Goal: Task Accomplishment & Management: Manage account settings

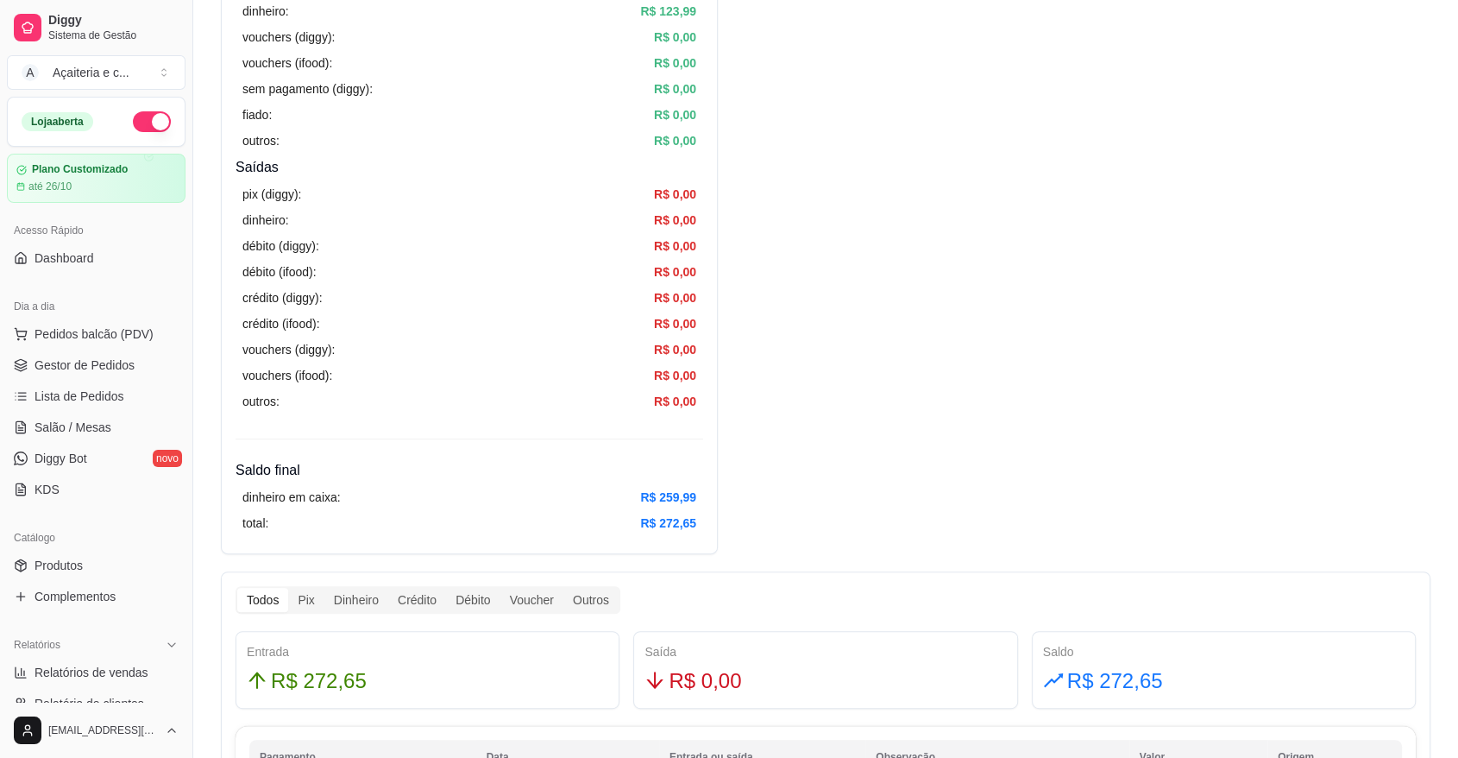
scroll to position [216, 0]
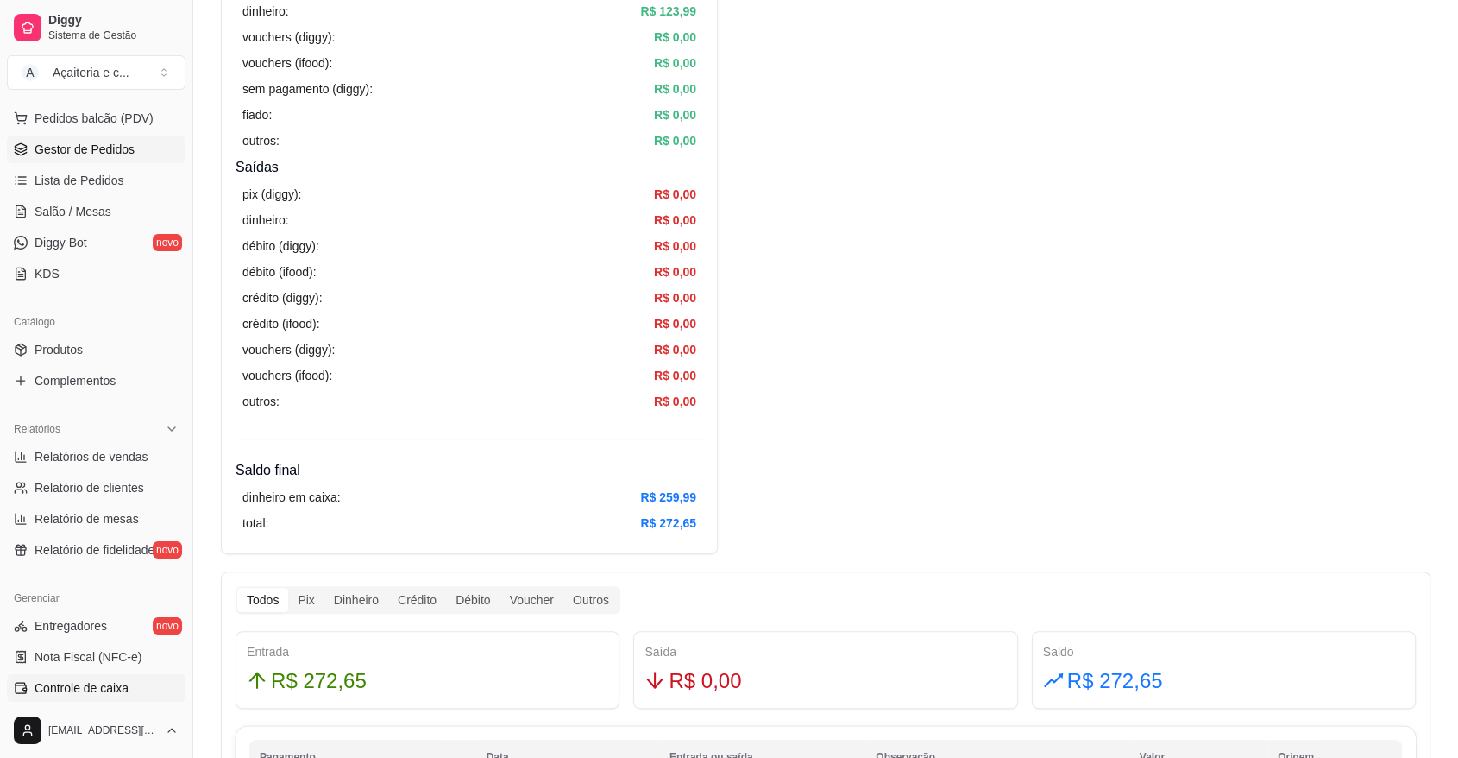
click at [76, 152] on span "Gestor de Pedidos" at bounding box center [85, 149] width 100 height 17
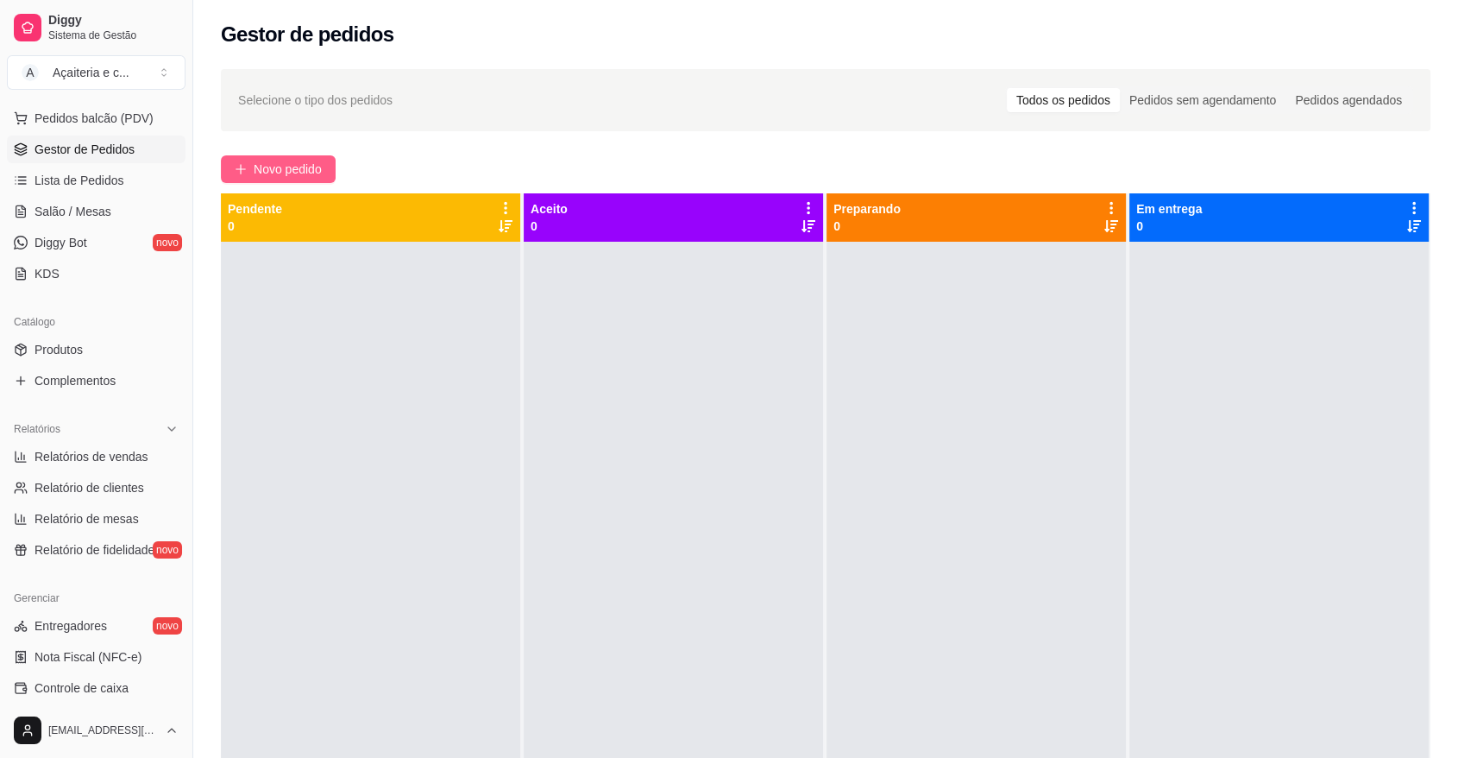
click at [321, 175] on span "Novo pedido" at bounding box center [288, 169] width 68 height 19
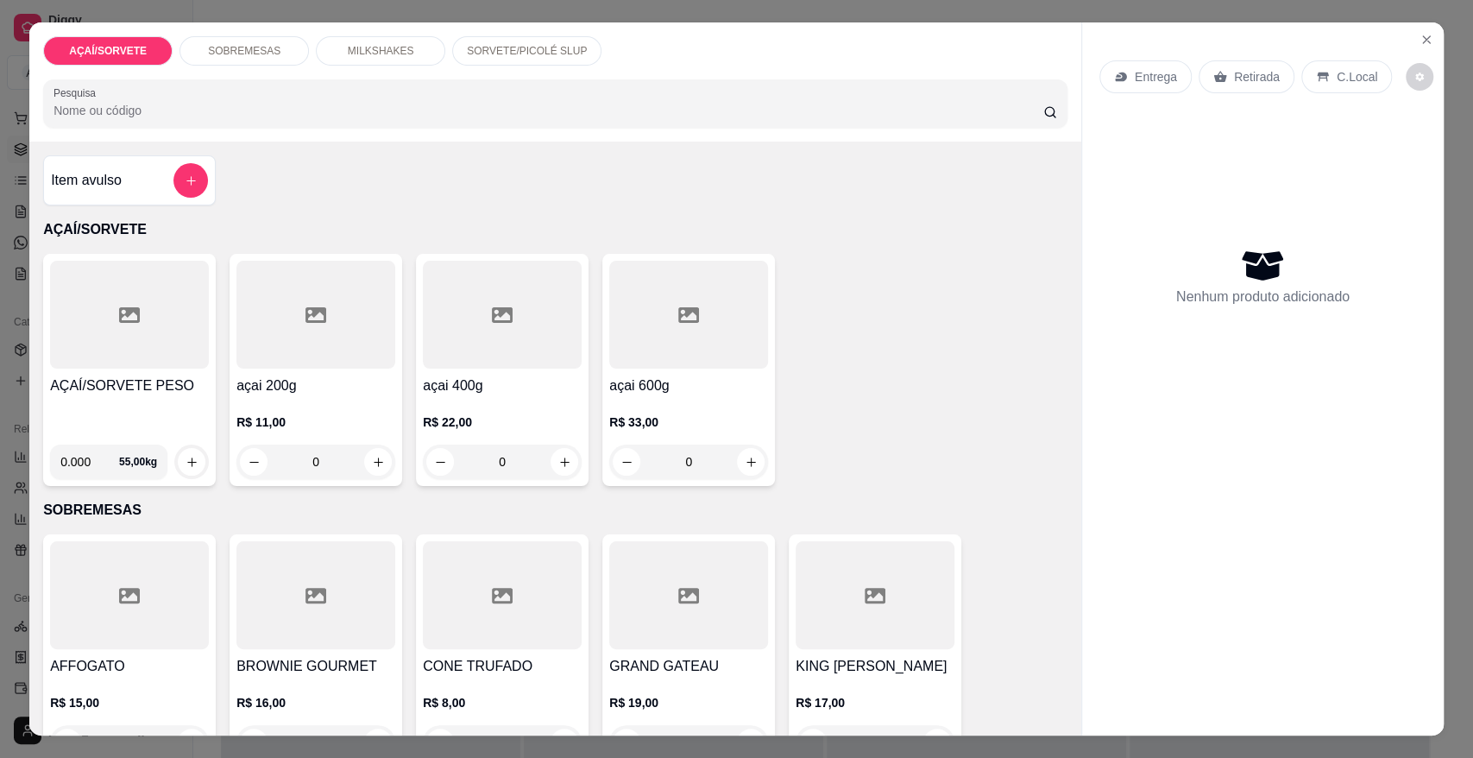
click at [110, 337] on div at bounding box center [129, 315] width 159 height 108
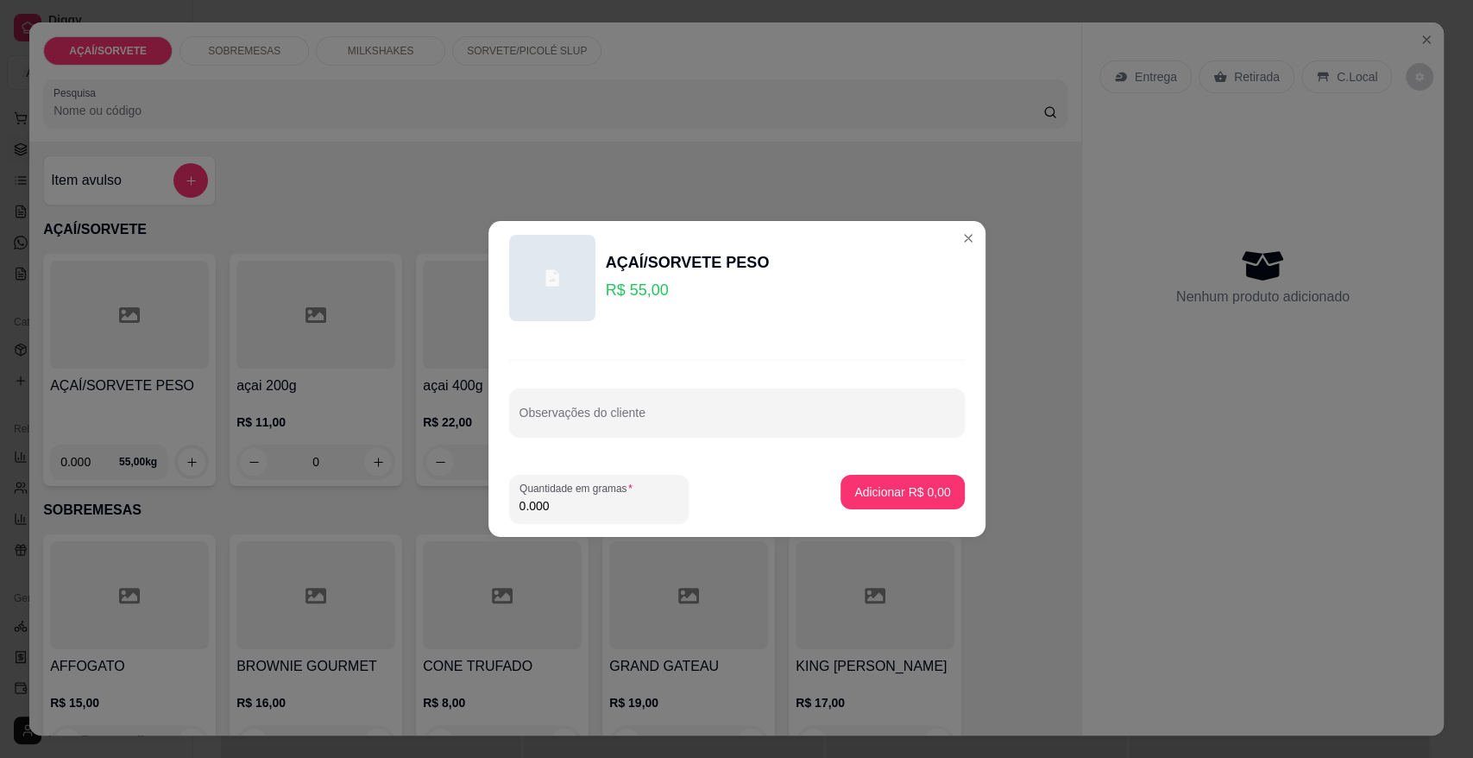
click at [571, 500] on input "0.000" at bounding box center [598, 505] width 159 height 17
type input "0.074"
click at [856, 493] on p "Adicionar R$ 4,07" at bounding box center [902, 491] width 93 height 16
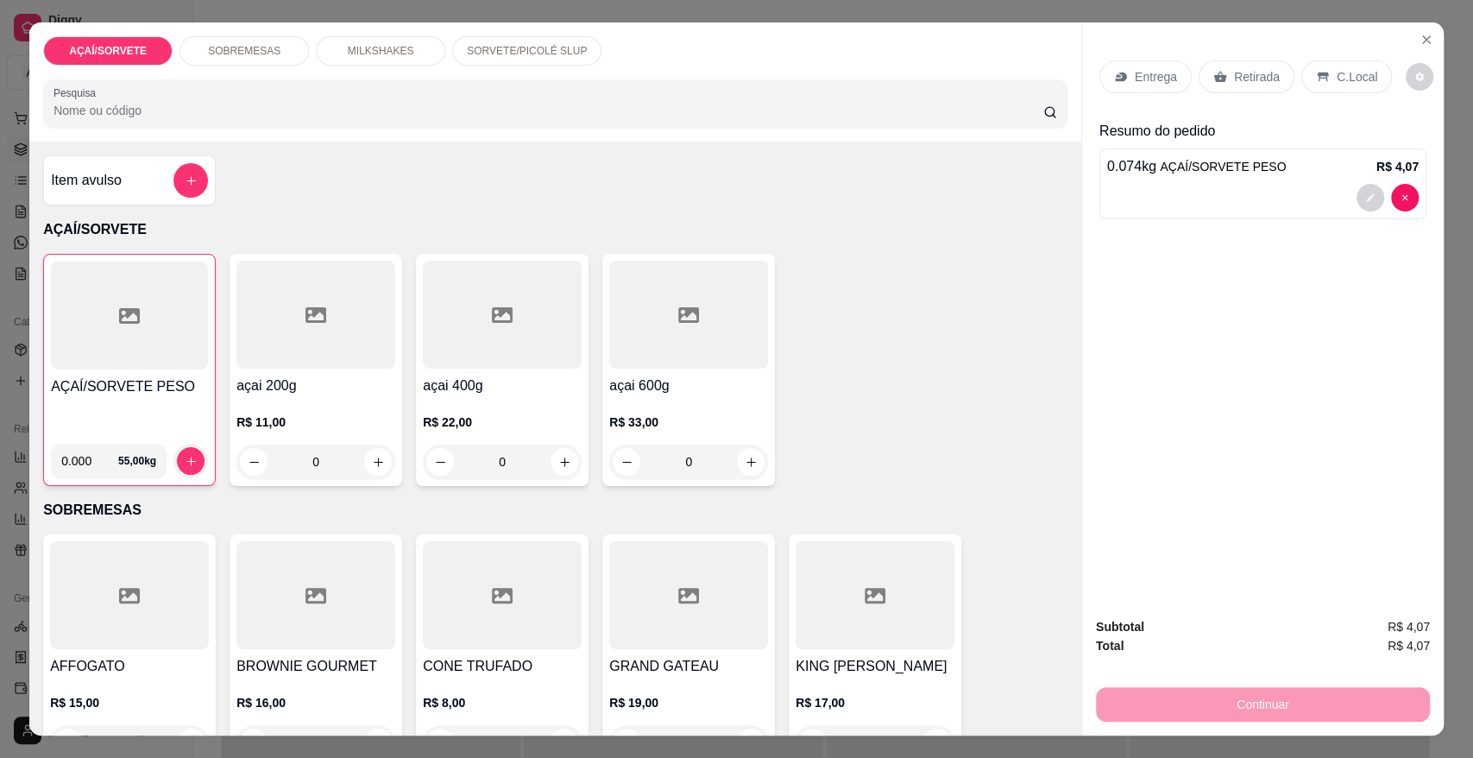
click at [1337, 69] on p "C.Local" at bounding box center [1357, 76] width 41 height 17
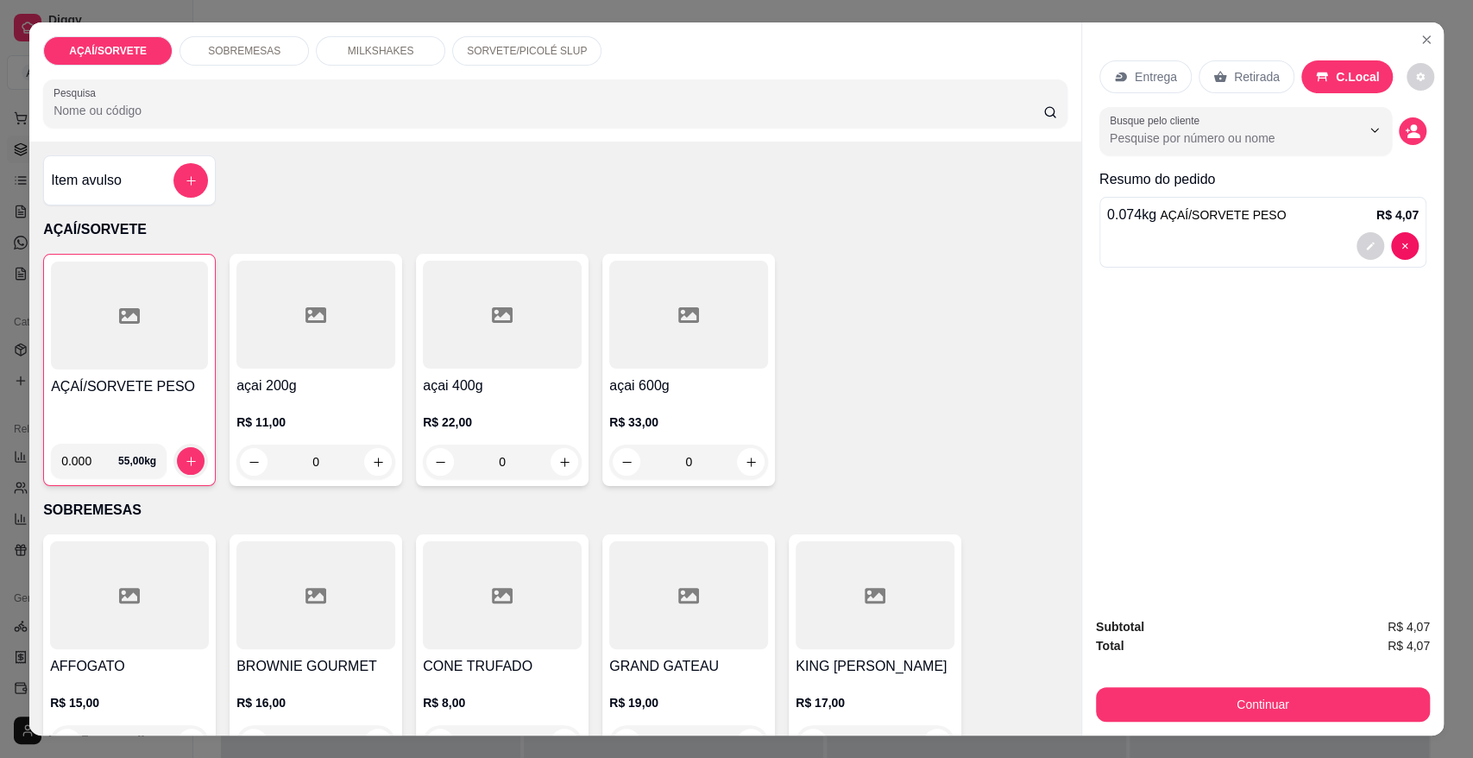
click at [1247, 88] on div "Retirada" at bounding box center [1247, 76] width 96 height 33
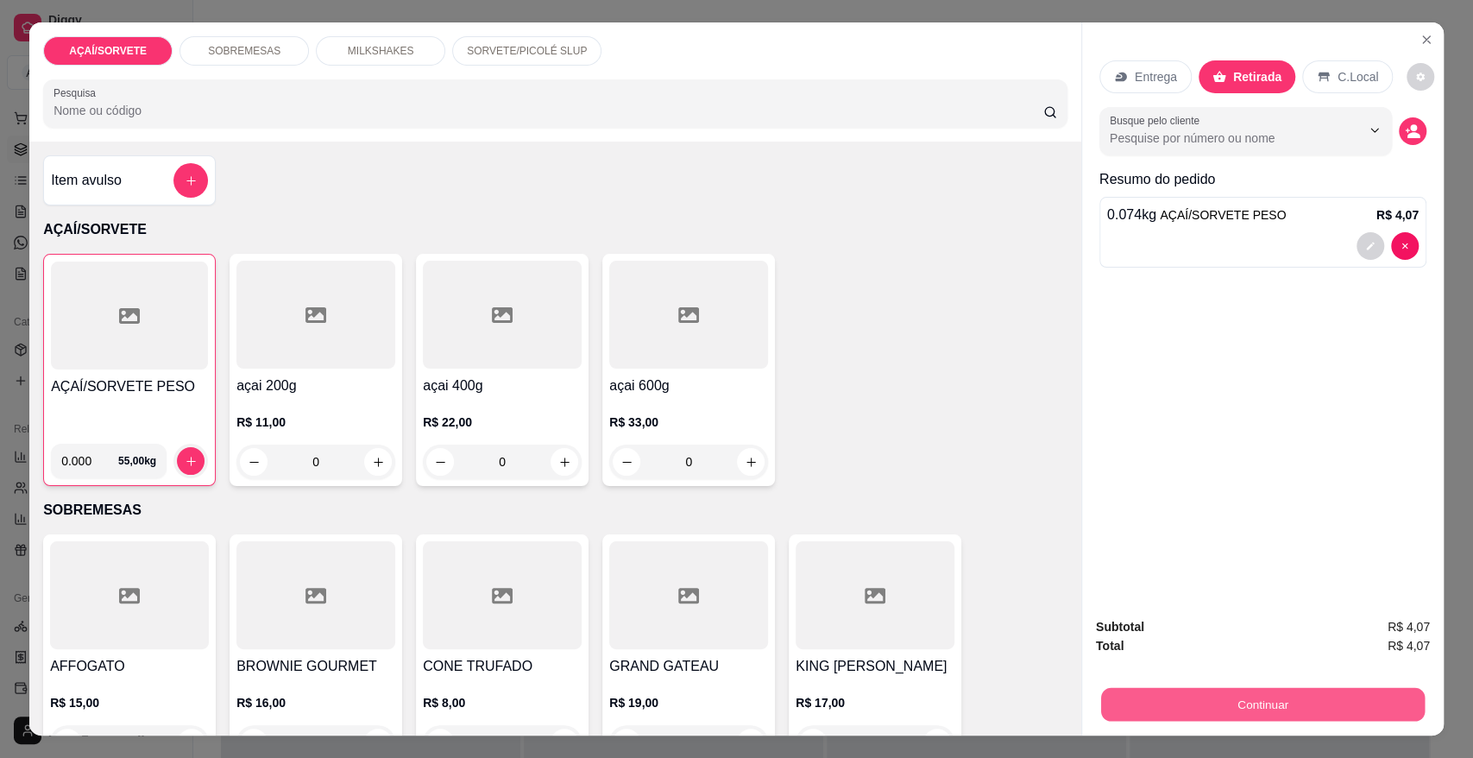
click at [1349, 696] on button "Continuar" at bounding box center [1263, 704] width 324 height 34
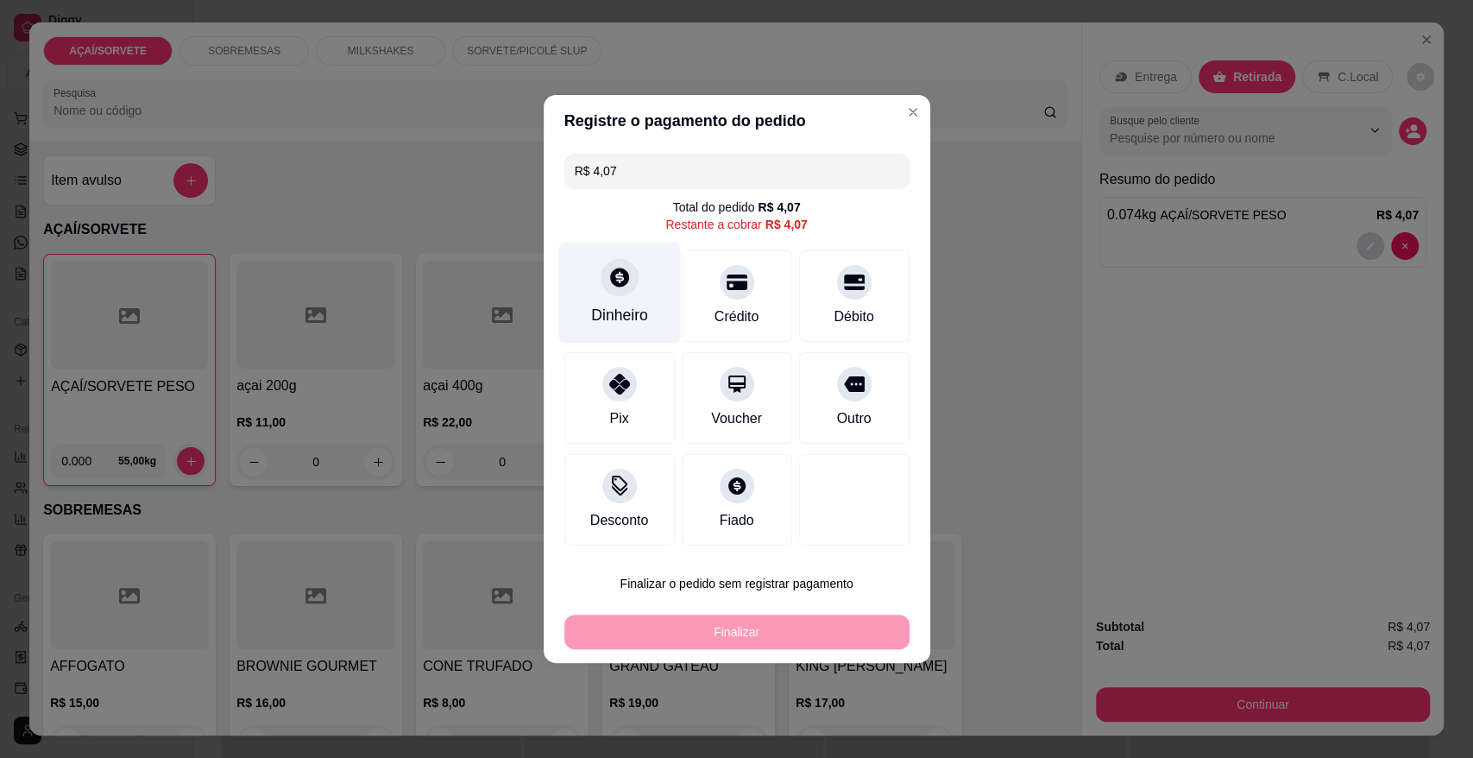
click at [659, 293] on div "Dinheiro" at bounding box center [619, 292] width 122 height 101
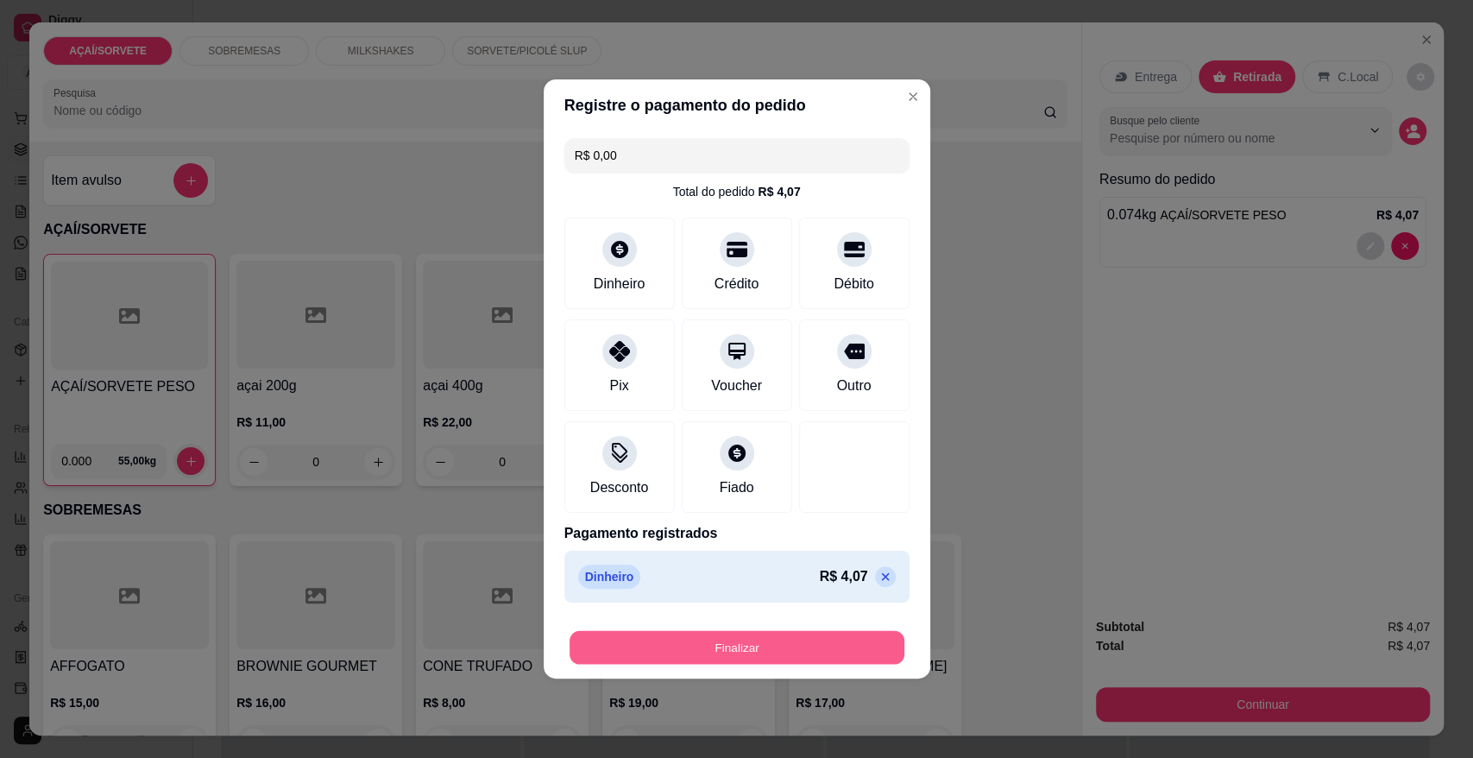
click at [843, 645] on button "Finalizar" at bounding box center [736, 648] width 335 height 34
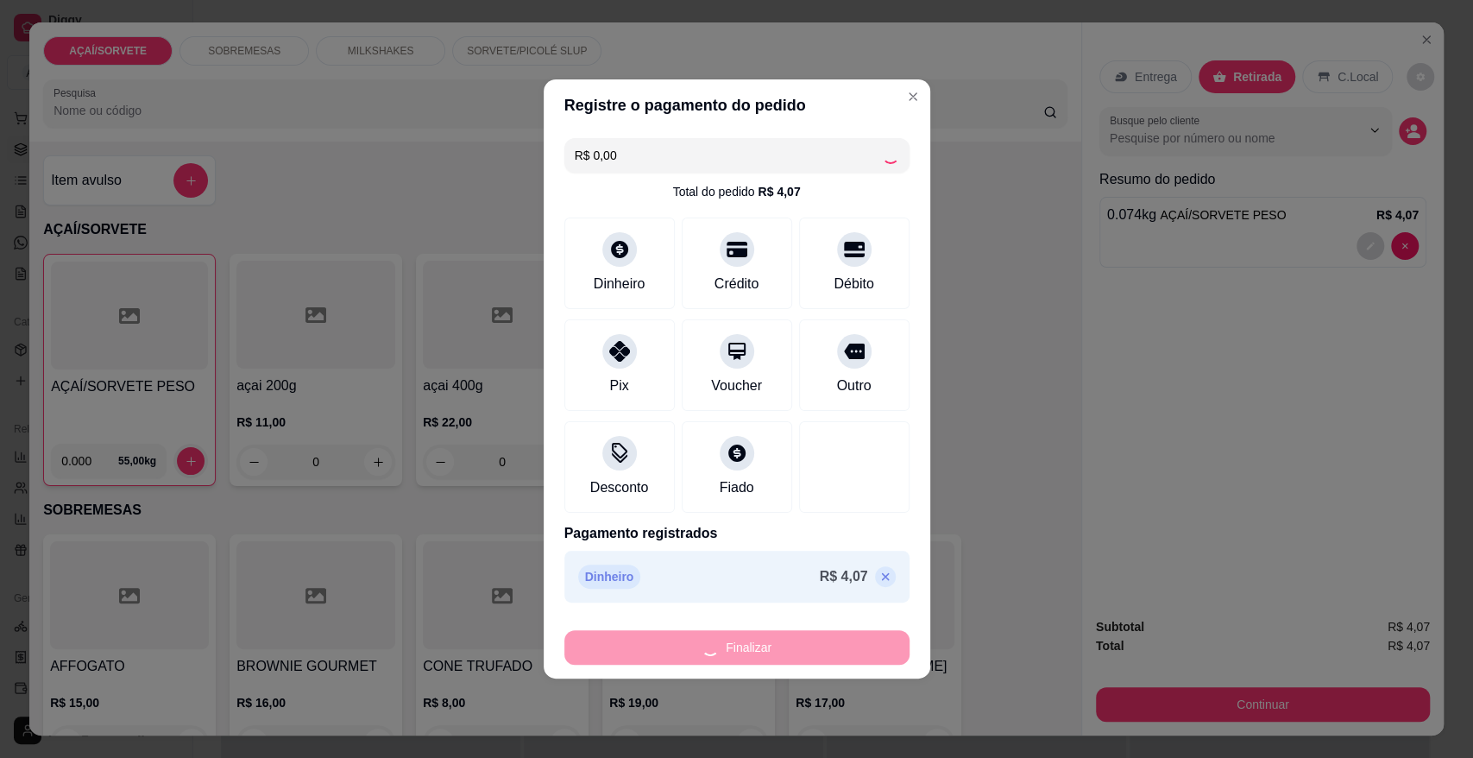
type input "-R$ 4,07"
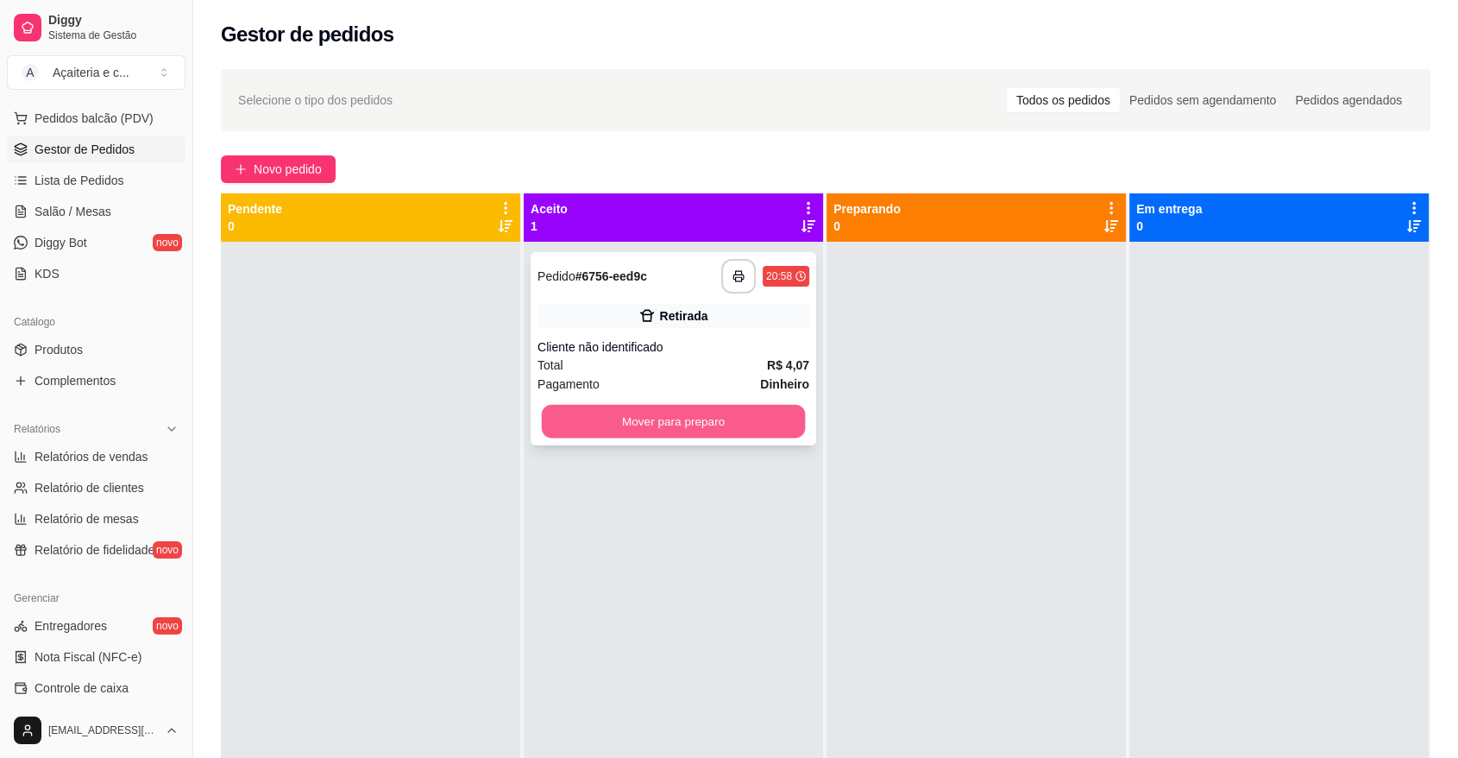
click at [618, 429] on button "Mover para preparo" at bounding box center [674, 422] width 264 height 34
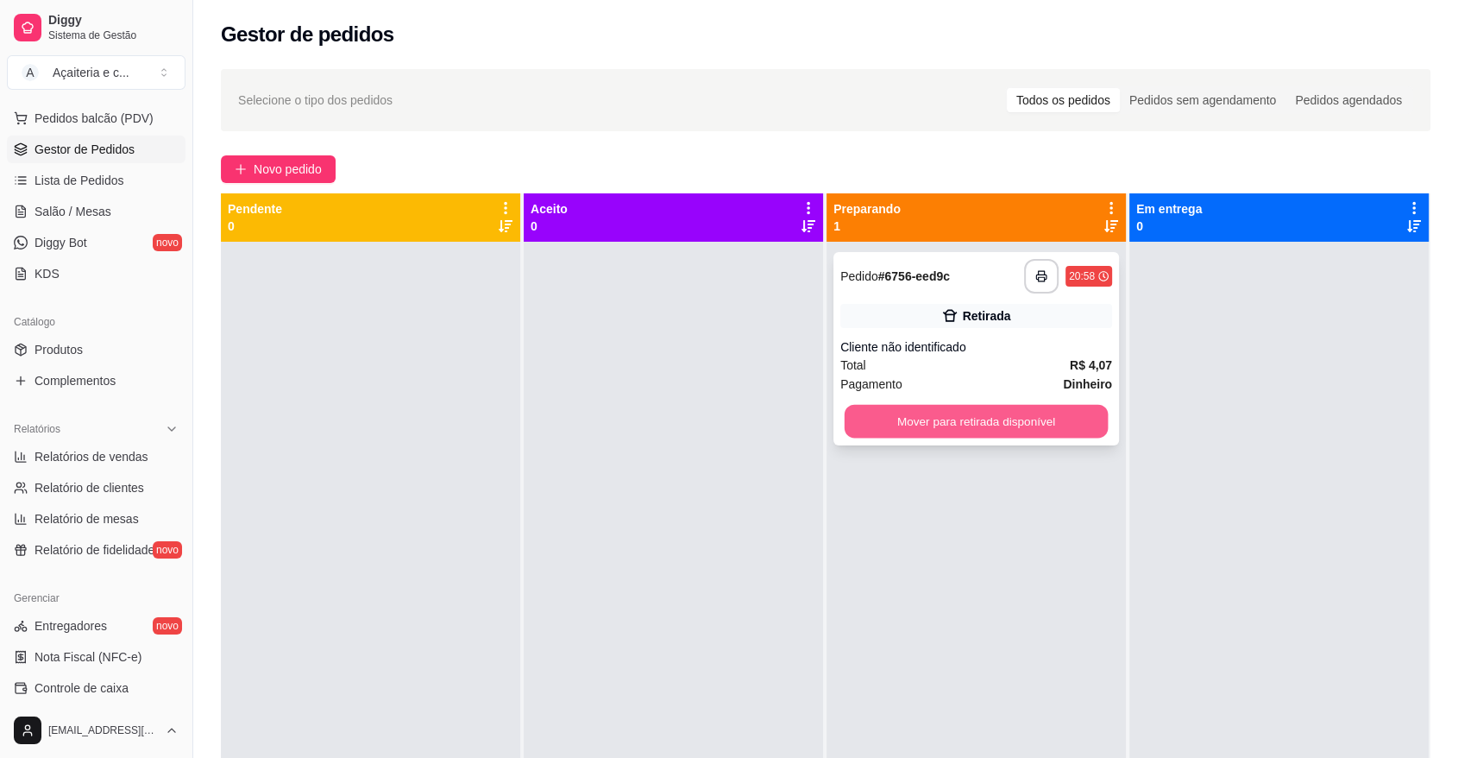
click at [892, 429] on button "Mover para retirada disponível" at bounding box center [977, 422] width 264 height 34
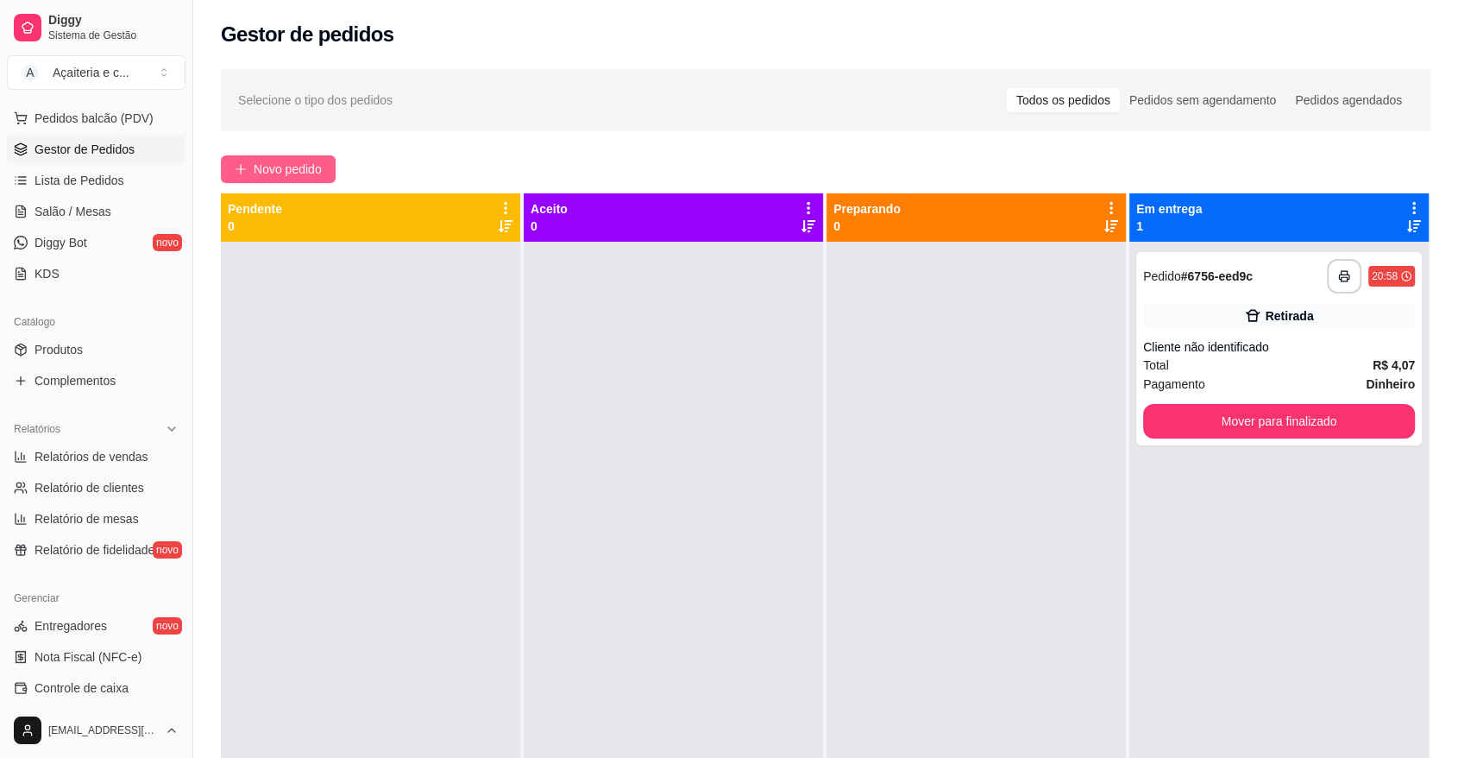
click at [314, 164] on span "Novo pedido" at bounding box center [288, 169] width 68 height 19
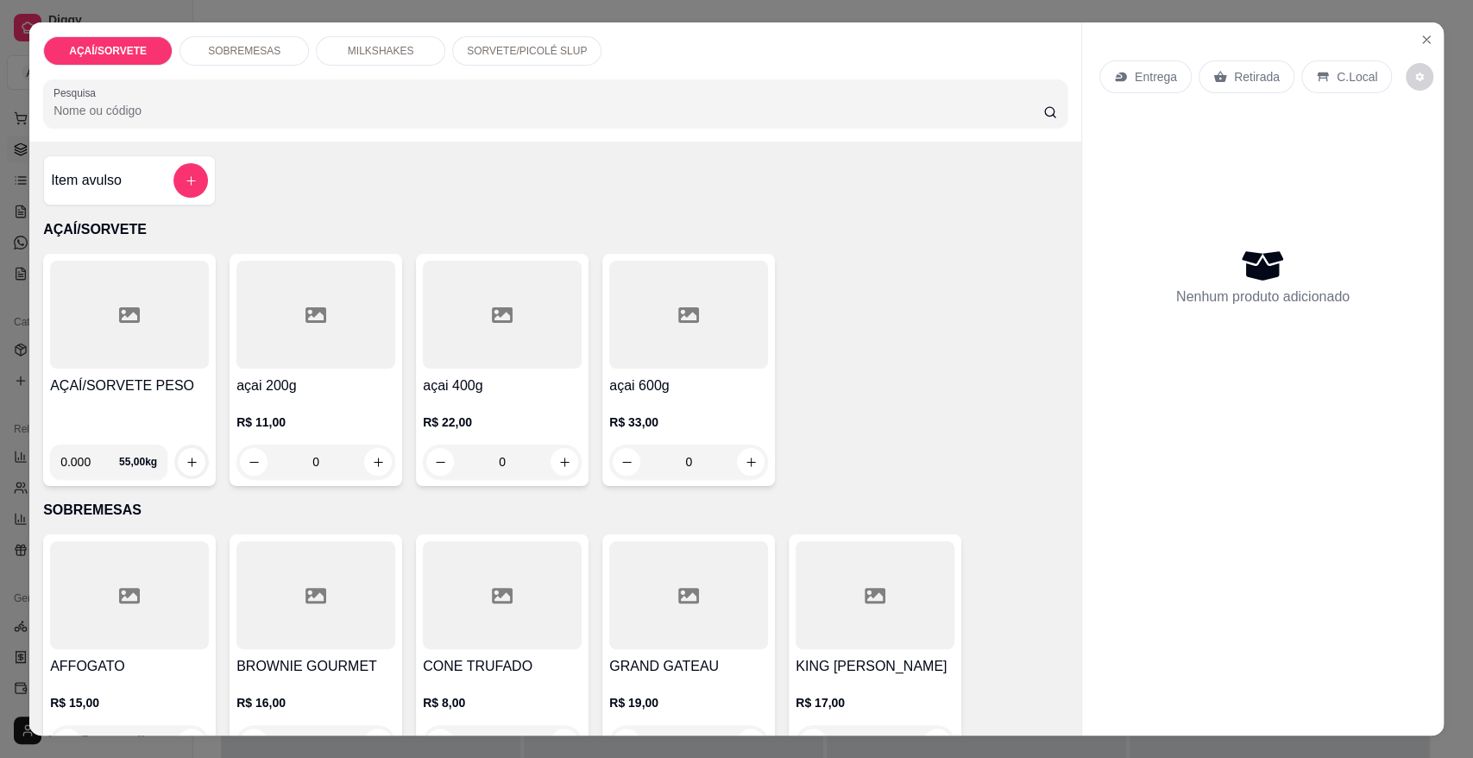
click at [175, 325] on div at bounding box center [129, 315] width 159 height 108
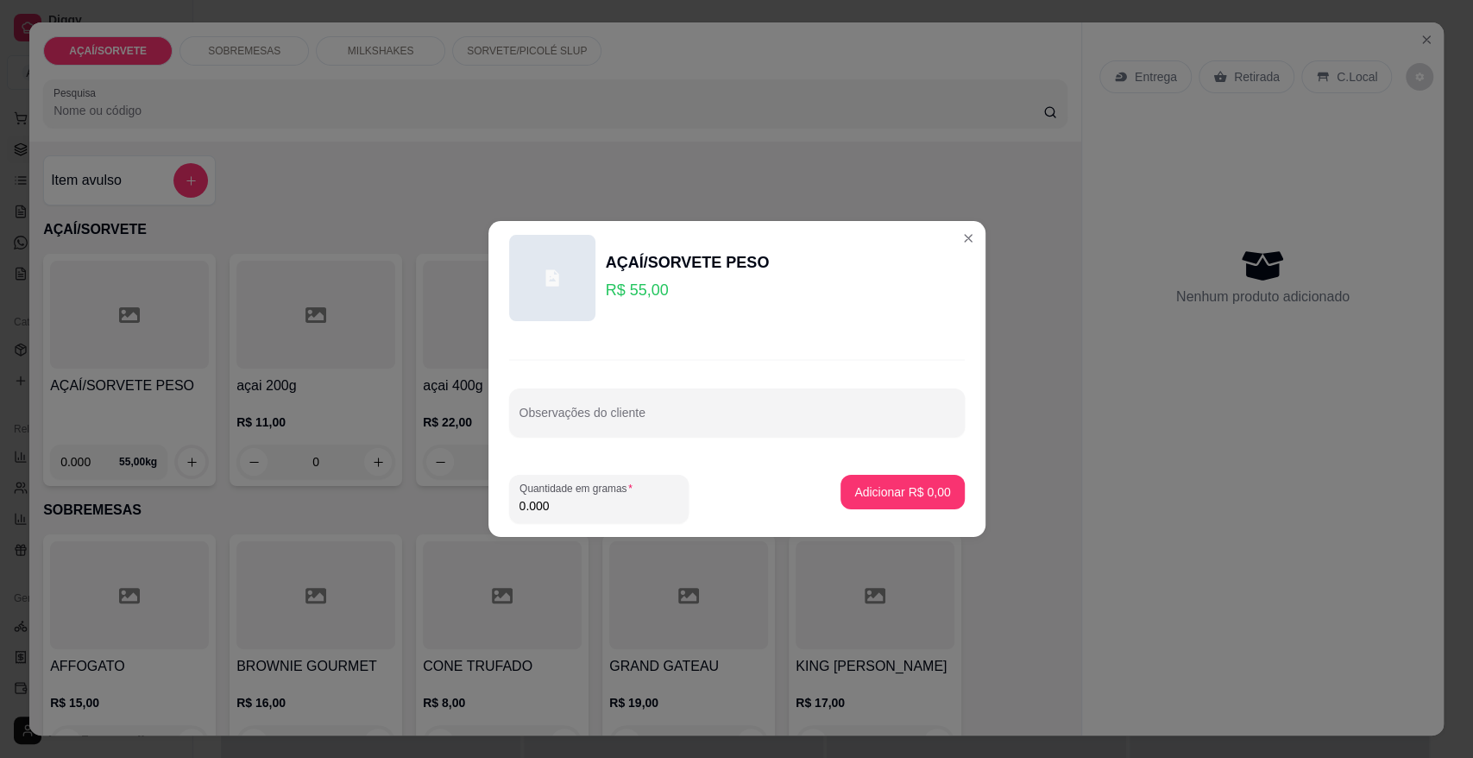
click at [569, 501] on input "0.000" at bounding box center [598, 505] width 159 height 17
type input "0.212"
click at [862, 494] on p "Adicionar R$ 11,66" at bounding box center [899, 491] width 100 height 16
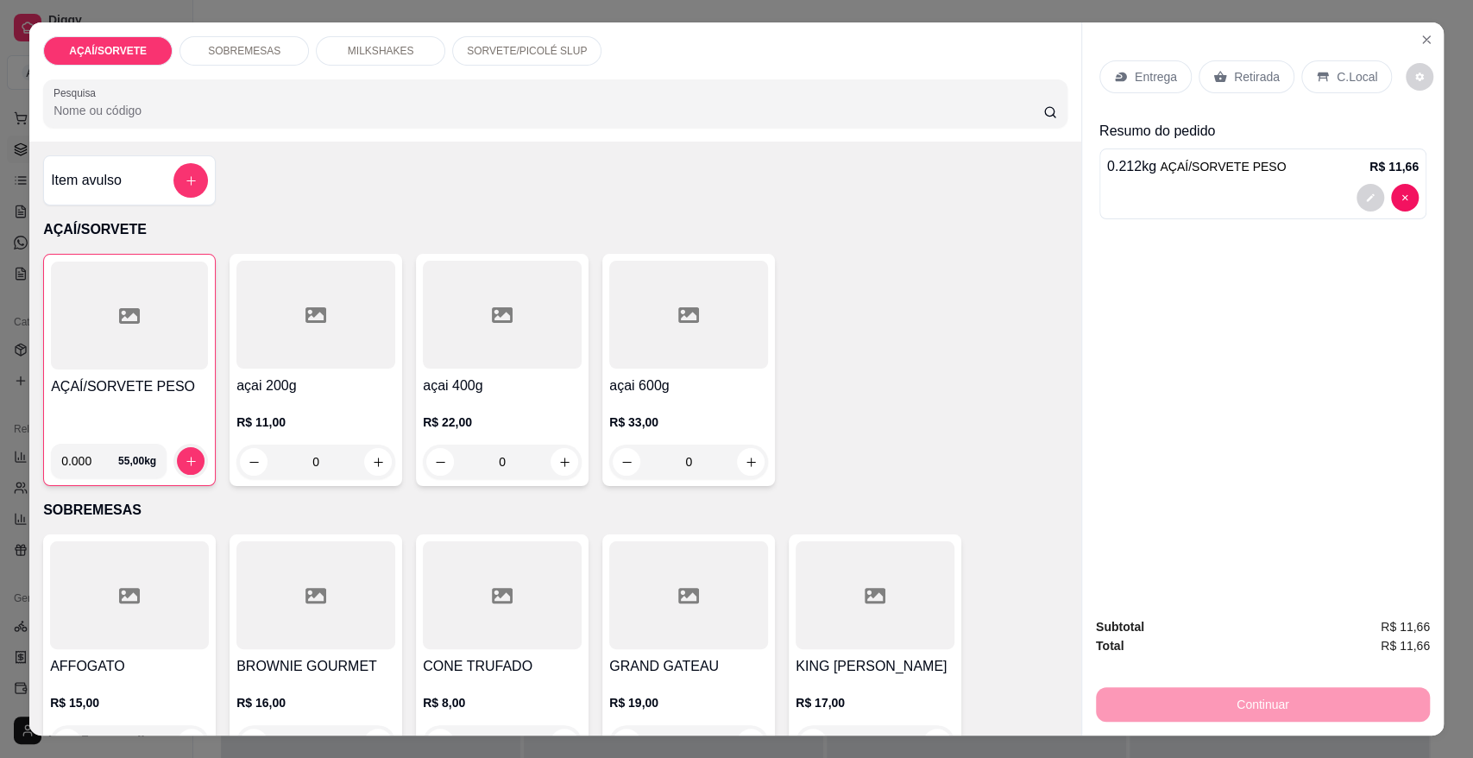
click at [1243, 76] on p "Retirada" at bounding box center [1257, 76] width 46 height 17
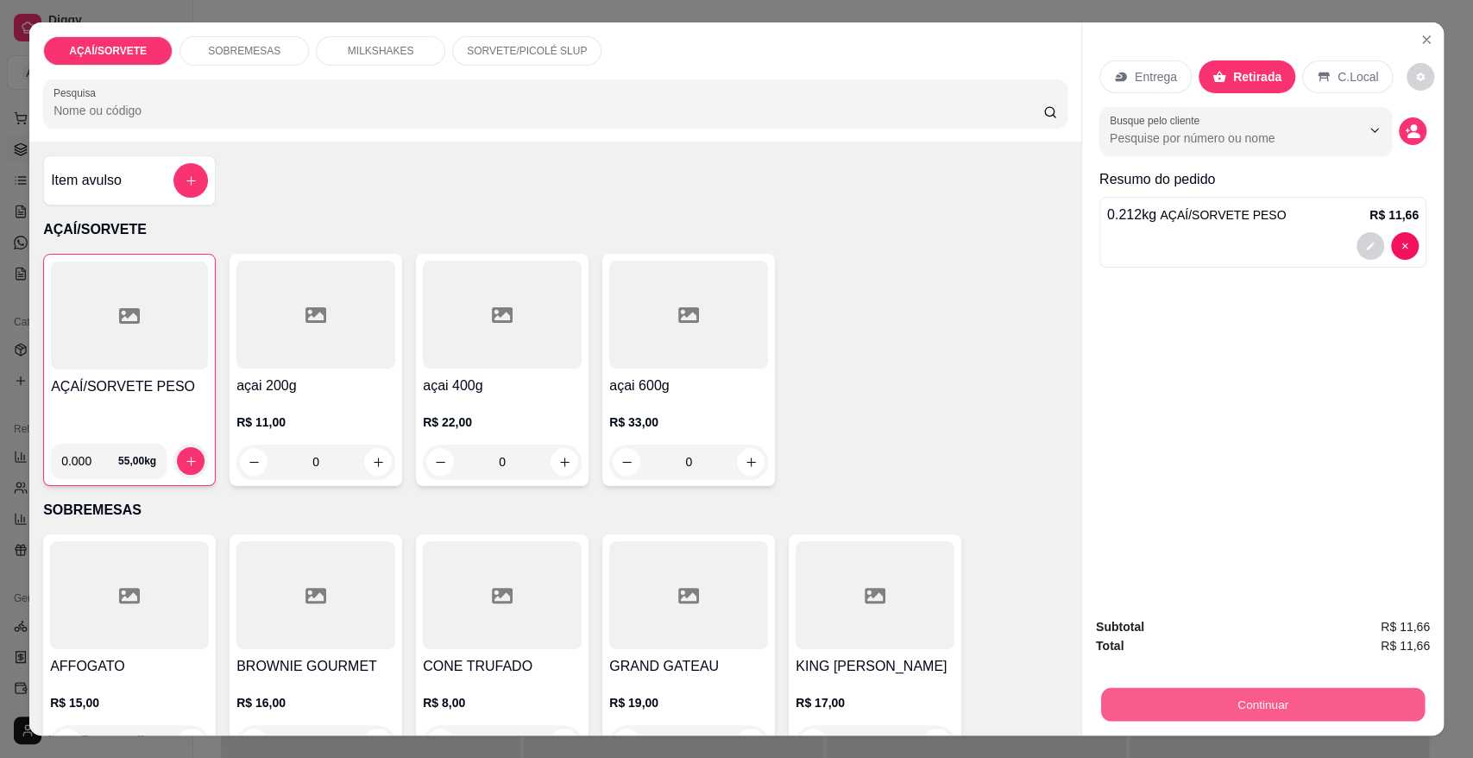
click at [1262, 701] on button "Continuar" at bounding box center [1263, 704] width 324 height 34
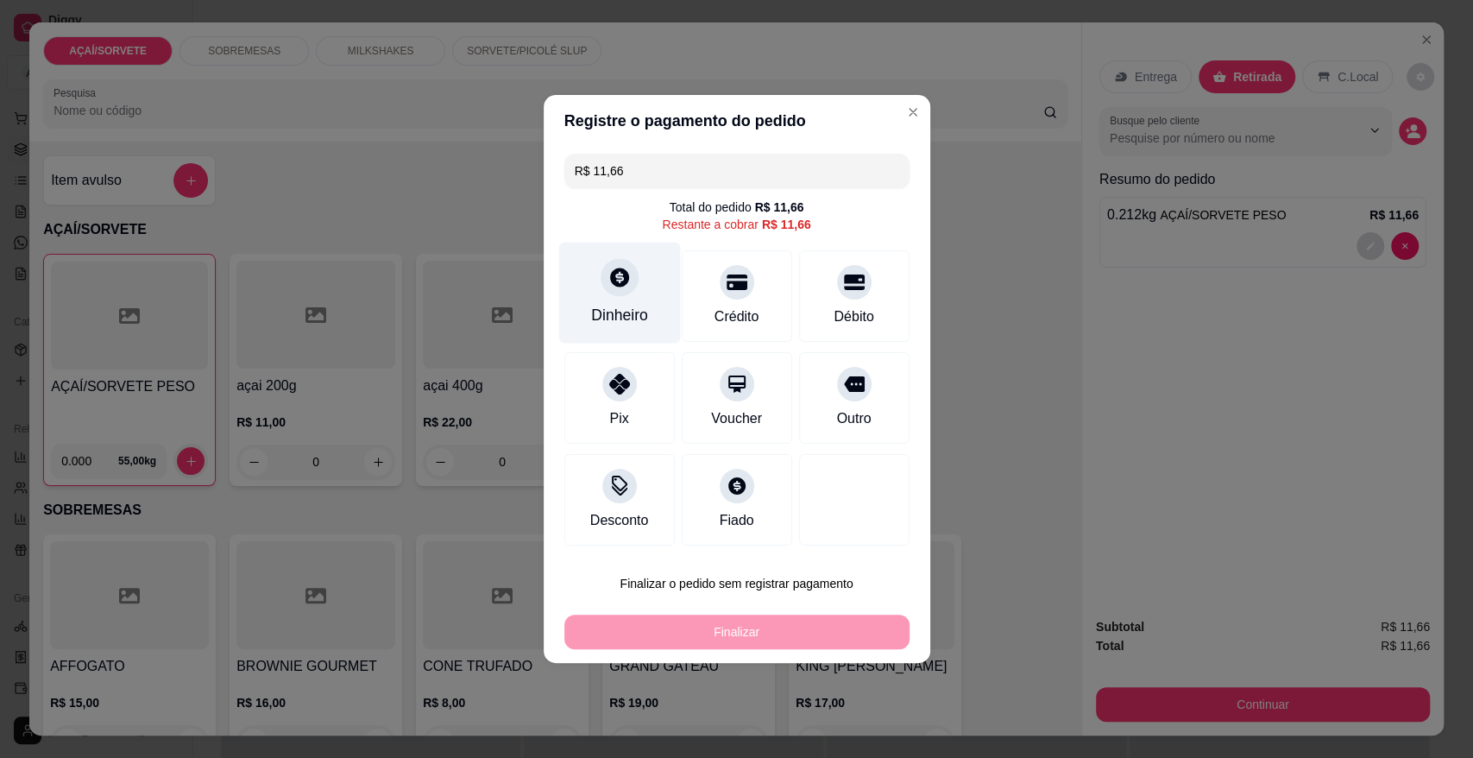
click at [618, 310] on div "Dinheiro" at bounding box center [619, 315] width 57 height 22
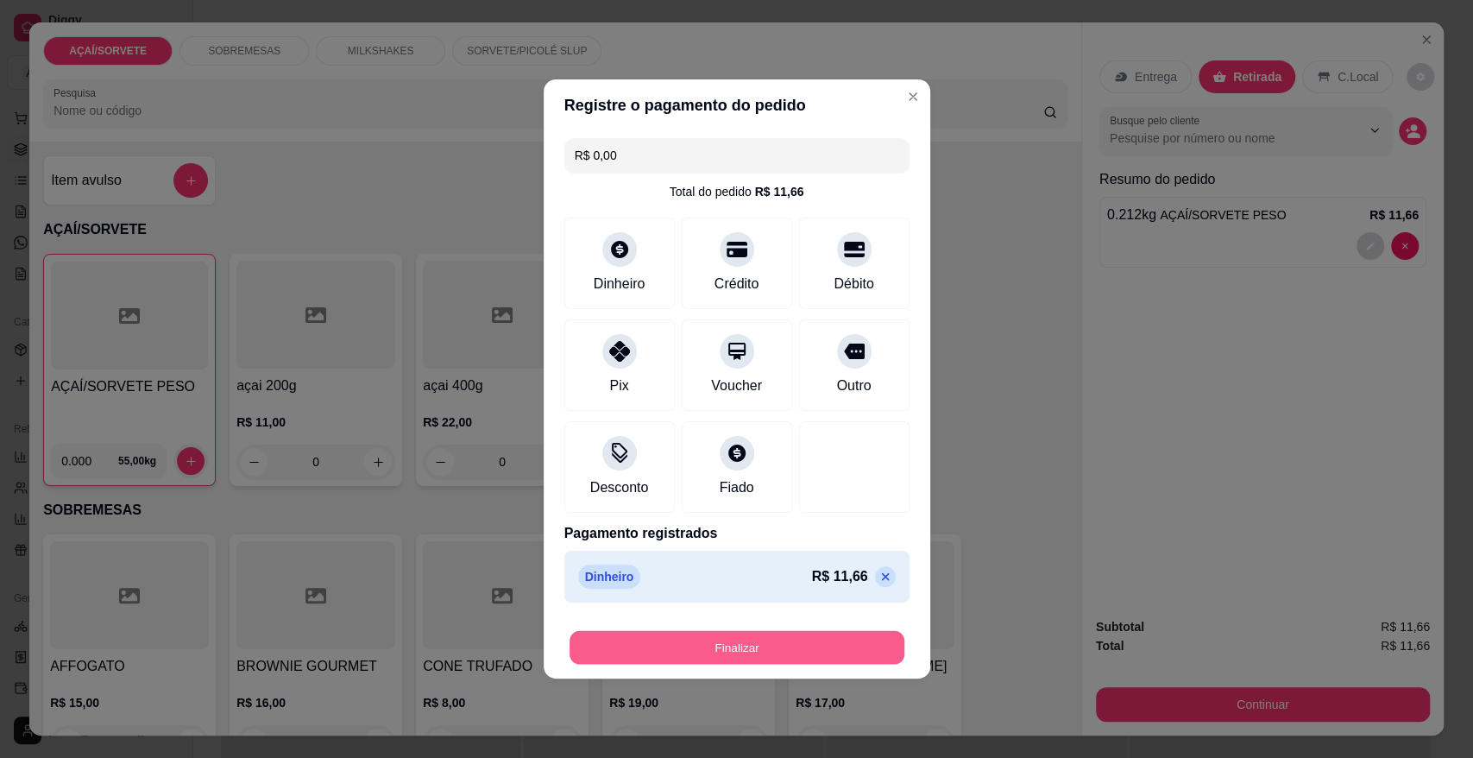
click at [777, 638] on button "Finalizar" at bounding box center [736, 648] width 335 height 34
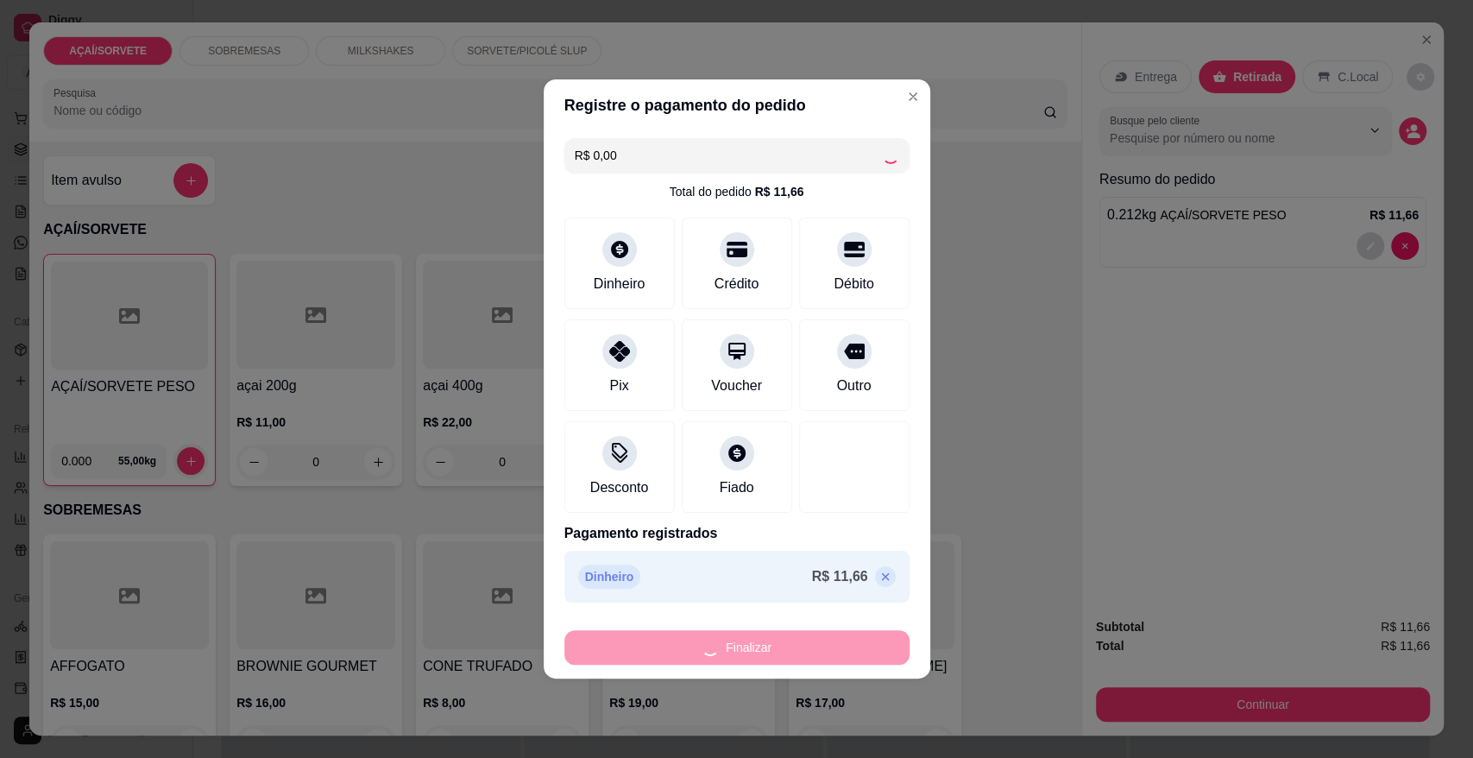
type input "-R$ 11,66"
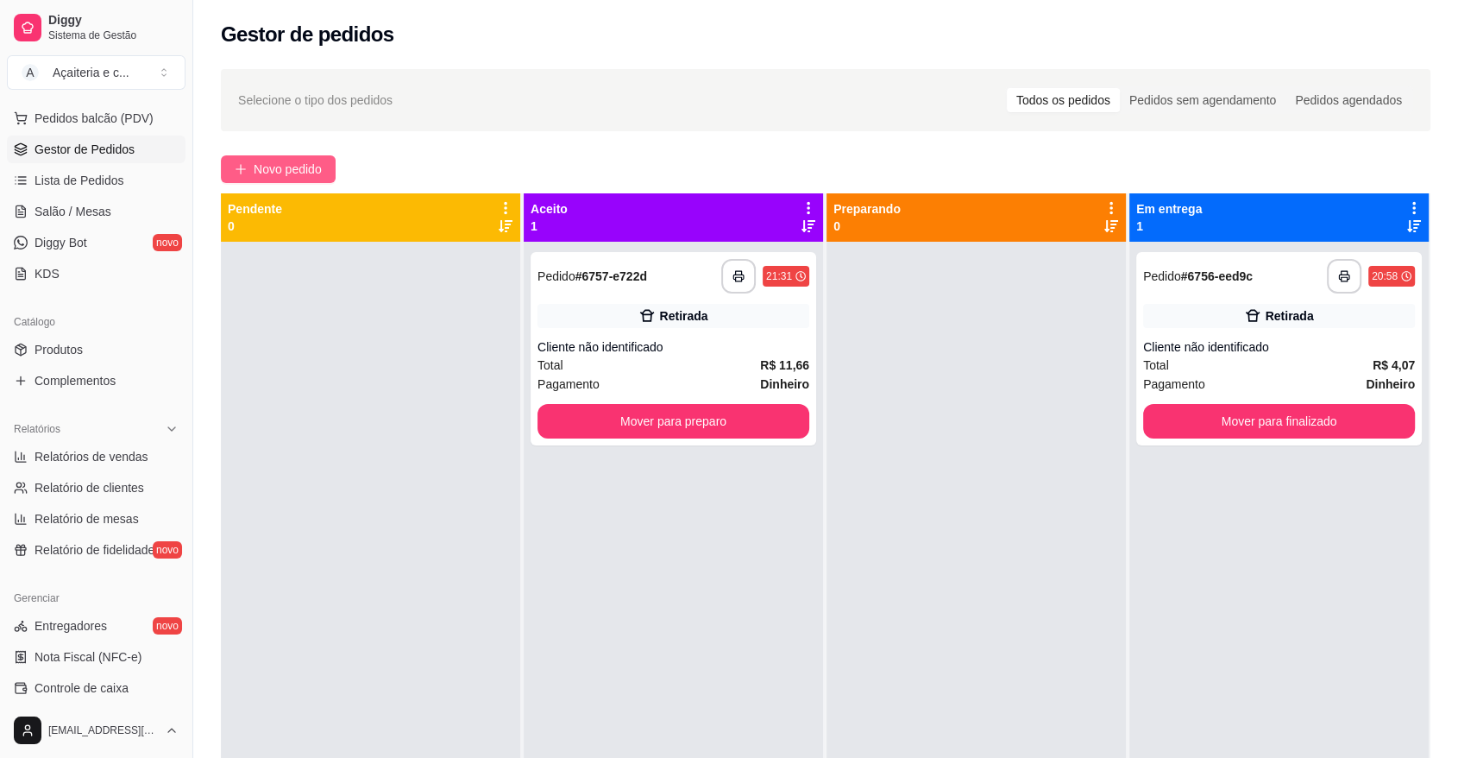
click at [291, 158] on button "Novo pedido" at bounding box center [278, 169] width 115 height 28
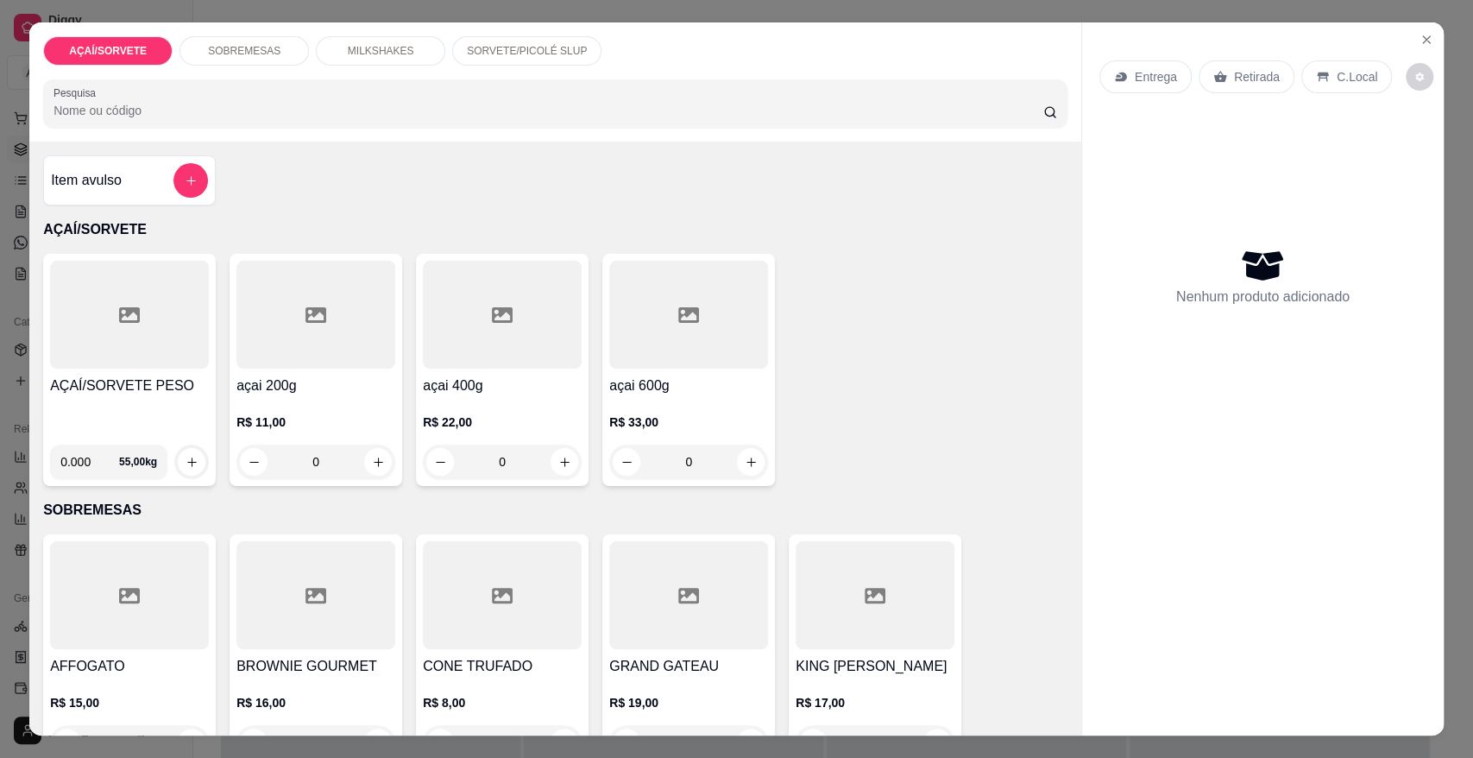
click at [137, 354] on div at bounding box center [129, 315] width 159 height 108
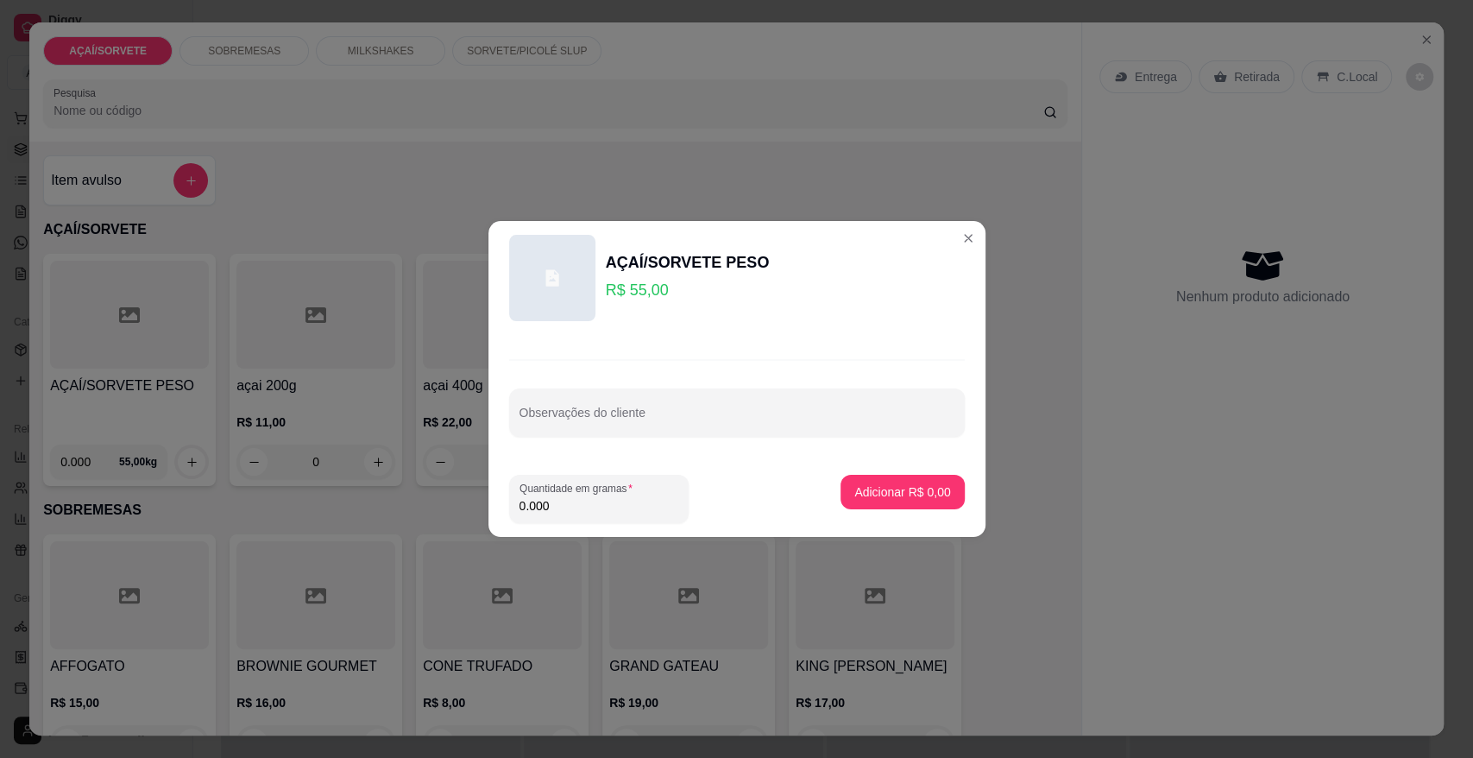
click at [566, 502] on input "0.000" at bounding box center [598, 505] width 159 height 17
type input "0.284"
click at [849, 496] on p "Adicionar R$ 15,62" at bounding box center [899, 491] width 100 height 16
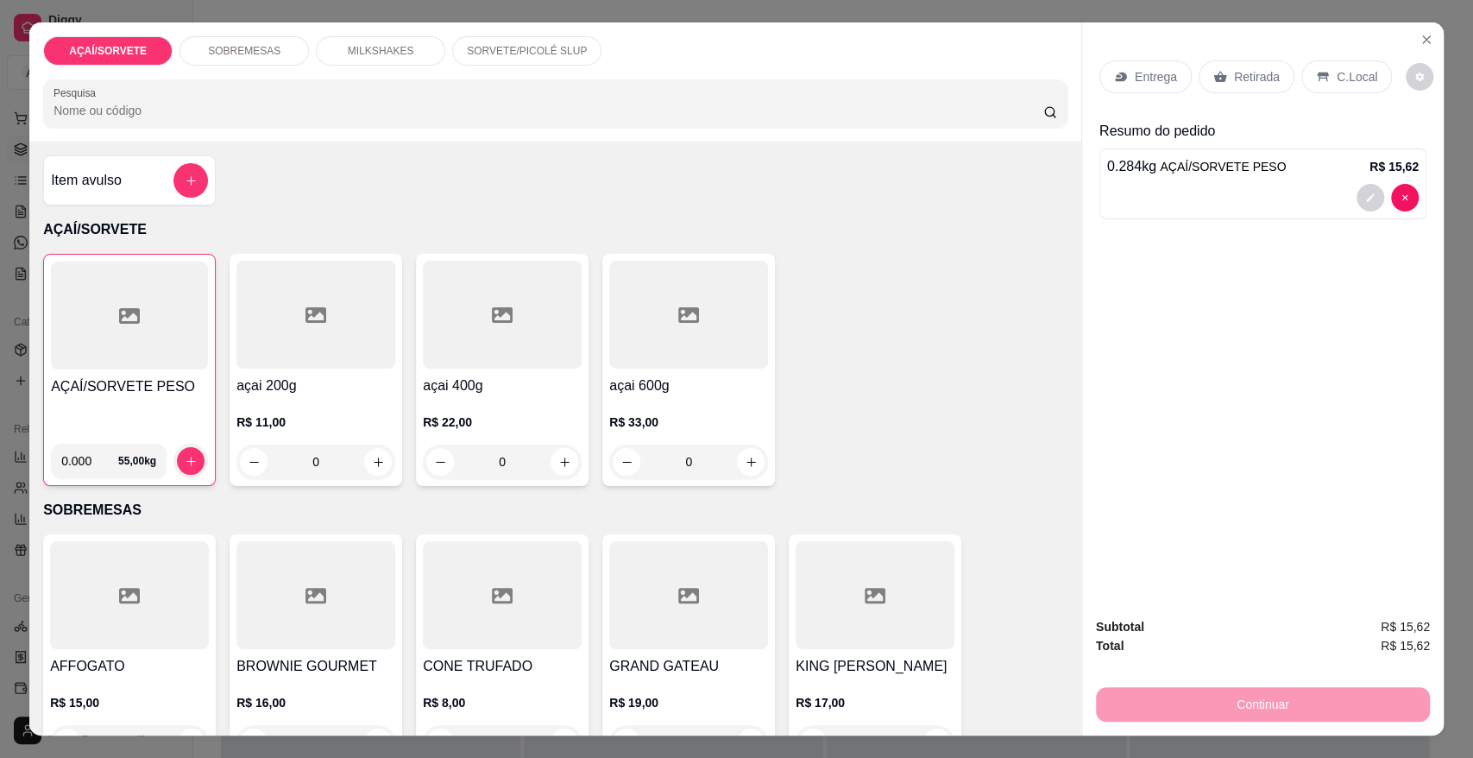
click at [1247, 82] on p "Retirada" at bounding box center [1257, 76] width 46 height 17
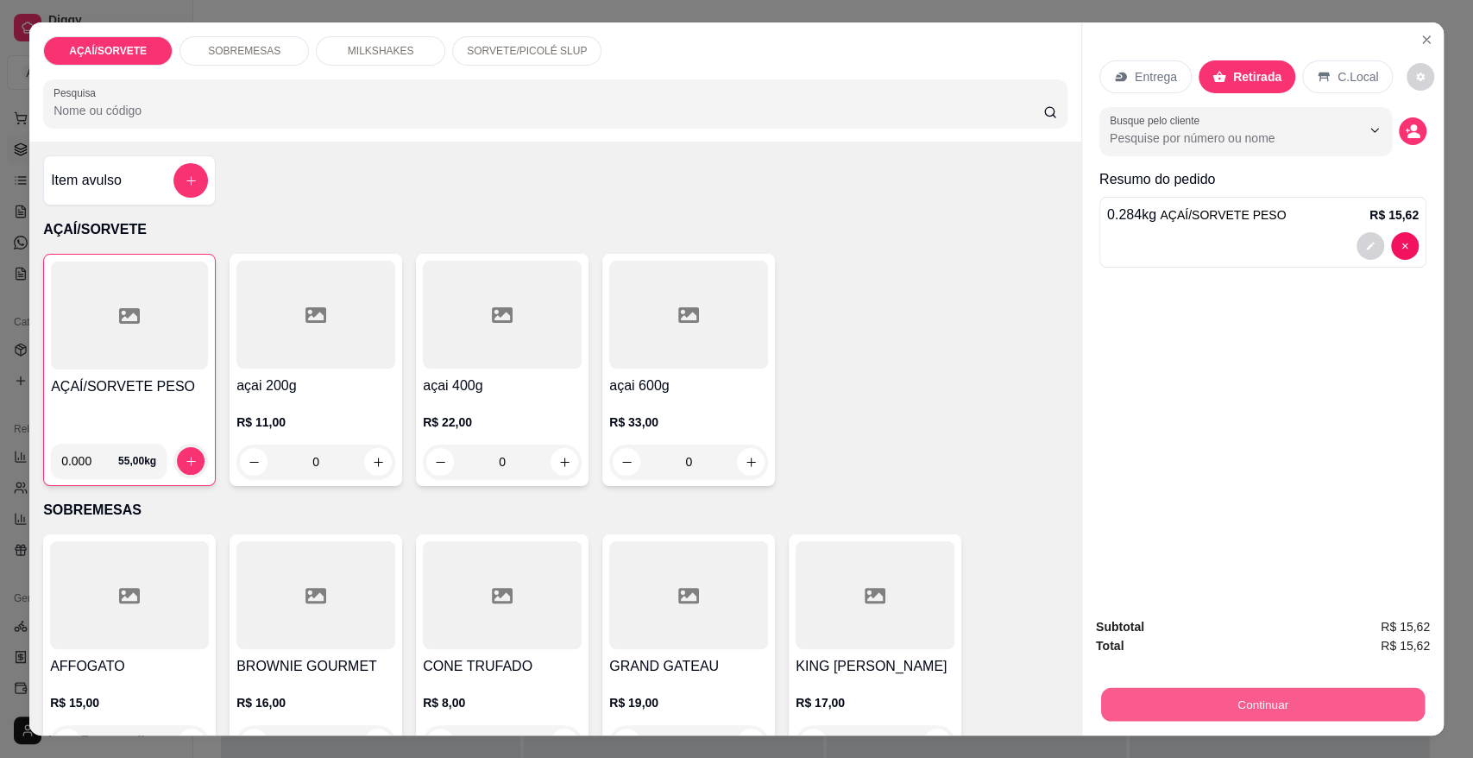
click at [1301, 703] on button "Continuar" at bounding box center [1263, 704] width 324 height 34
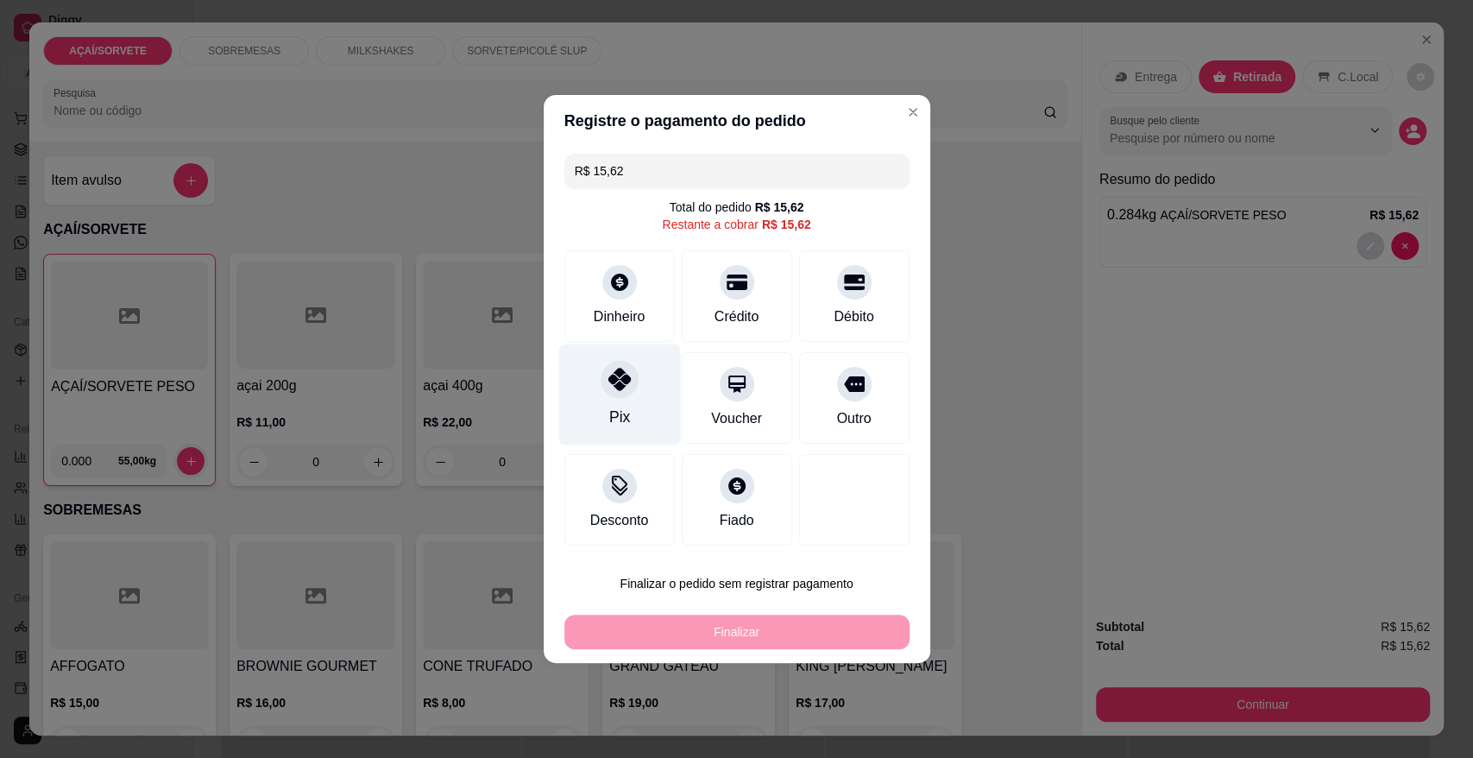
click at [587, 361] on div "Pix" at bounding box center [619, 394] width 122 height 101
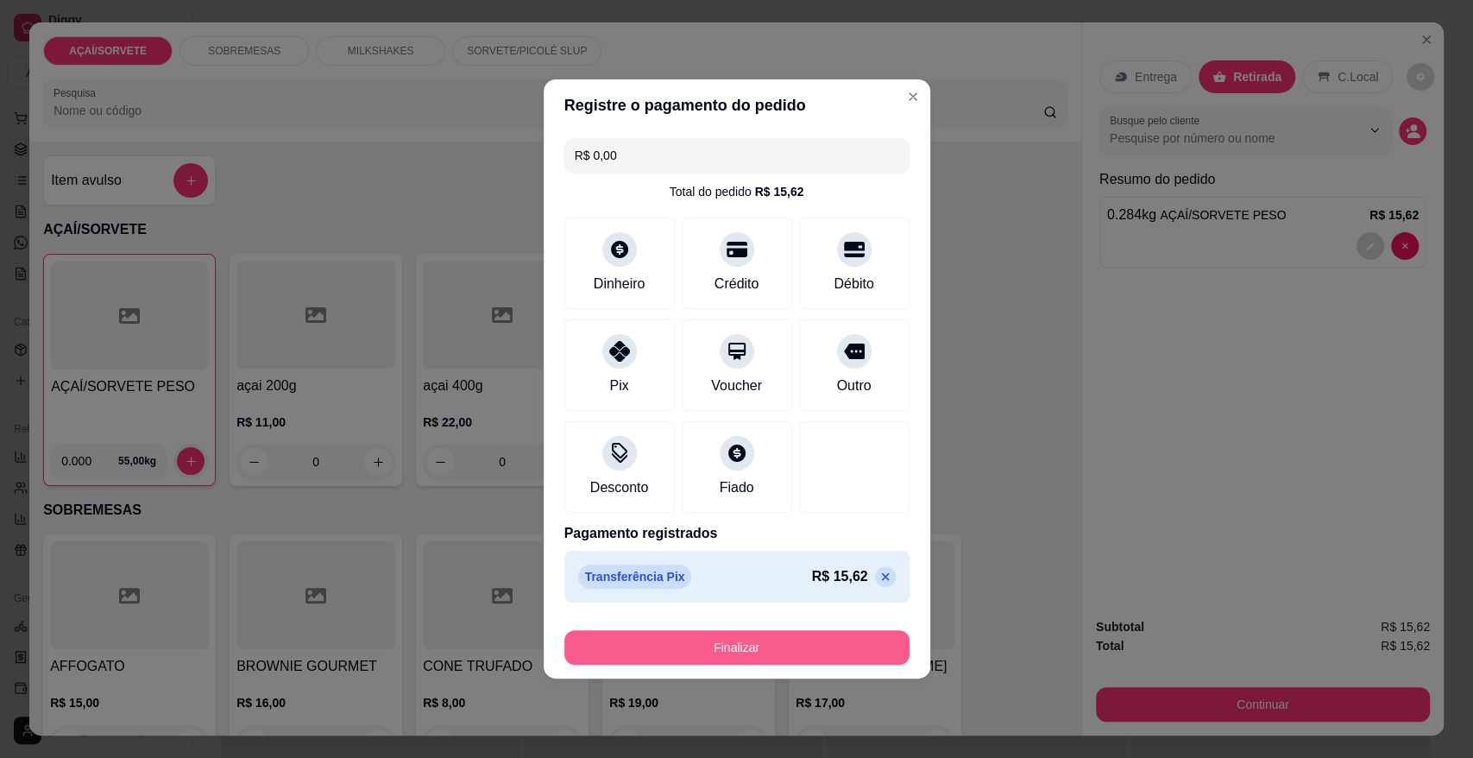
click at [727, 641] on button "Finalizar" at bounding box center [736, 647] width 345 height 35
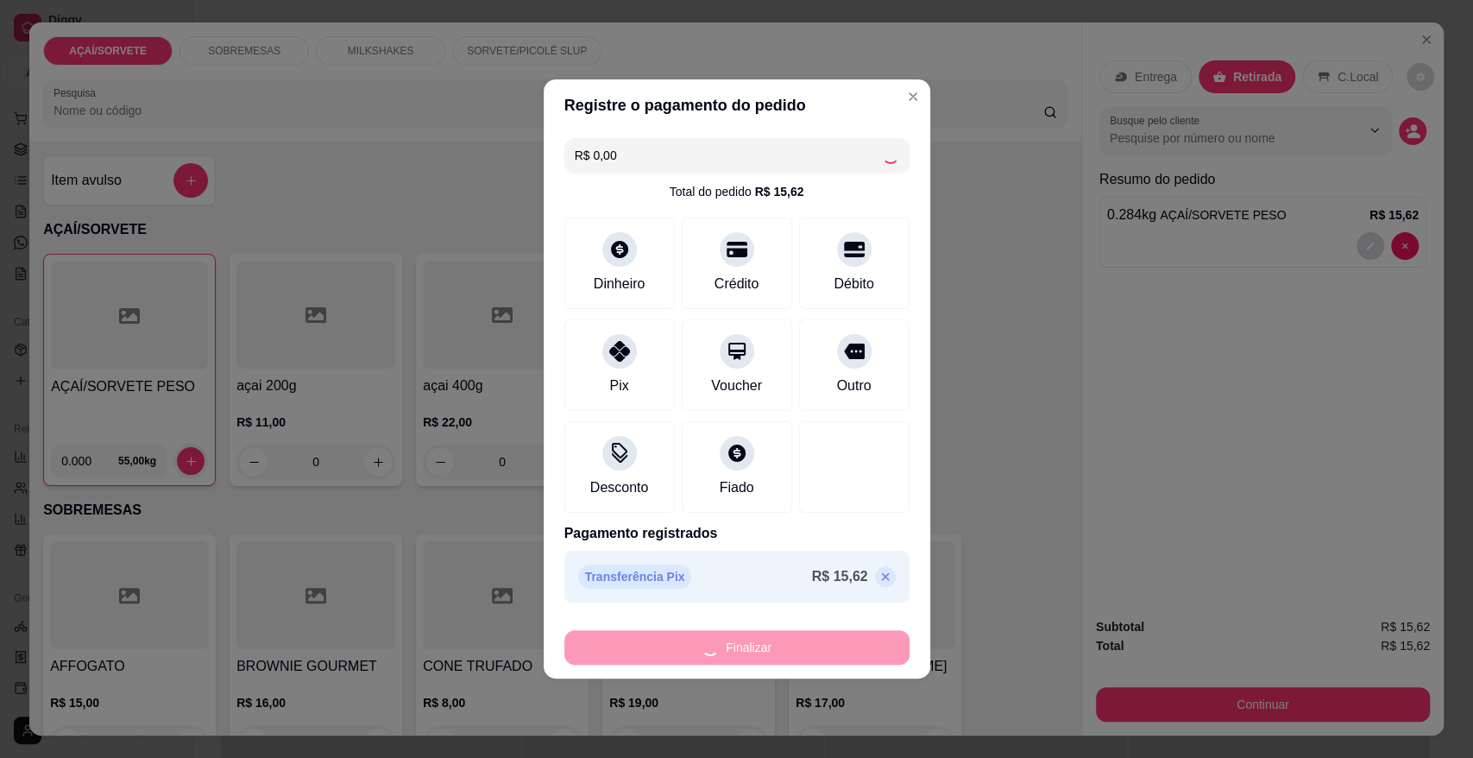
type input "-R$ 15,62"
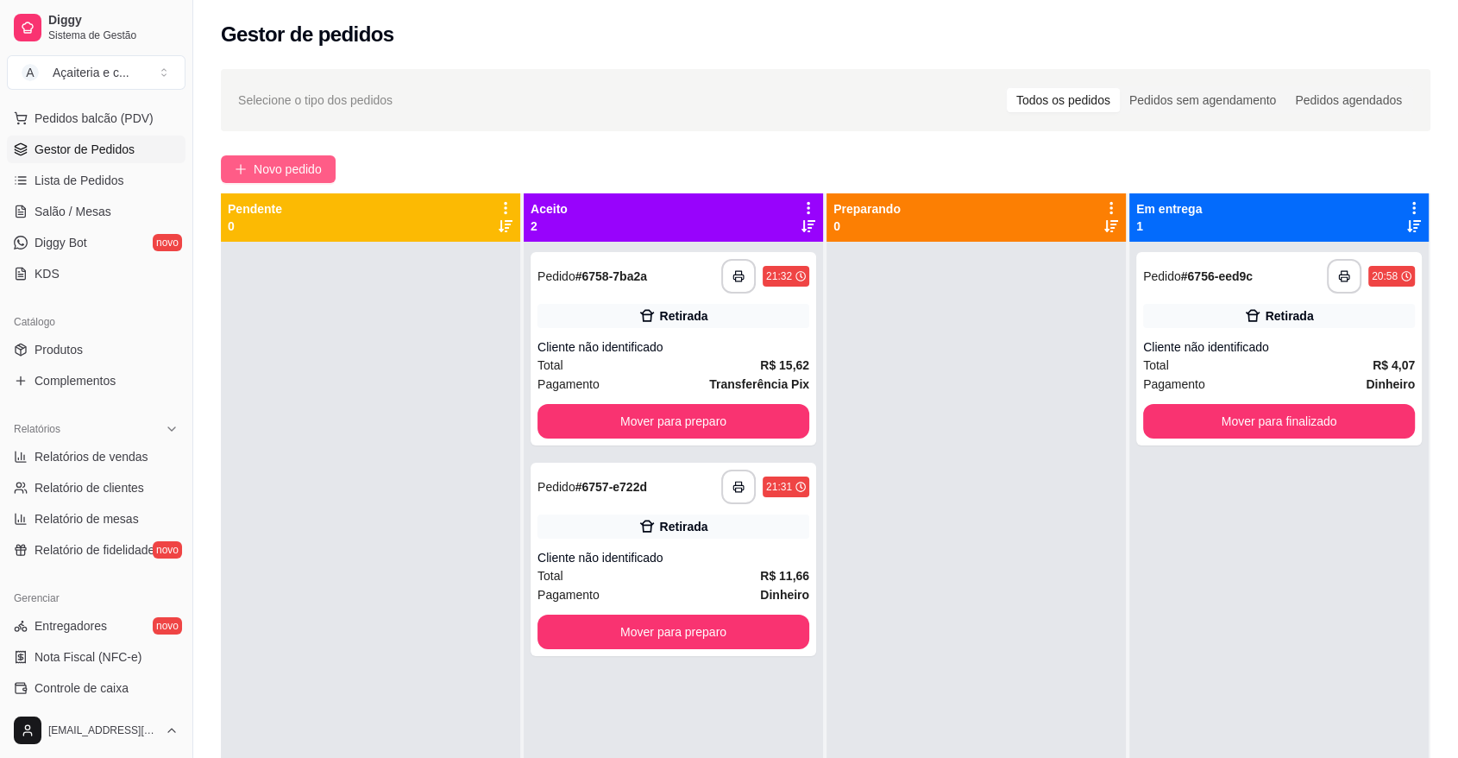
click at [283, 168] on span "Novo pedido" at bounding box center [288, 169] width 68 height 19
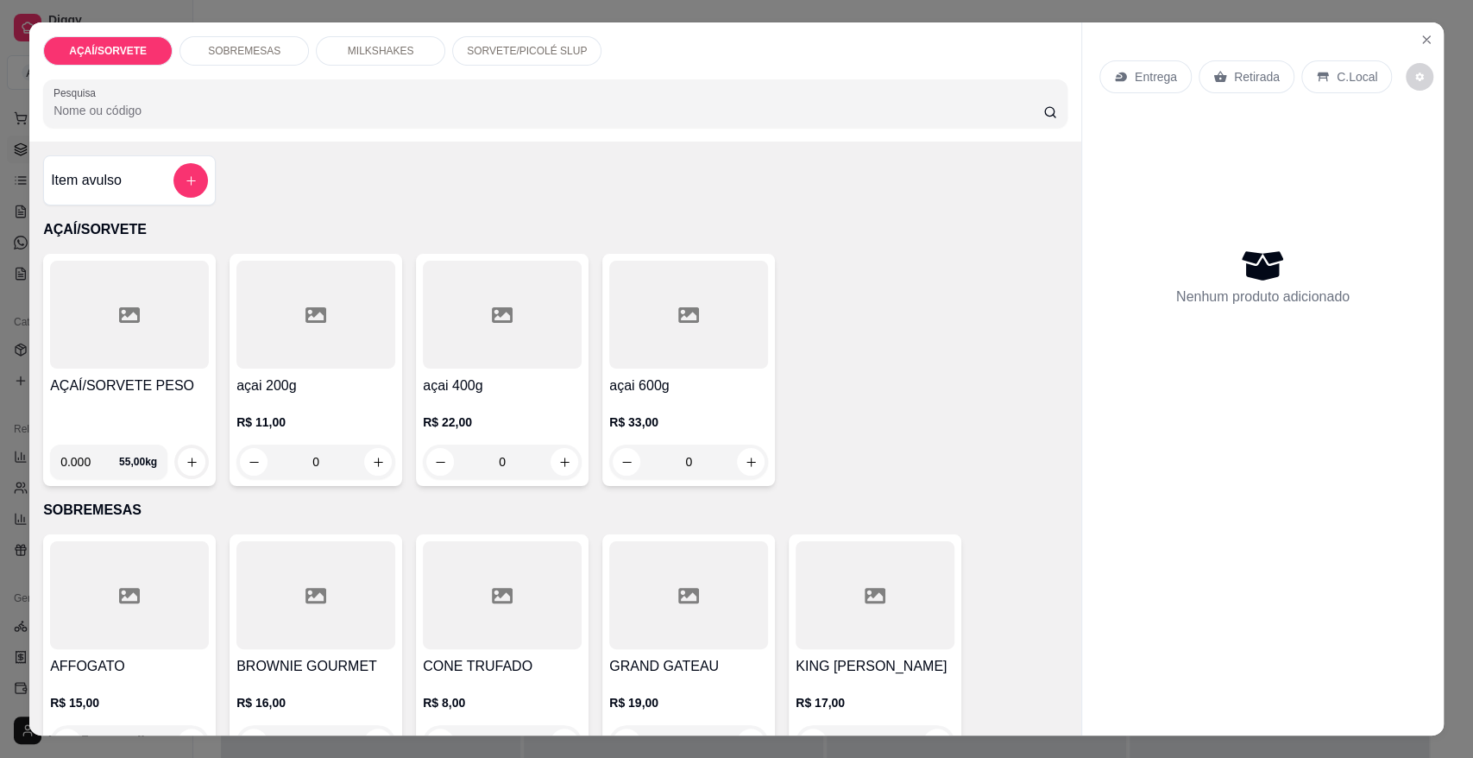
click at [83, 330] on div at bounding box center [129, 315] width 159 height 108
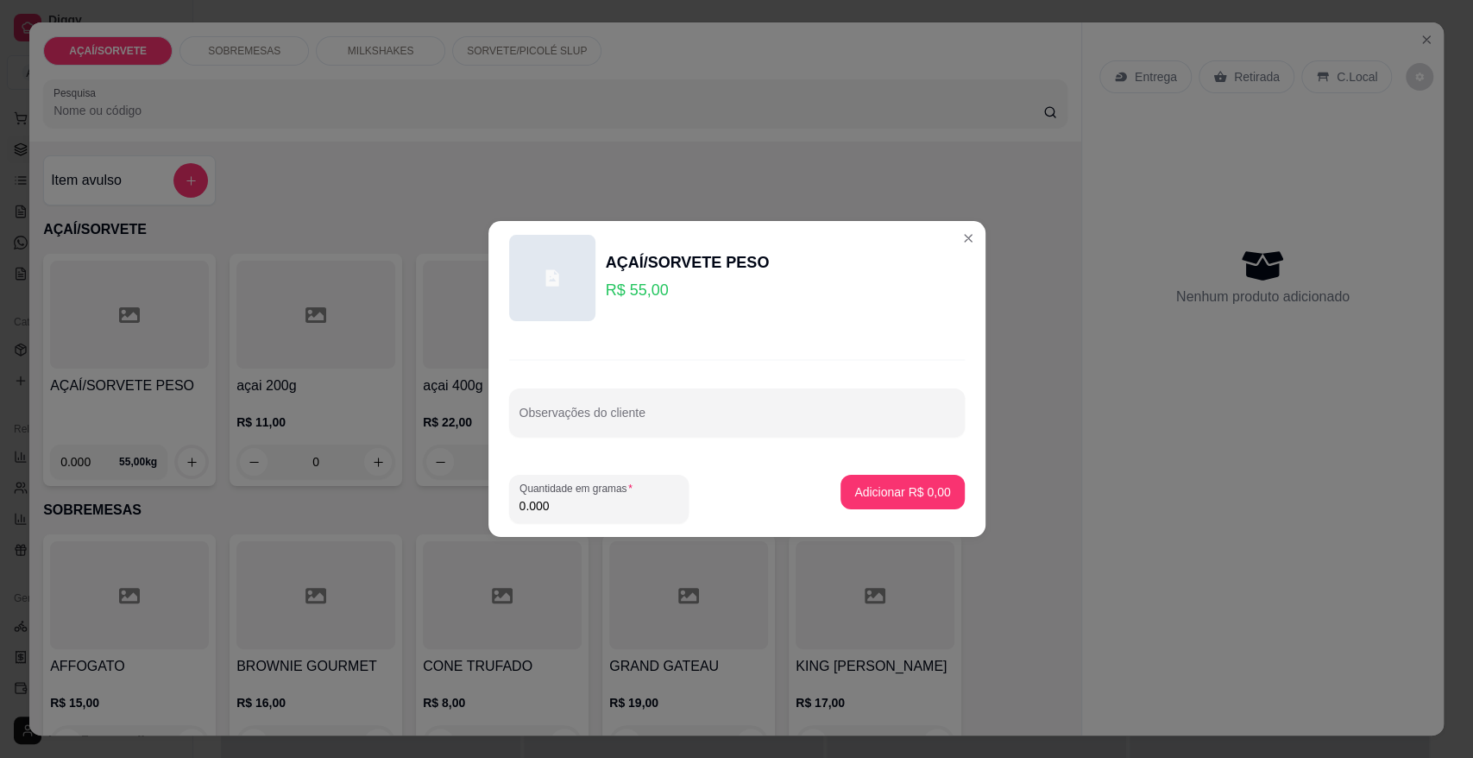
click at [578, 498] on input "0.000" at bounding box center [598, 505] width 159 height 17
type input "0.250"
click at [852, 490] on p "Adicionar R$ 13,75" at bounding box center [899, 491] width 100 height 16
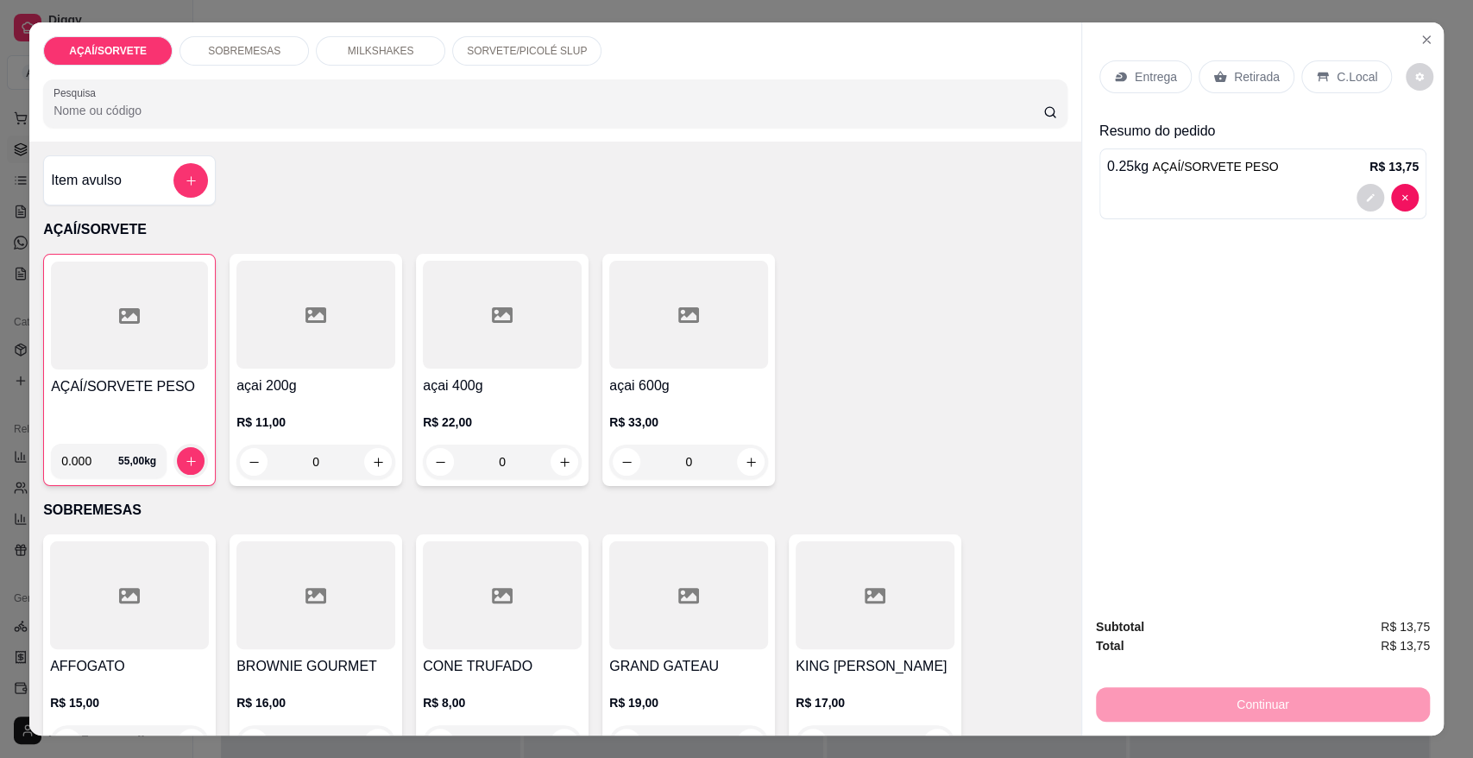
click at [1256, 80] on p "Retirada" at bounding box center [1257, 76] width 46 height 17
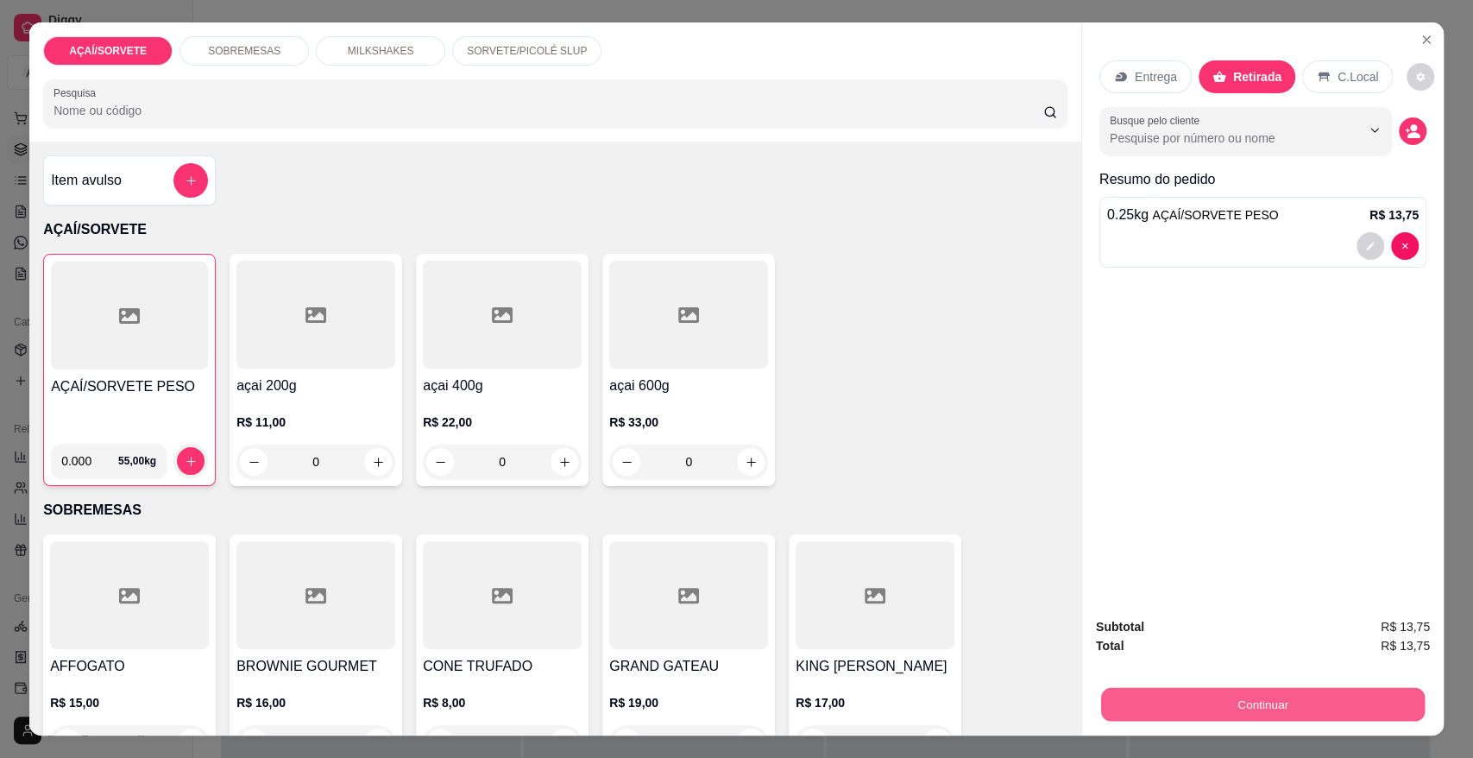
click at [1252, 690] on button "Continuar" at bounding box center [1263, 704] width 324 height 34
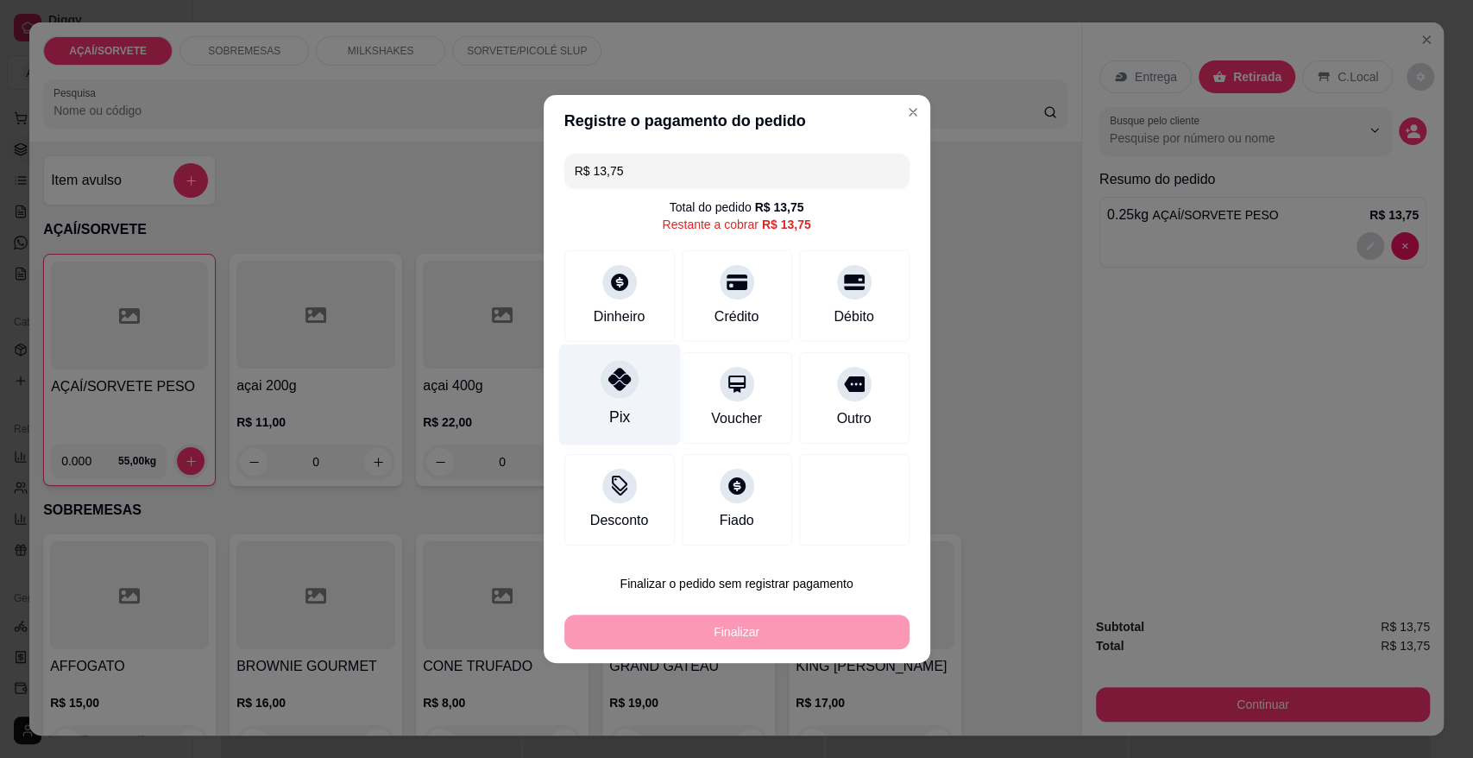
click at [592, 376] on div "Pix" at bounding box center [619, 394] width 122 height 101
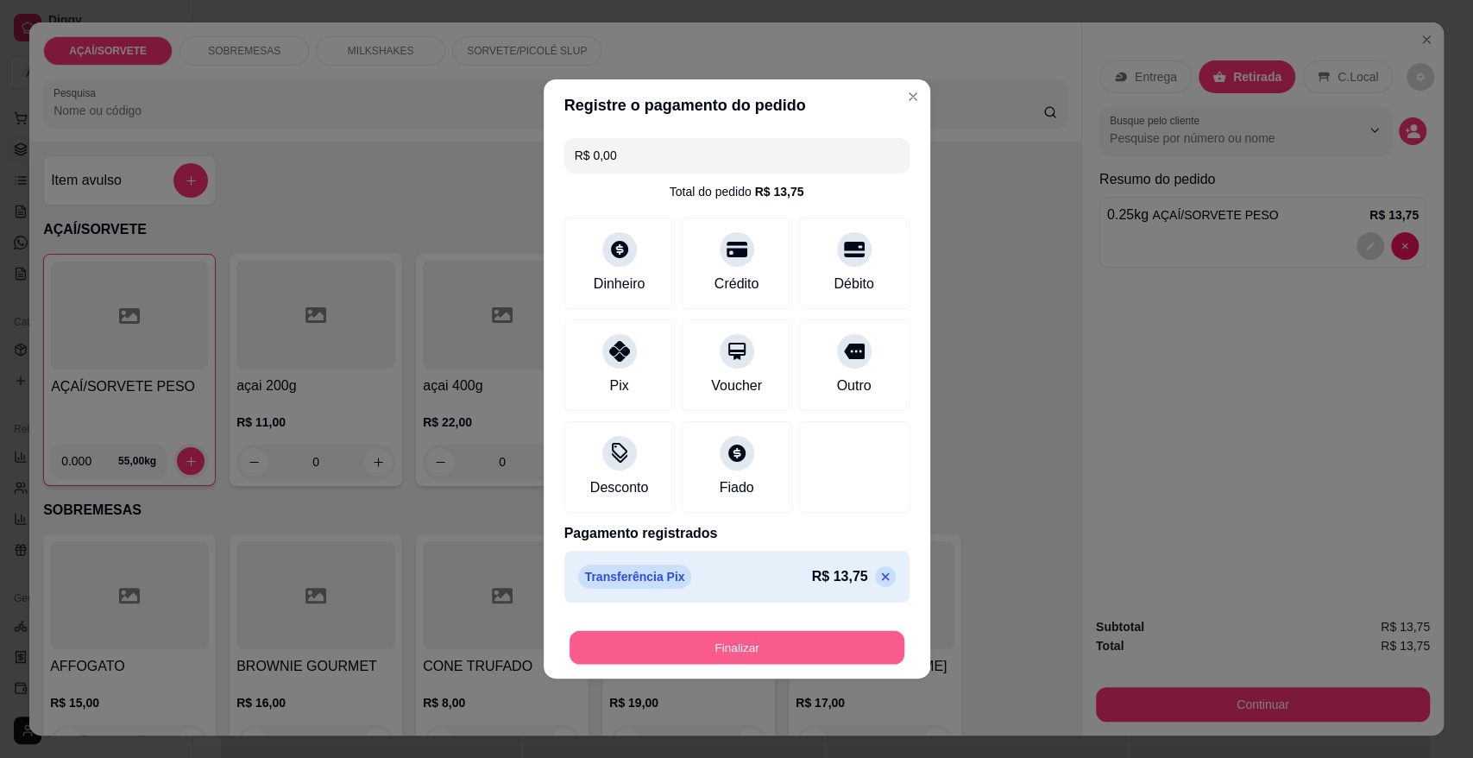
click at [813, 656] on button "Finalizar" at bounding box center [736, 648] width 335 height 34
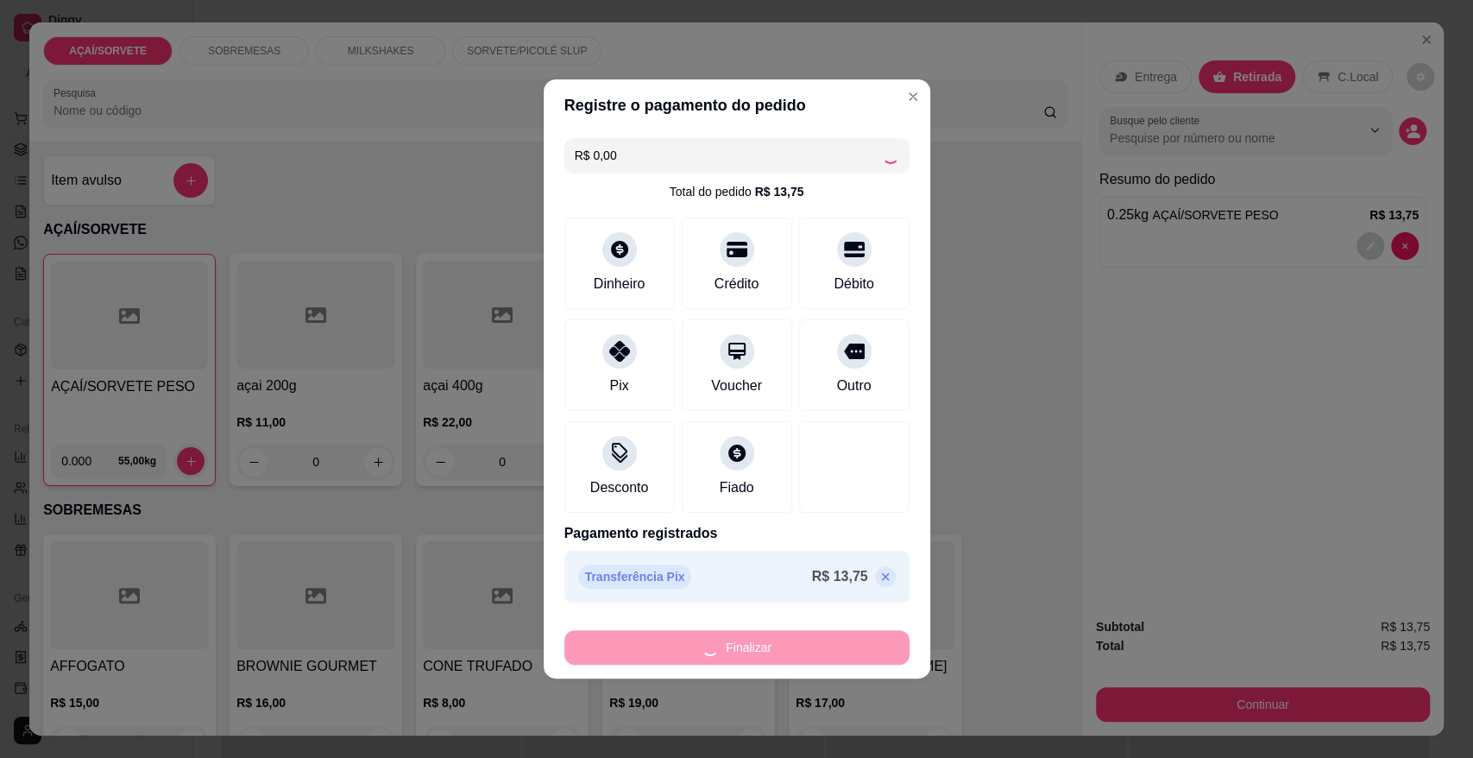
type input "-R$ 13,75"
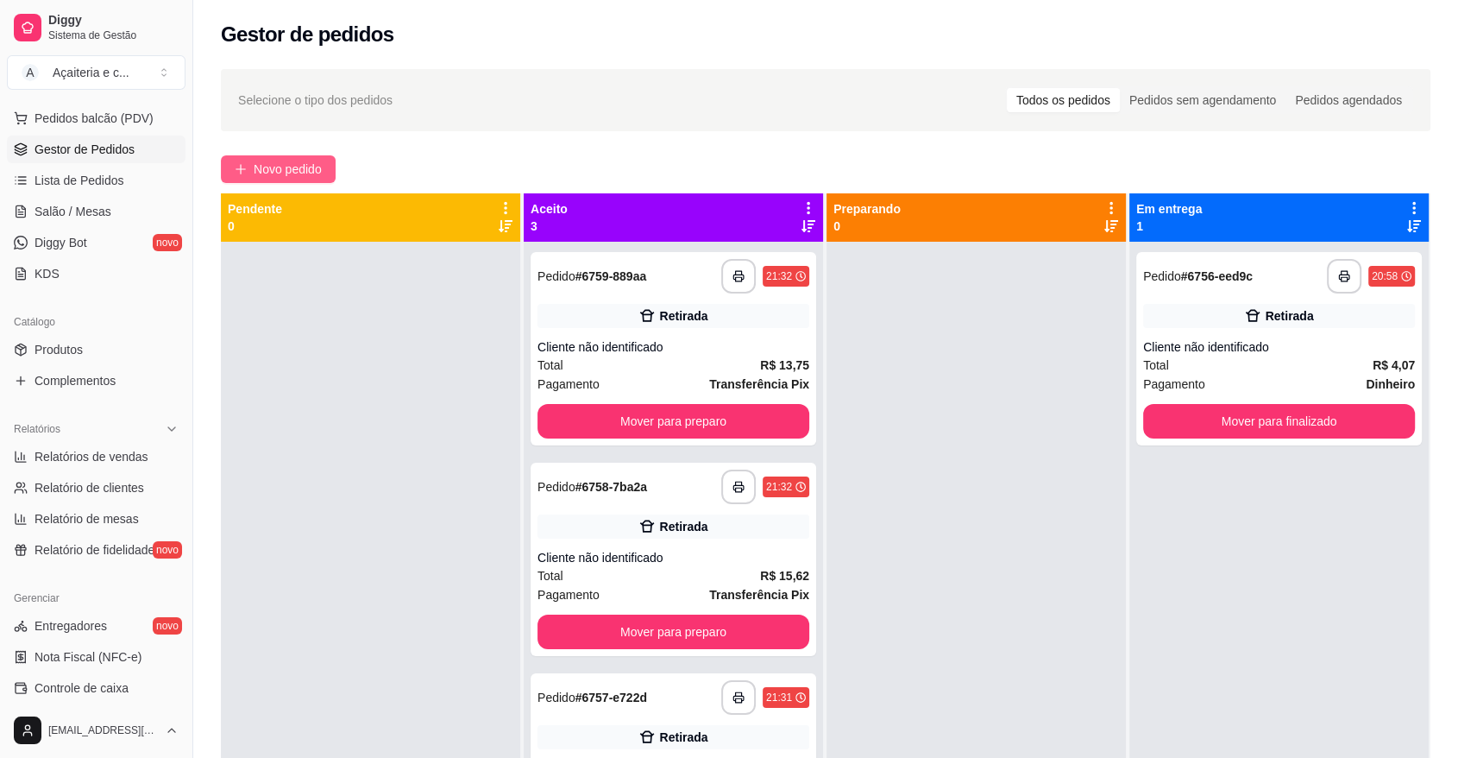
click at [246, 157] on button "Novo pedido" at bounding box center [278, 169] width 115 height 28
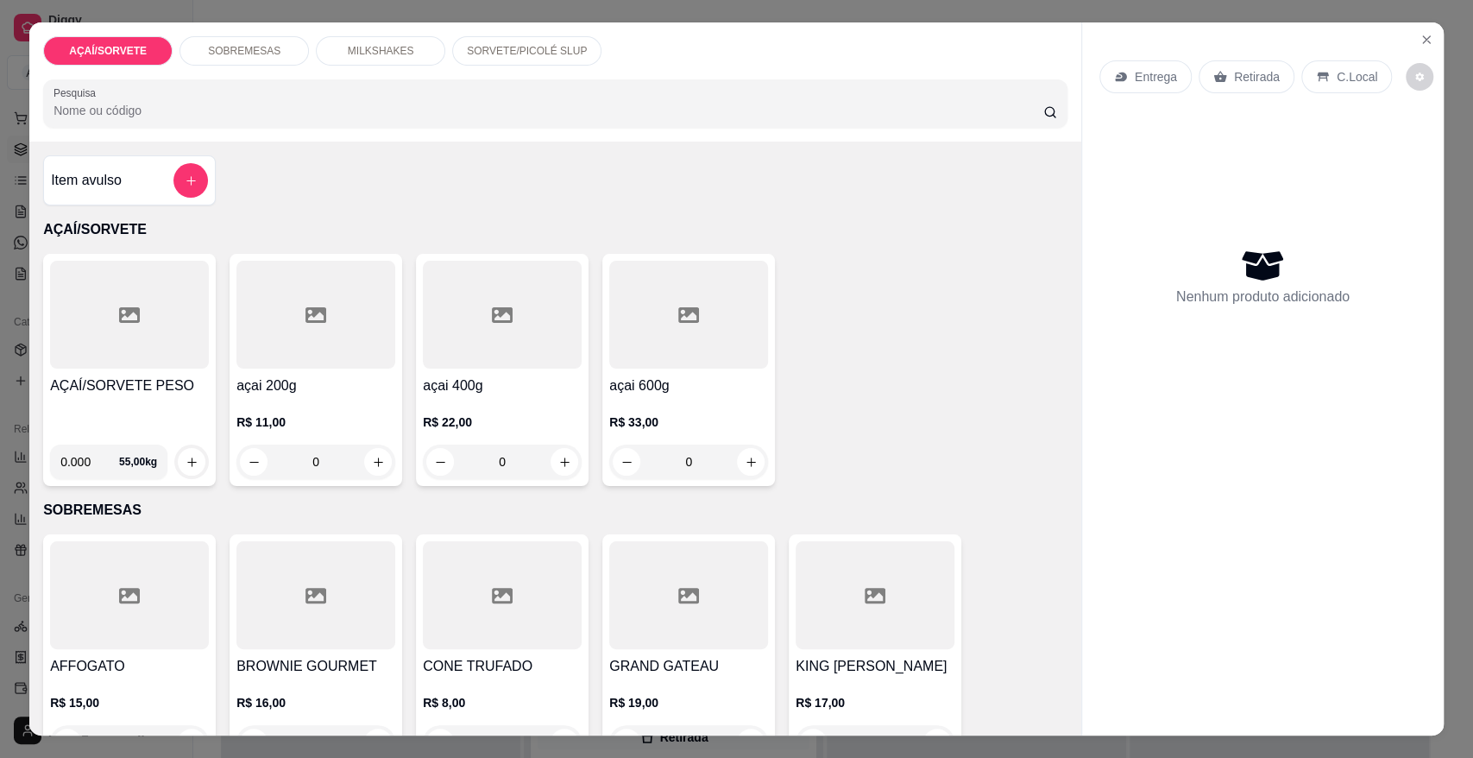
click at [90, 340] on div at bounding box center [129, 315] width 159 height 108
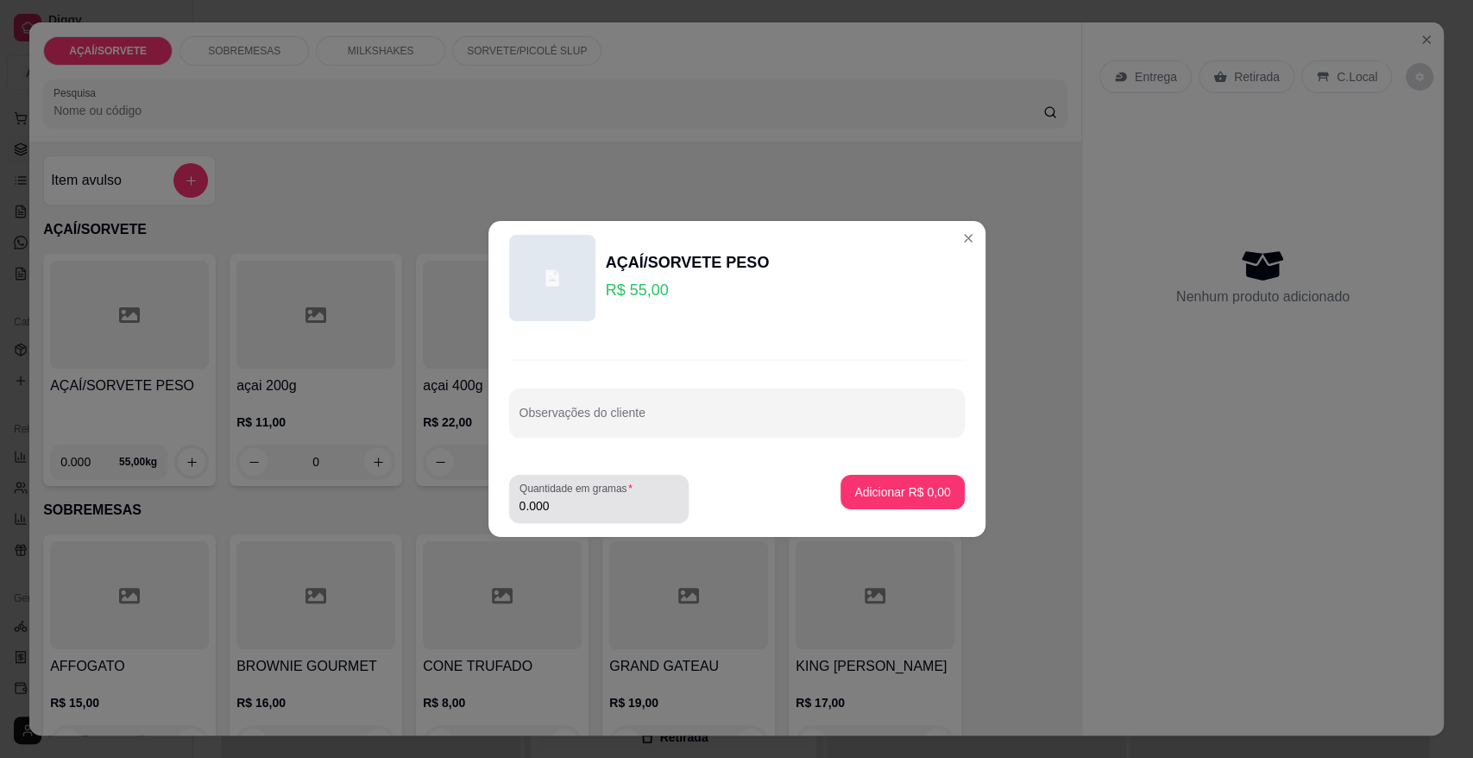
click at [543, 495] on div "0.000" at bounding box center [598, 498] width 159 height 35
type input "0.144"
click at [928, 494] on p "Adicionar R$ 7,92" at bounding box center [902, 491] width 93 height 16
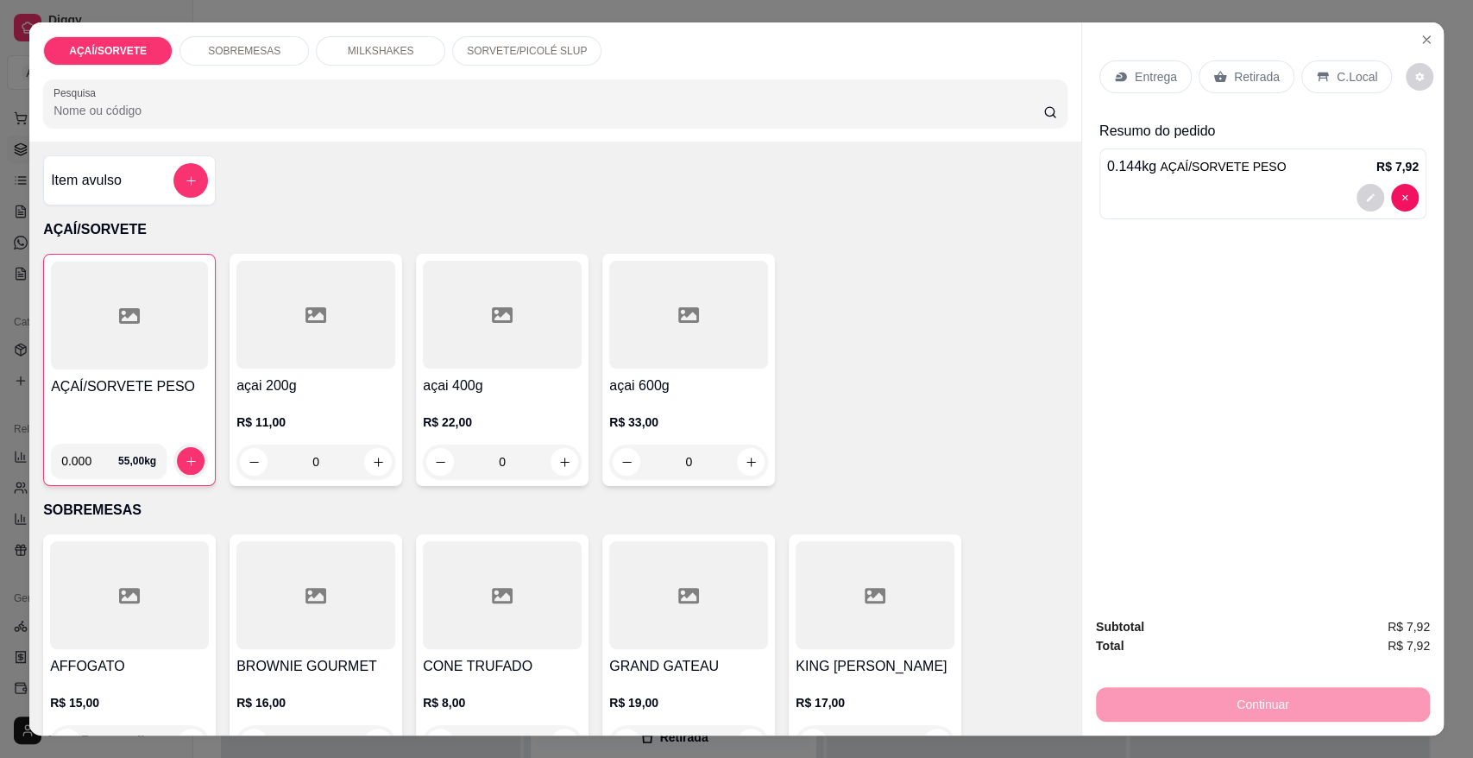
click at [1243, 80] on p "Retirada" at bounding box center [1257, 76] width 46 height 17
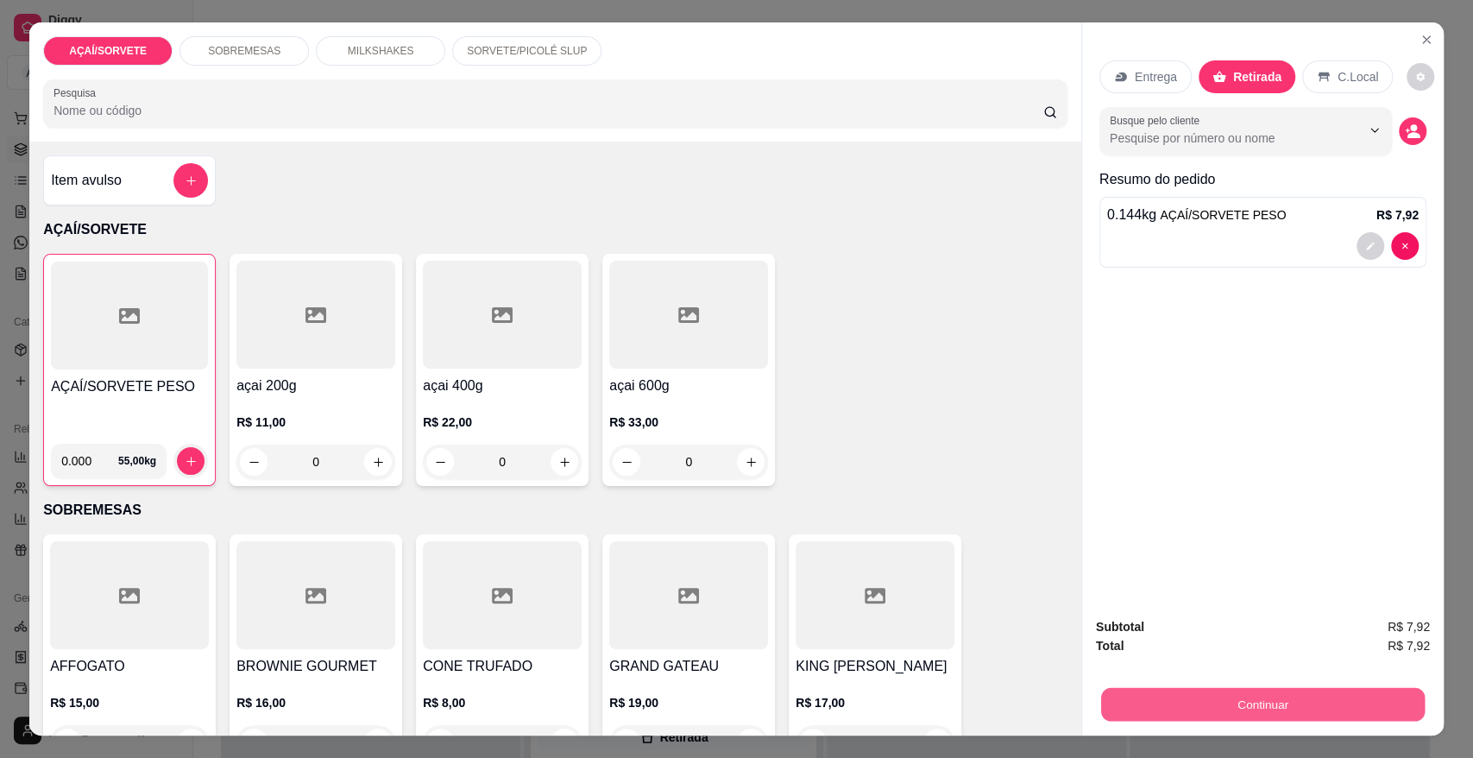
click at [1290, 695] on button "Continuar" at bounding box center [1263, 704] width 324 height 34
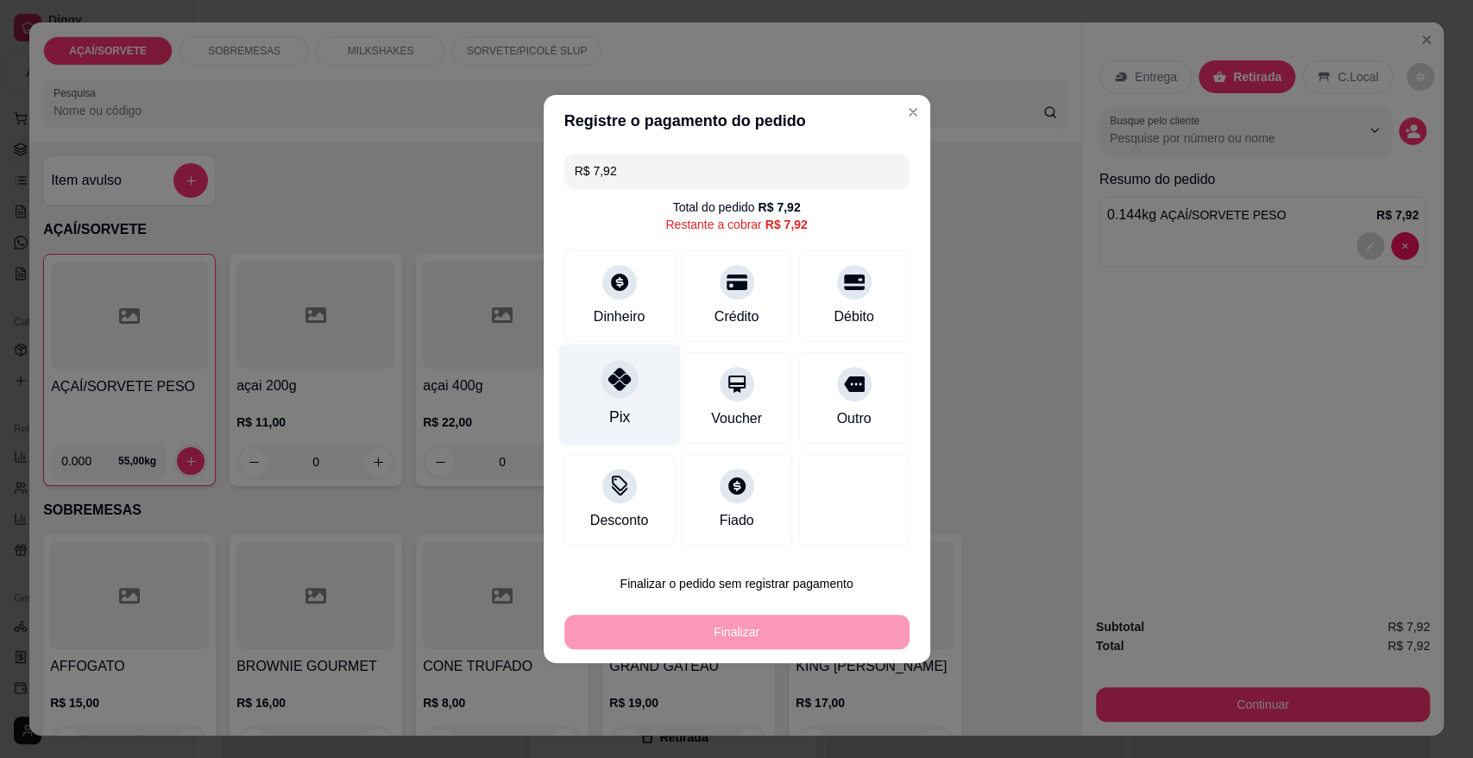
click at [607, 392] on div at bounding box center [620, 379] width 38 height 38
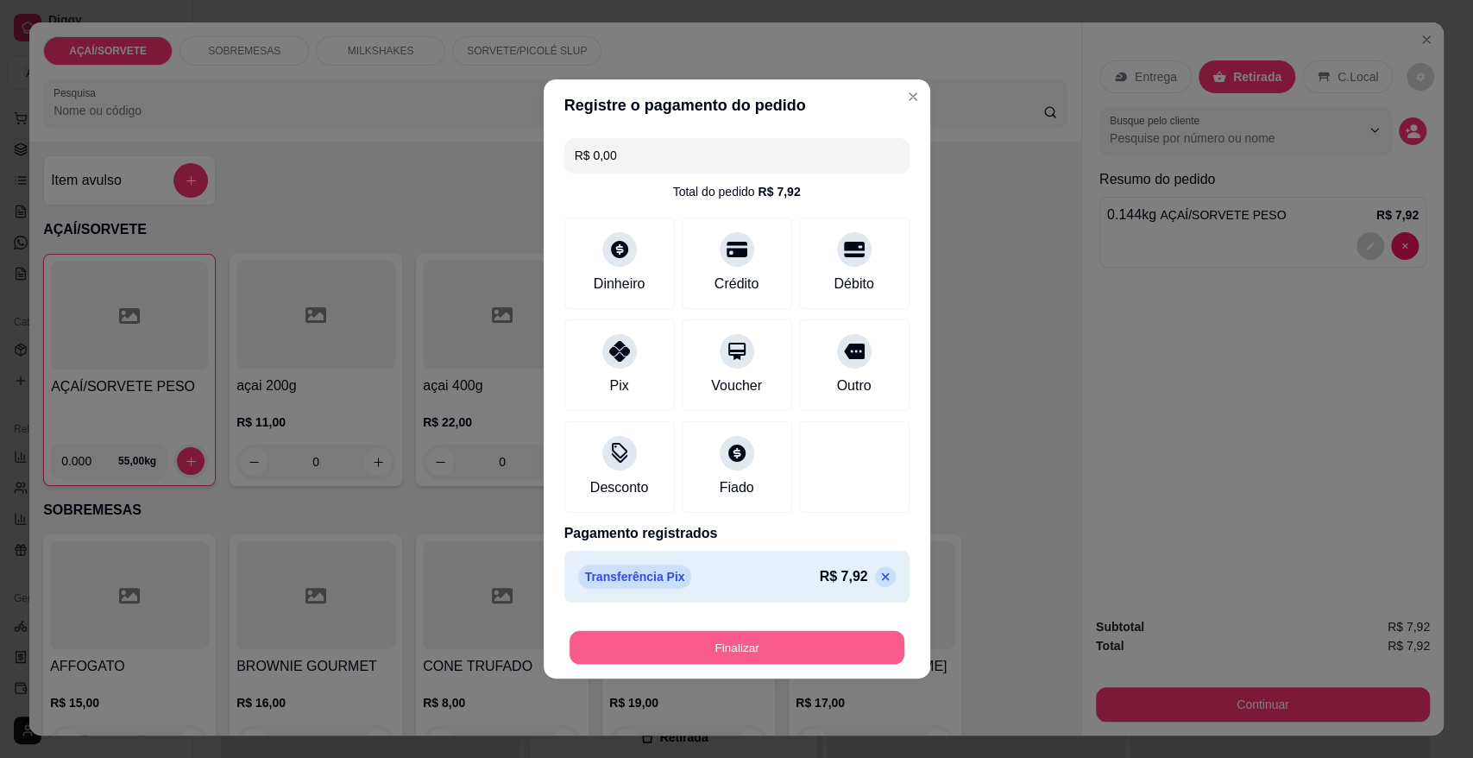
click at [726, 646] on button "Finalizar" at bounding box center [736, 648] width 335 height 34
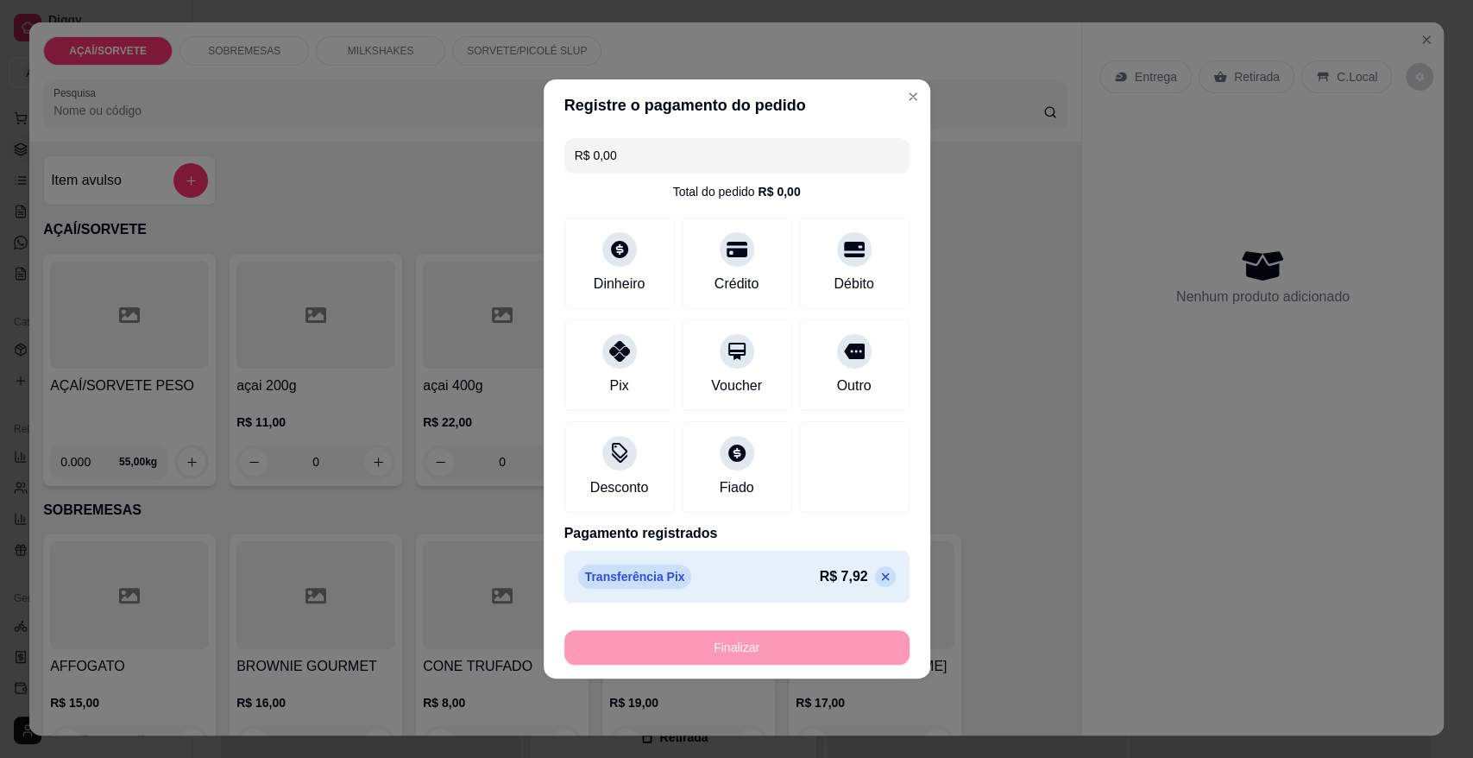
type input "-R$ 7,92"
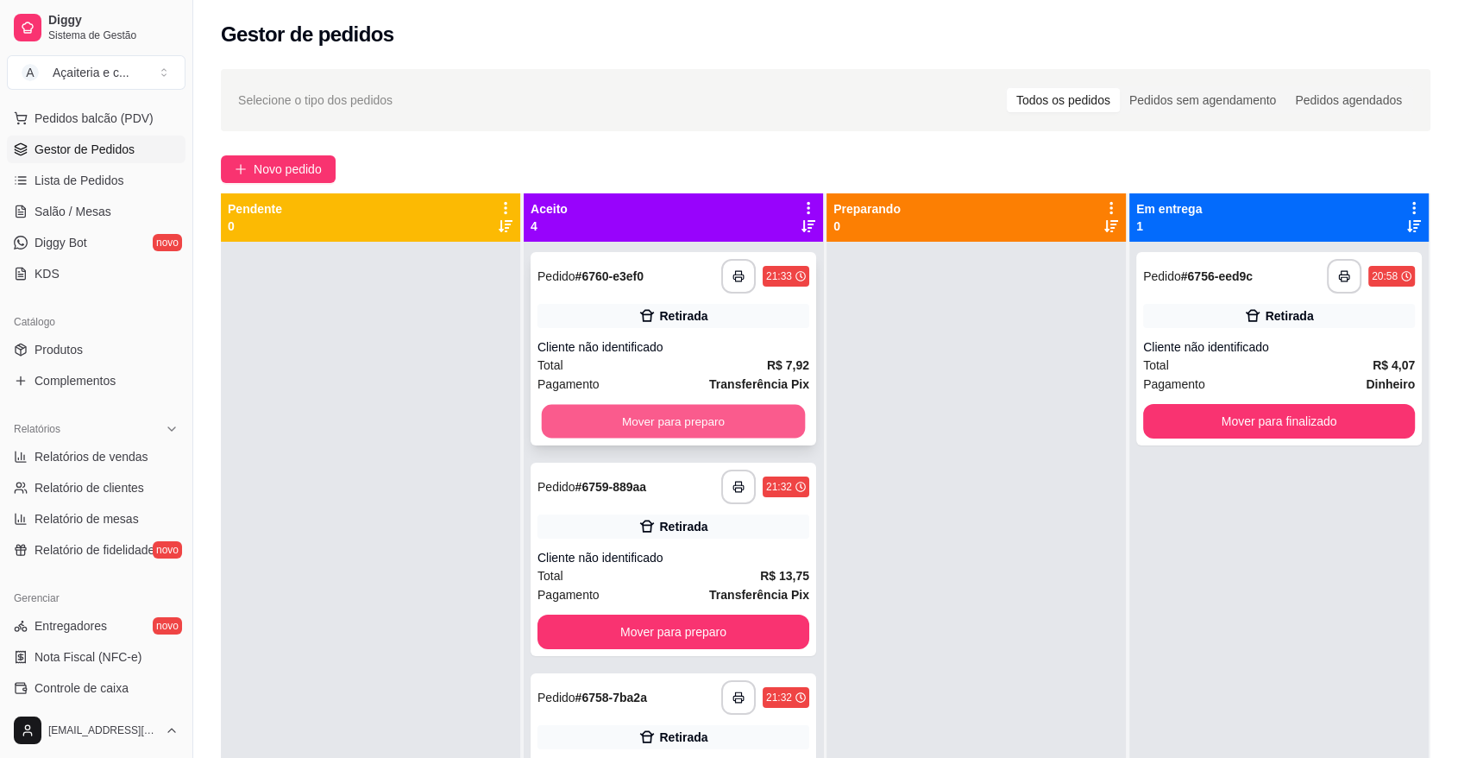
click at [684, 422] on button "Mover para preparo" at bounding box center [674, 422] width 264 height 34
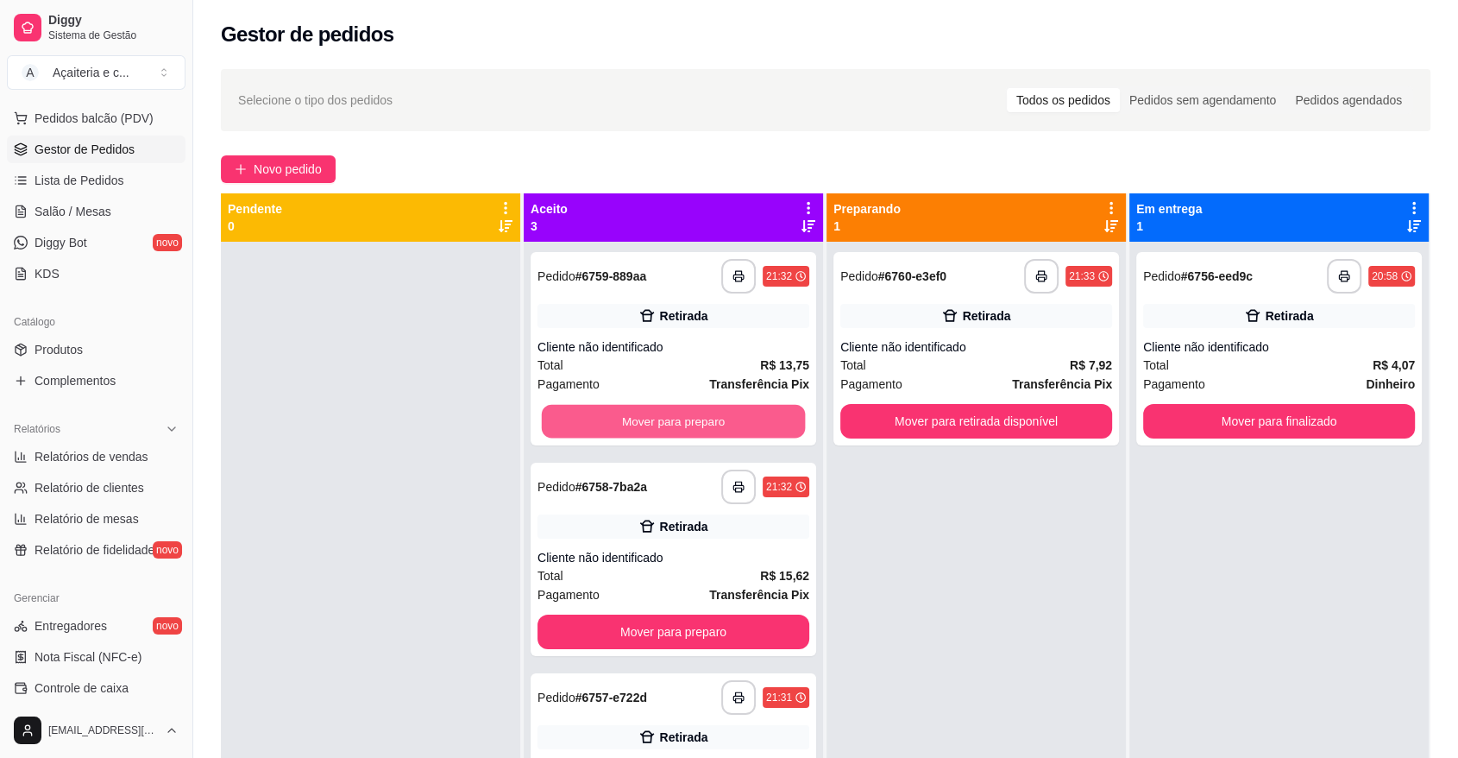
click at [684, 422] on button "Mover para preparo" at bounding box center [674, 422] width 264 height 34
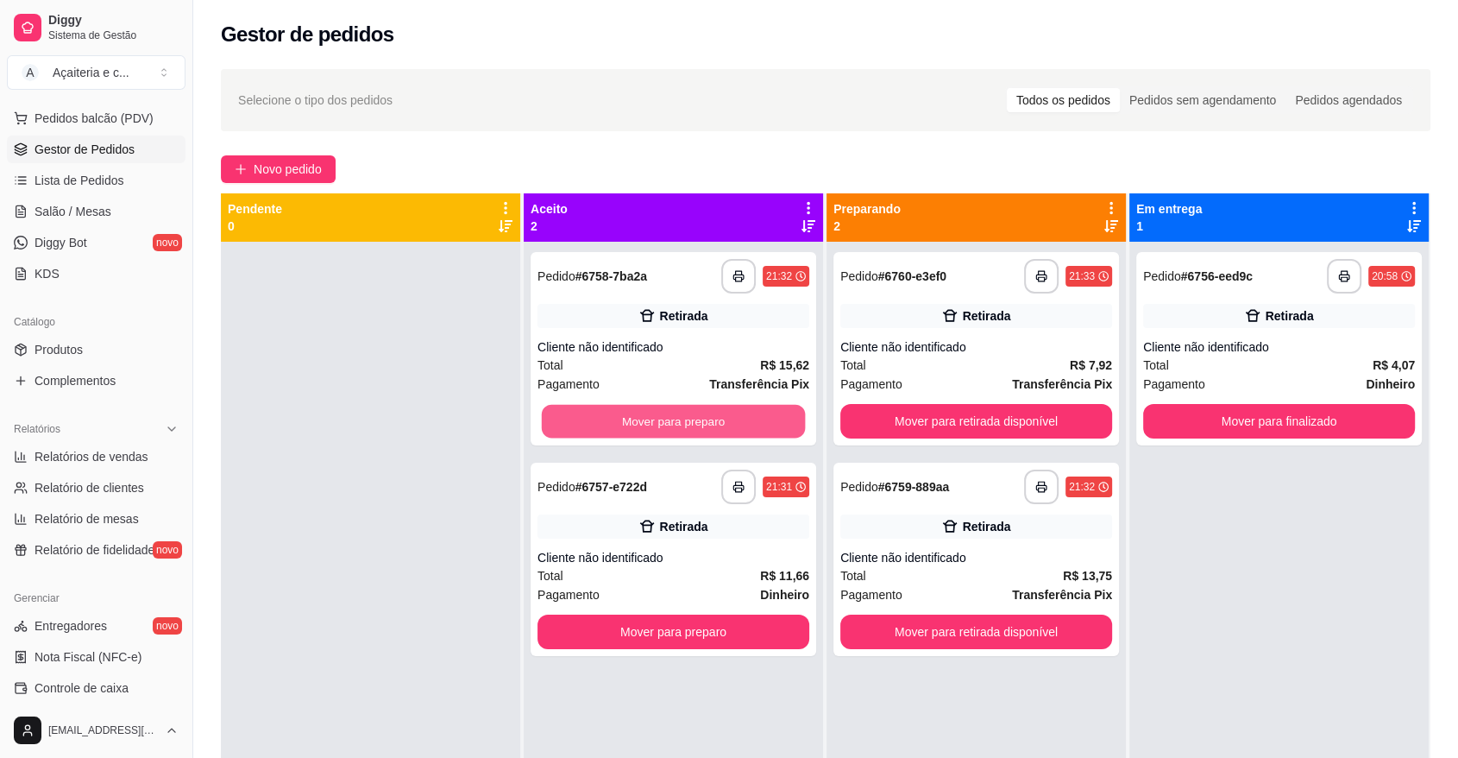
click at [684, 422] on button "Mover para preparo" at bounding box center [674, 422] width 264 height 34
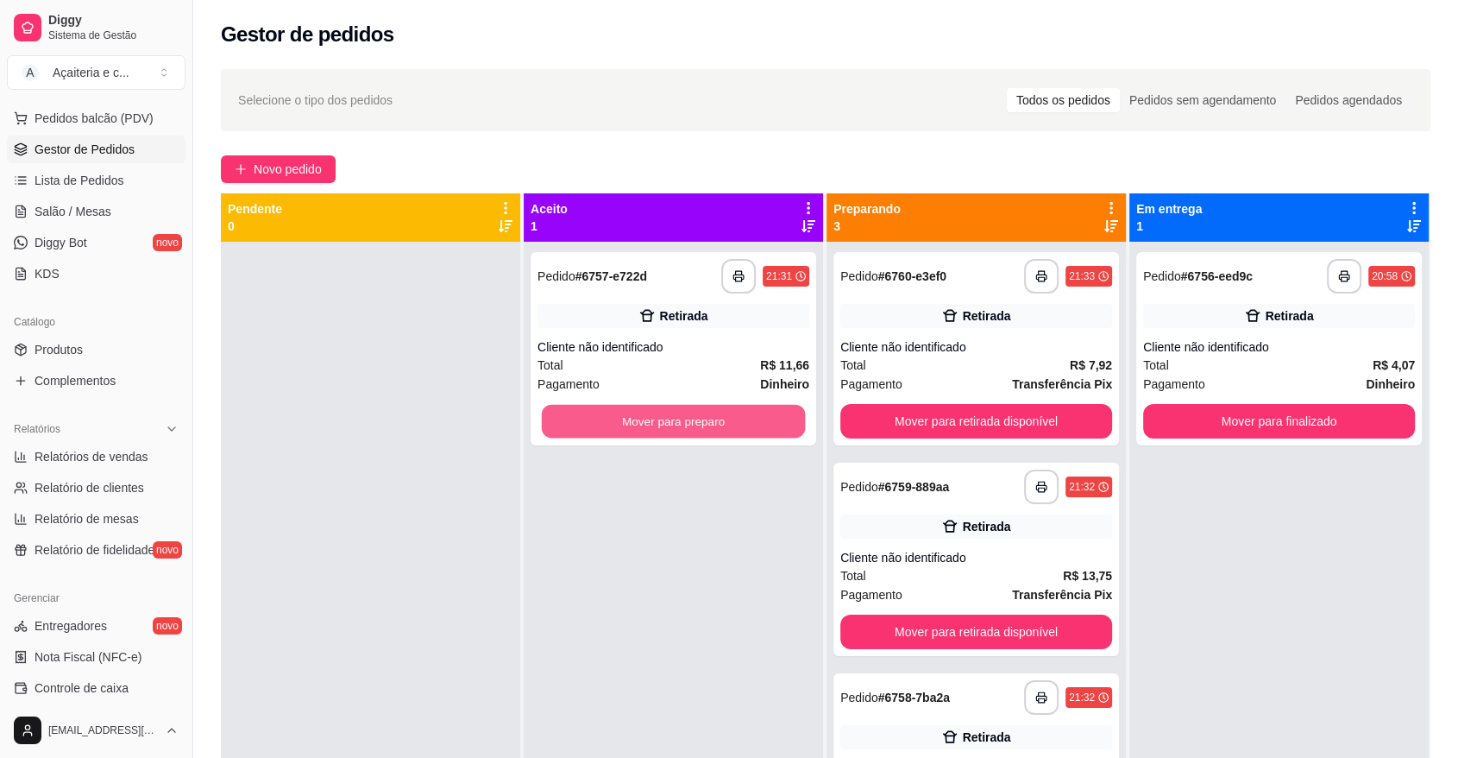
click at [684, 422] on button "Mover para preparo" at bounding box center [674, 422] width 264 height 34
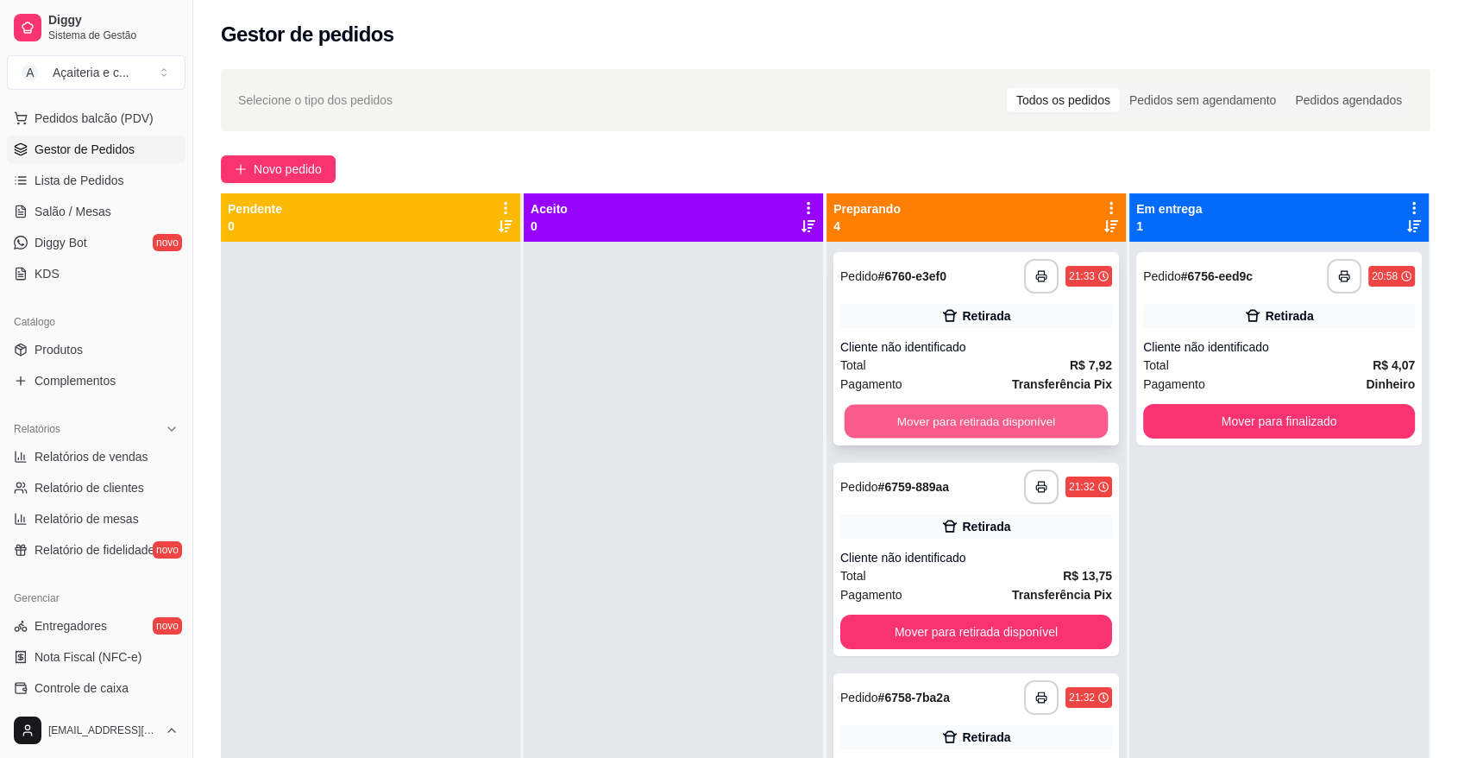
click at [891, 419] on button "Mover para retirada disponível" at bounding box center [977, 422] width 264 height 34
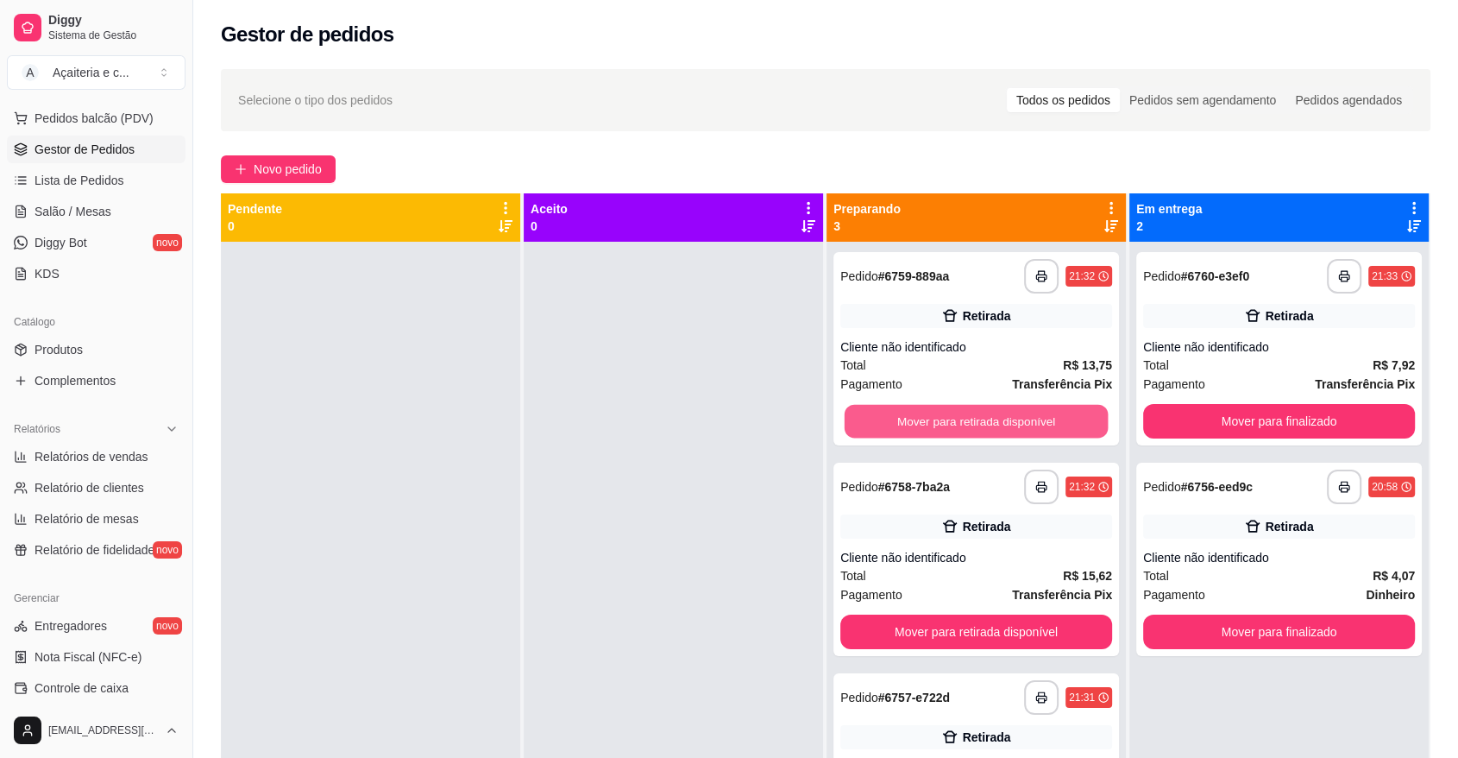
click at [891, 419] on button "Mover para retirada disponível" at bounding box center [977, 422] width 264 height 34
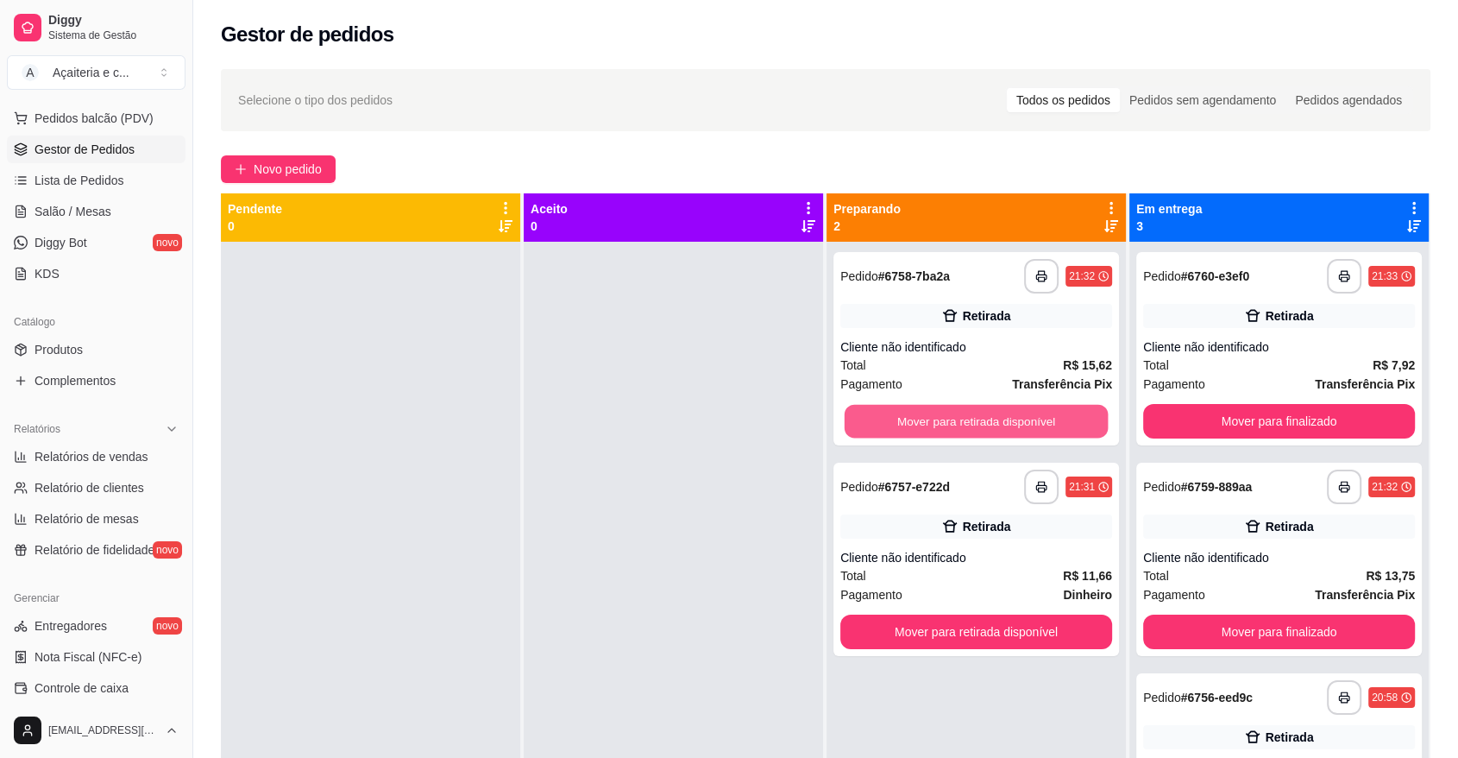
click at [891, 419] on button "Mover para retirada disponível" at bounding box center [977, 422] width 264 height 34
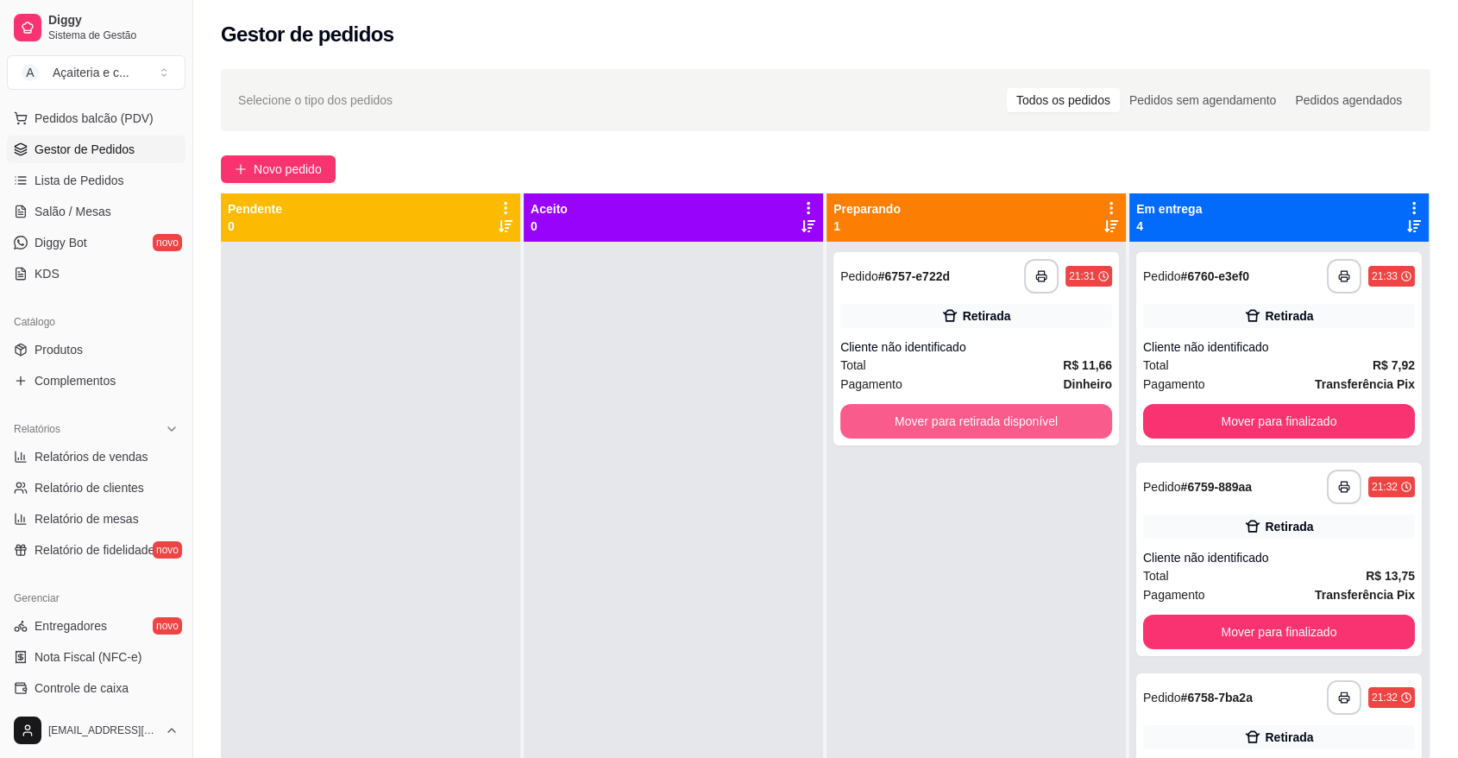
click at [891, 419] on button "Mover para retirada disponível" at bounding box center [976, 421] width 272 height 35
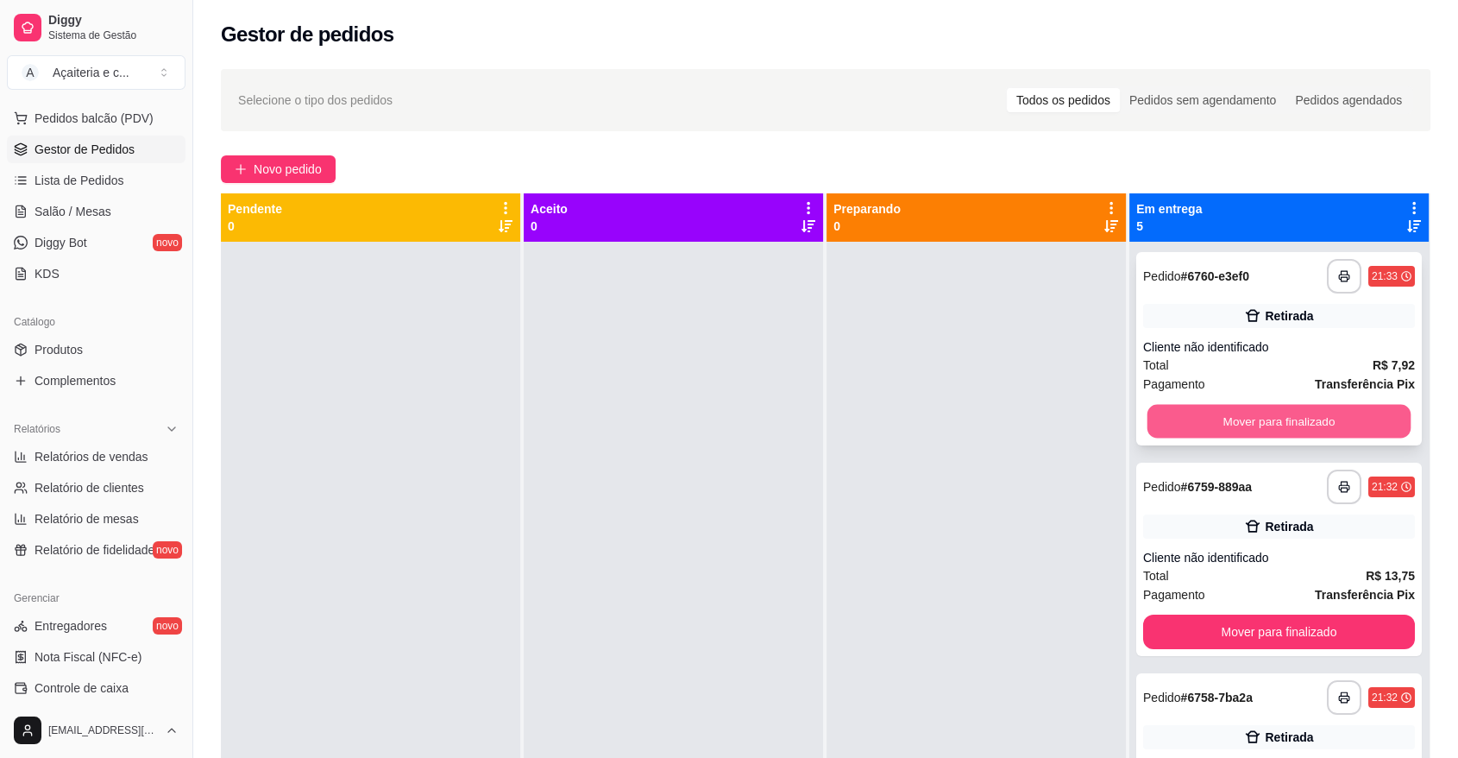
click at [1185, 418] on button "Mover para finalizado" at bounding box center [1280, 422] width 264 height 34
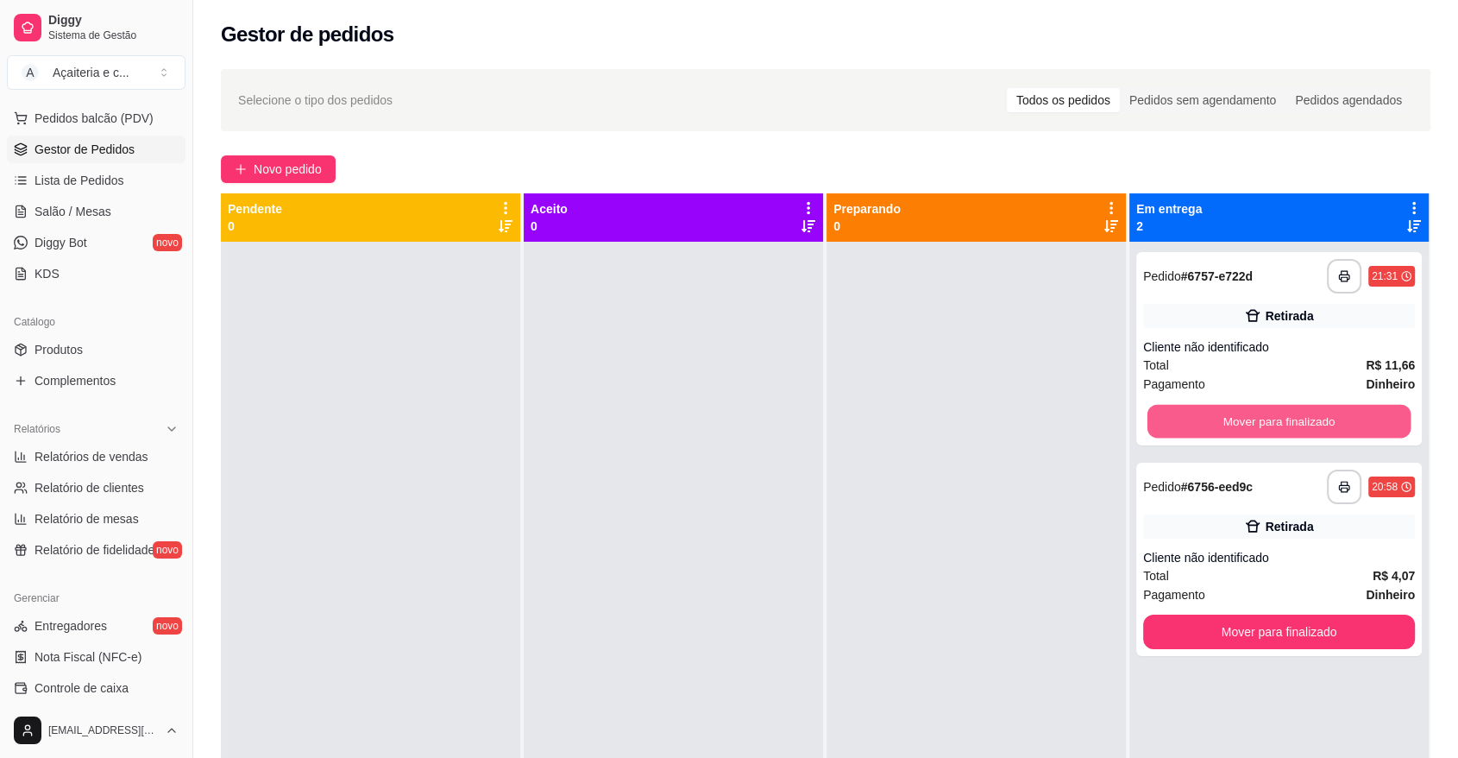
click at [1185, 418] on button "Mover para finalizado" at bounding box center [1280, 422] width 264 height 34
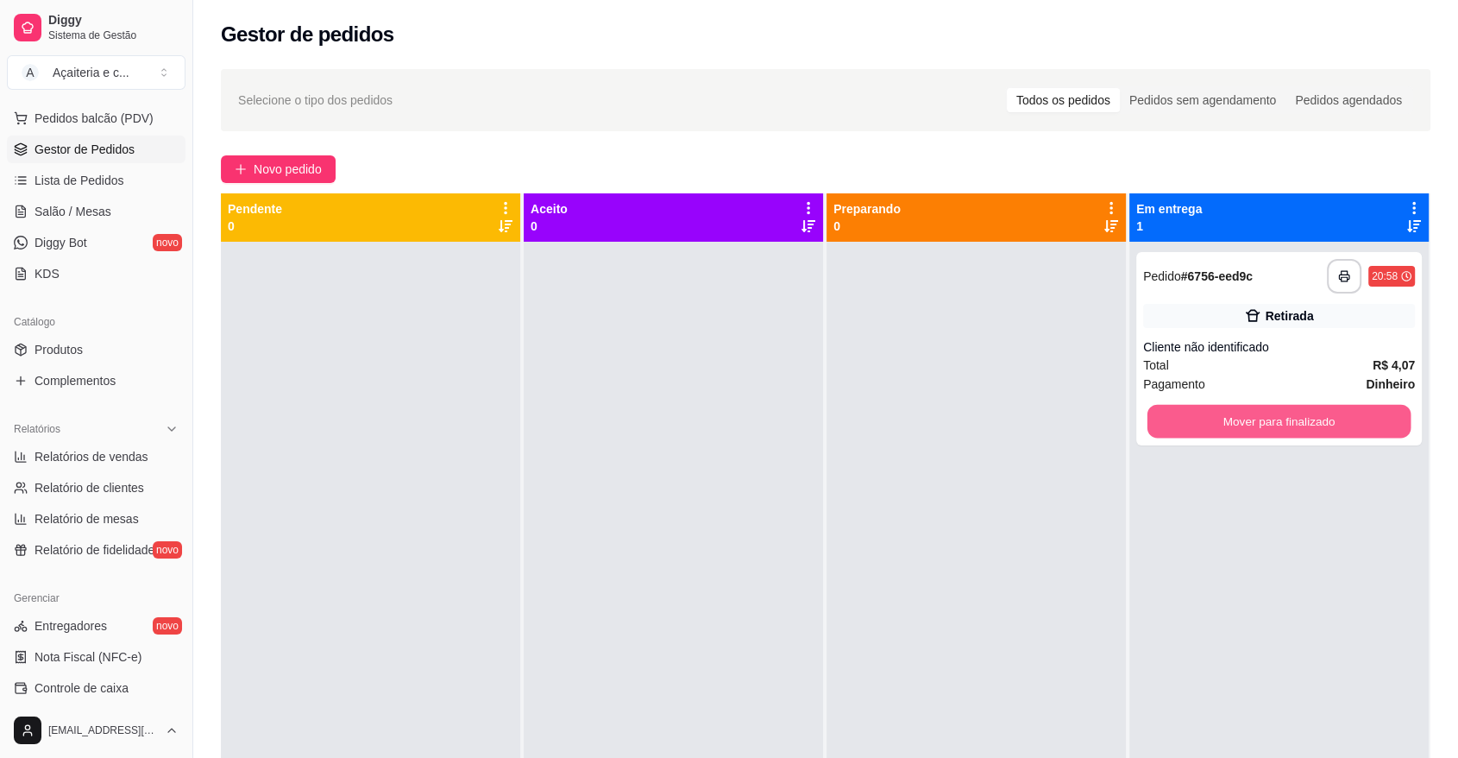
click at [1185, 418] on button "Mover para finalizado" at bounding box center [1280, 422] width 264 height 34
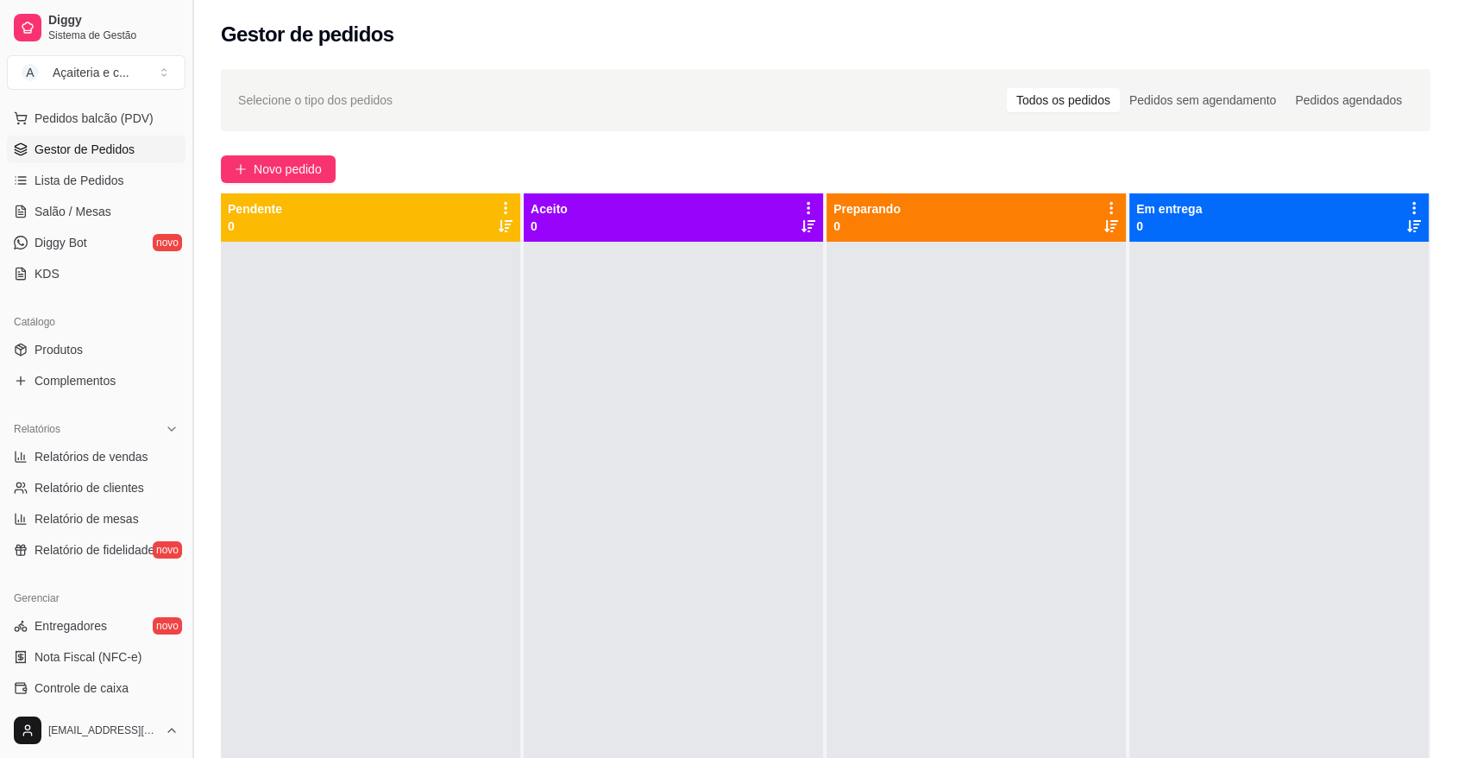
click at [192, 696] on button "Toggle Sidebar" at bounding box center [193, 379] width 14 height 758
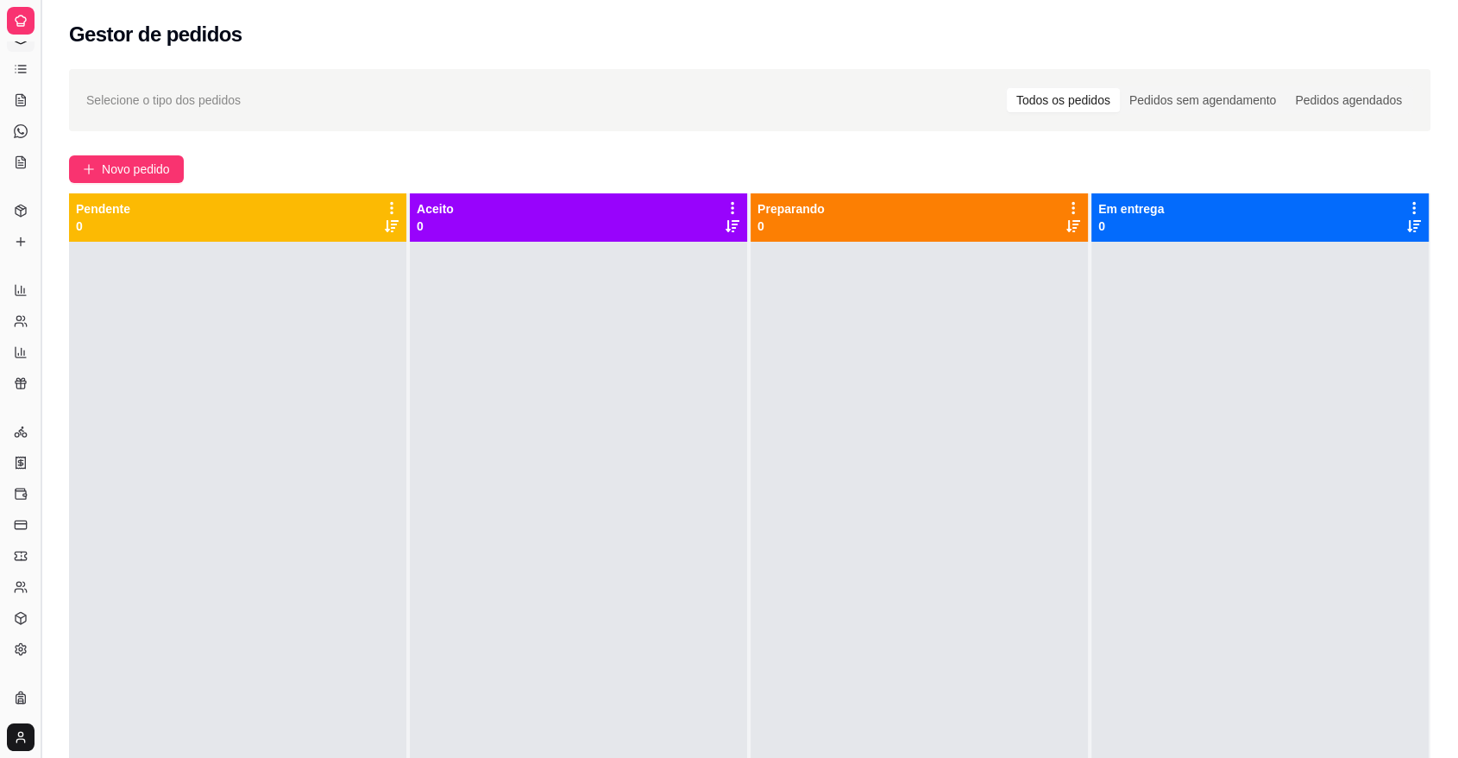
scroll to position [85, 0]
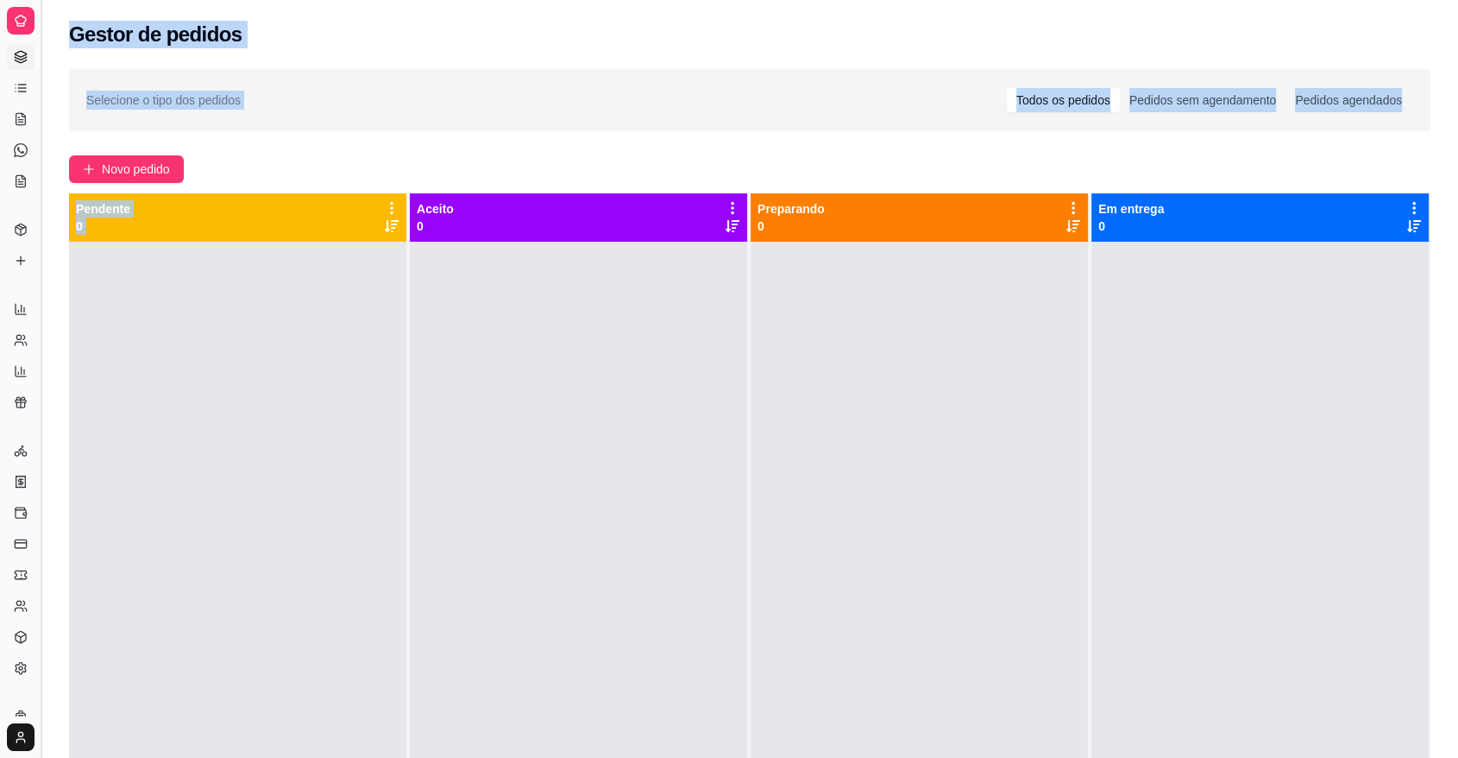
drag, startPoint x: 192, startPoint y: 696, endPoint x: 40, endPoint y: 675, distance: 154.2
click at [40, 675] on div "Diggy Sistema de Gestão A Açaiteria e c ... Loja aberta Plano Customizado até 2…" at bounding box center [729, 510] width 1458 height 1021
click at [40, 675] on button "Toggle Sidebar" at bounding box center [41, 379] width 14 height 758
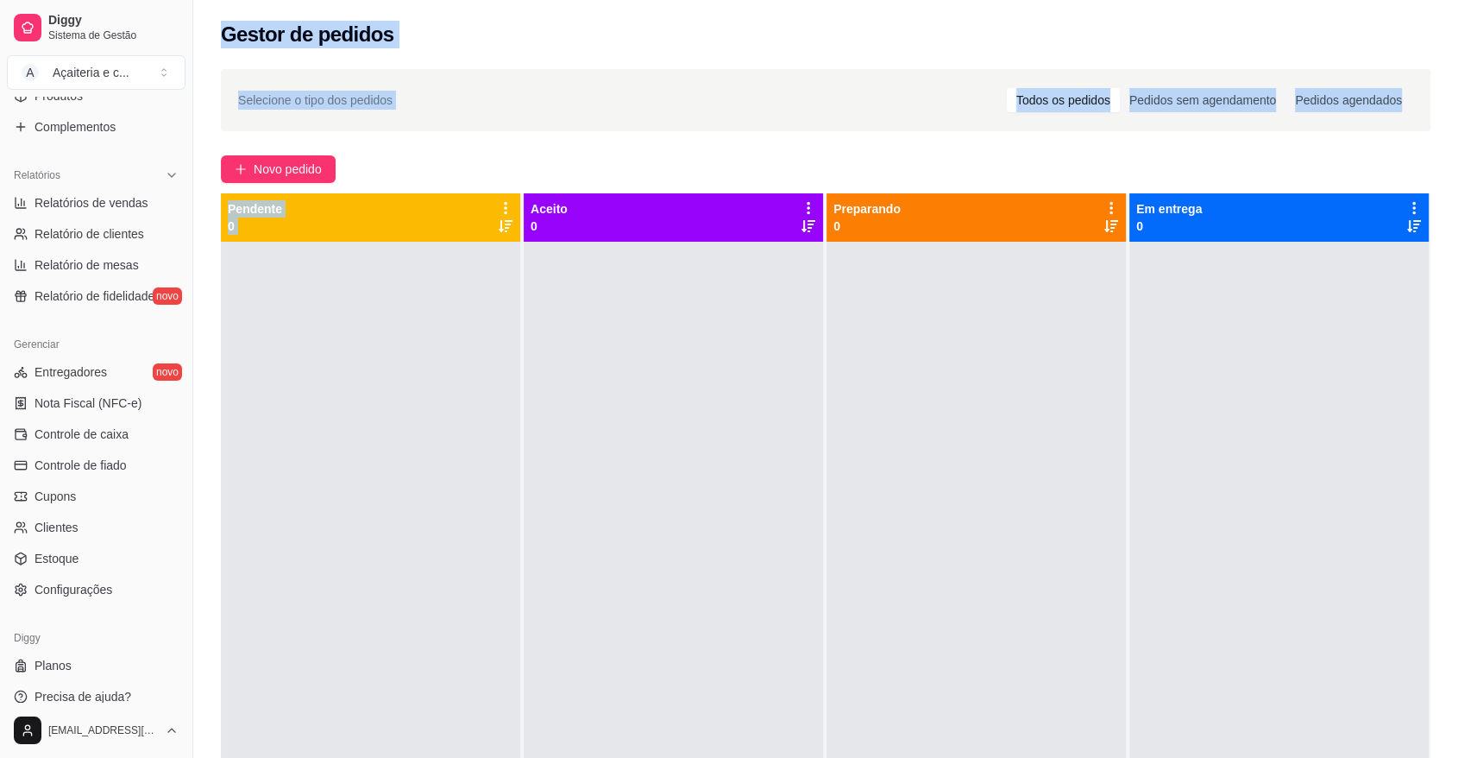
scroll to position [483, 0]
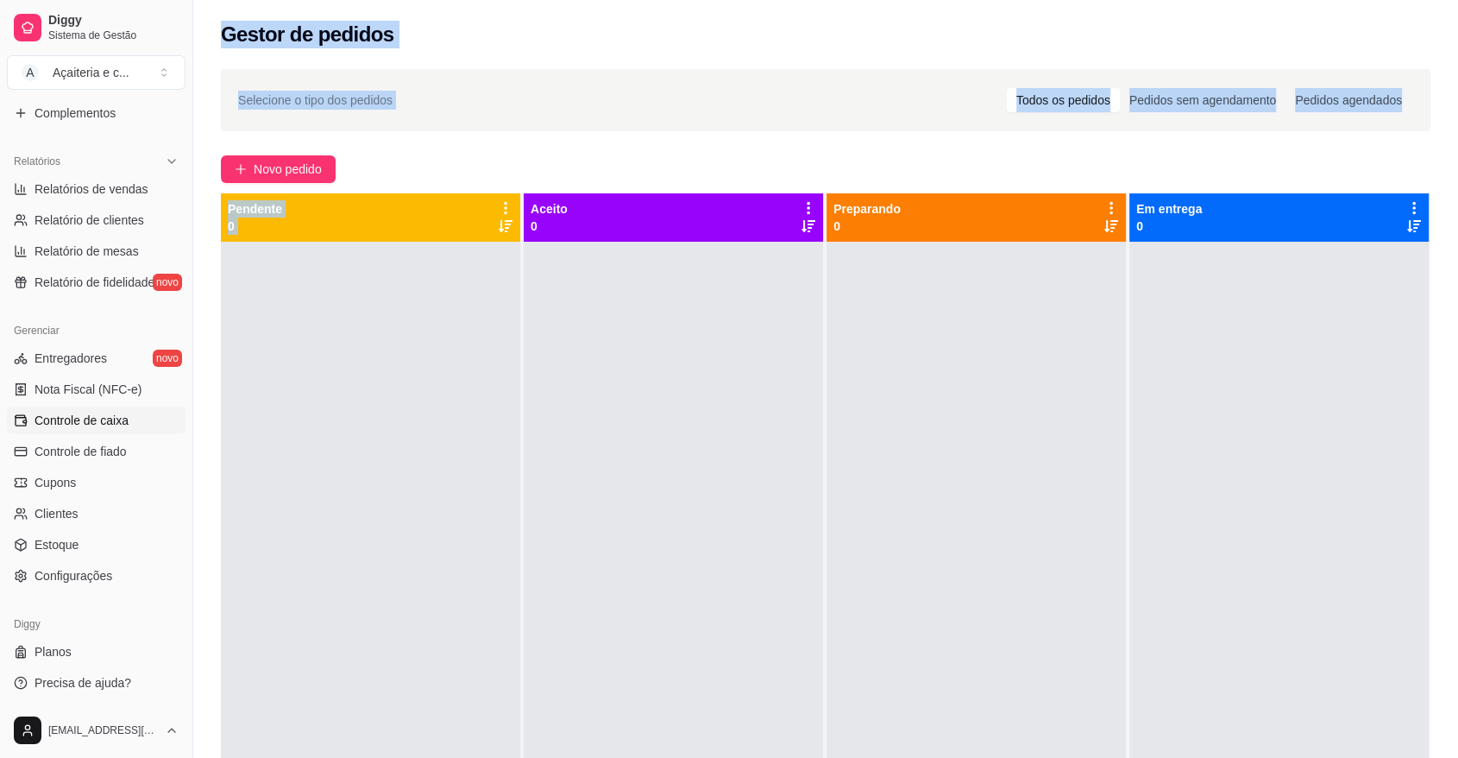
click at [61, 425] on span "Controle de caixa" at bounding box center [82, 420] width 94 height 17
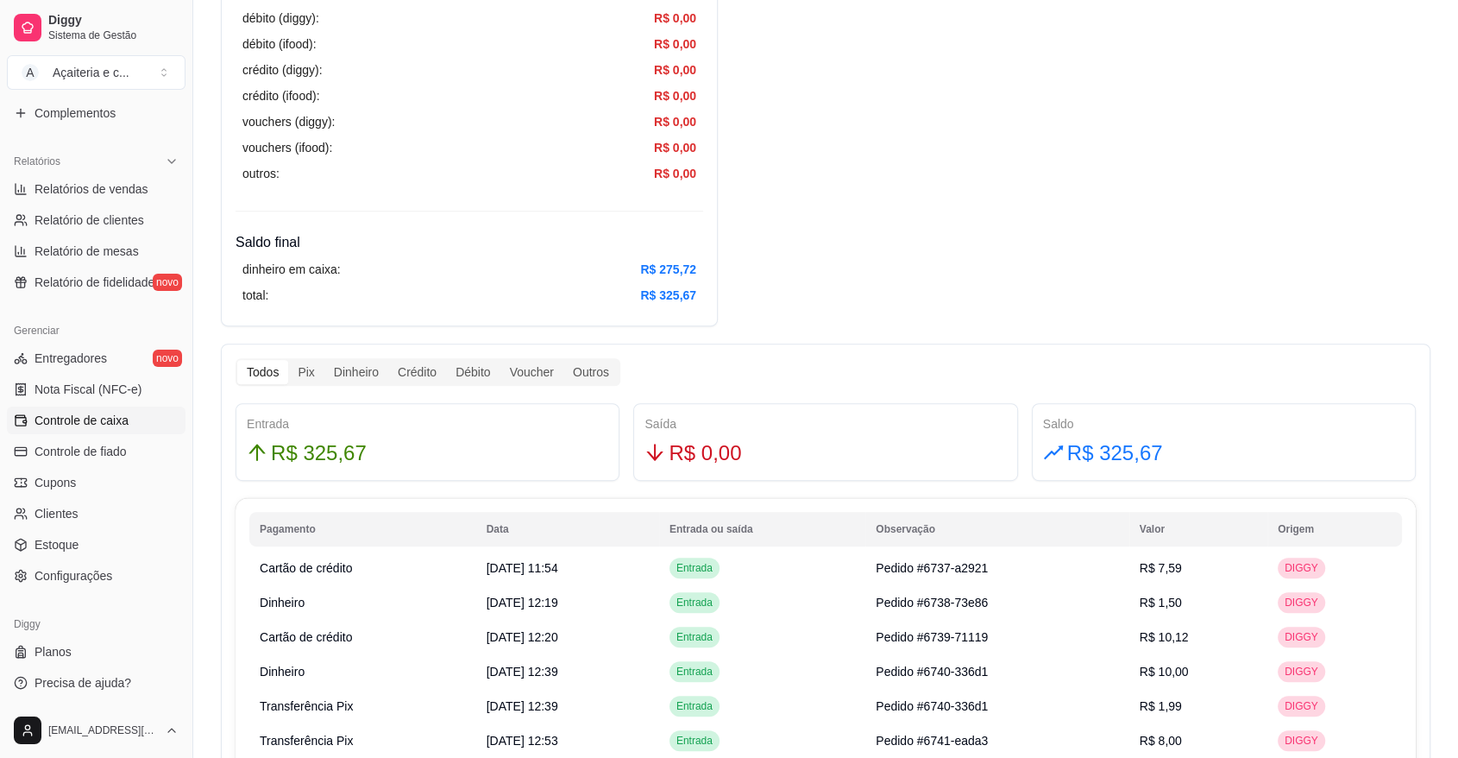
scroll to position [690, 0]
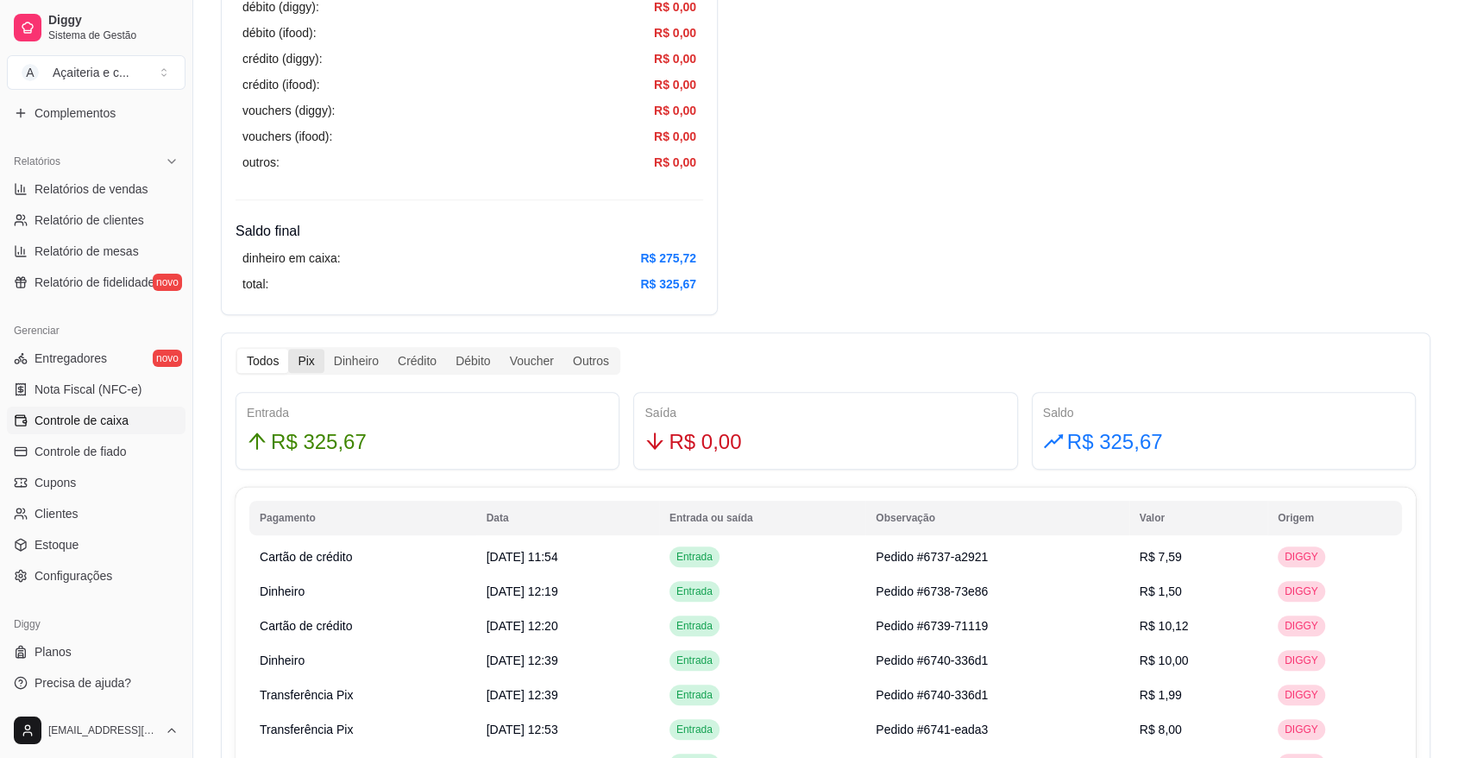
click at [307, 370] on div "Pix" at bounding box center [305, 361] width 35 height 24
click at [288, 349] on input "Pix" at bounding box center [288, 349] width 0 height 0
click at [359, 369] on div "Dinheiro" at bounding box center [356, 361] width 64 height 24
click at [324, 349] on input "Dinheiro" at bounding box center [324, 349] width 0 height 0
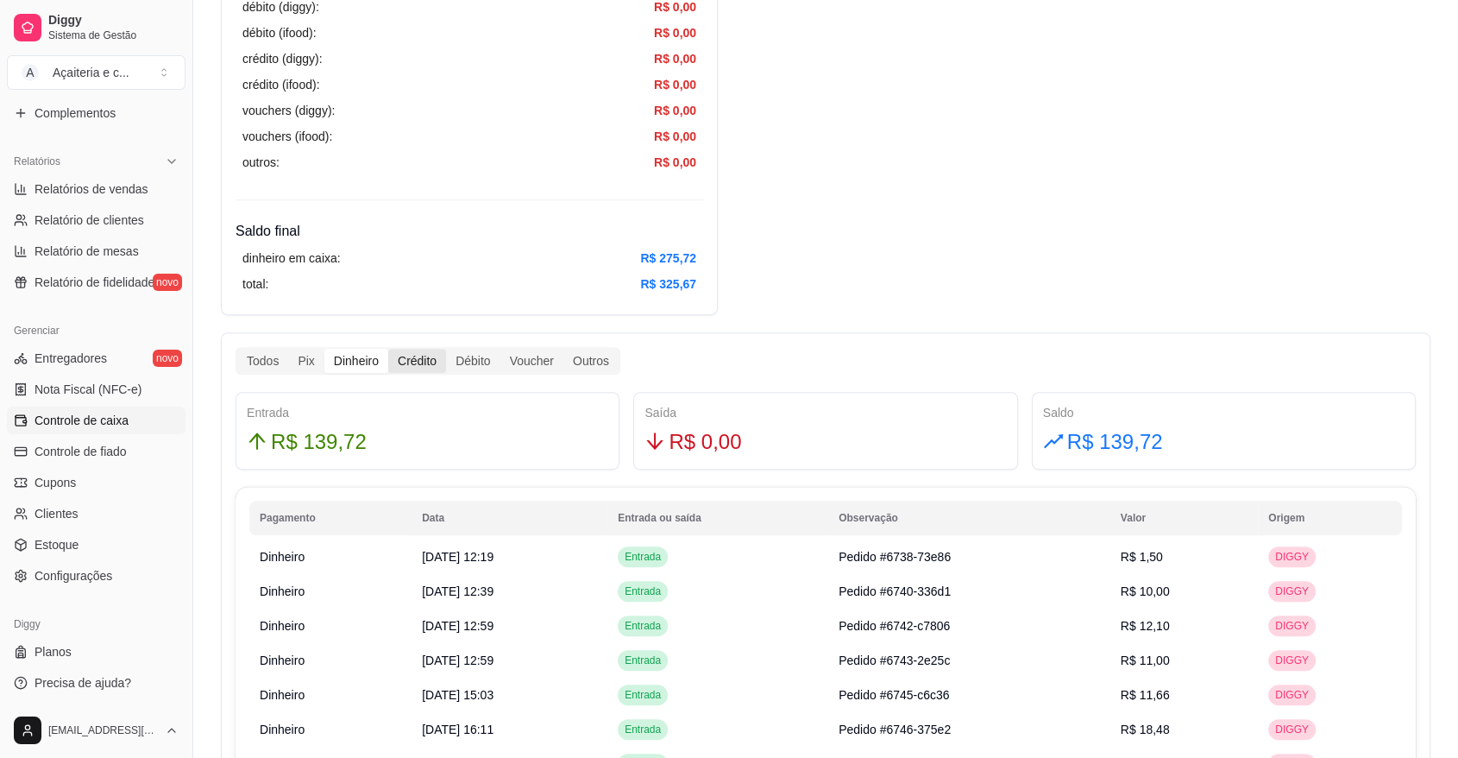
click at [404, 354] on div "Crédito" at bounding box center [417, 361] width 58 height 24
click at [388, 349] on input "Crédito" at bounding box center [388, 349] width 0 height 0
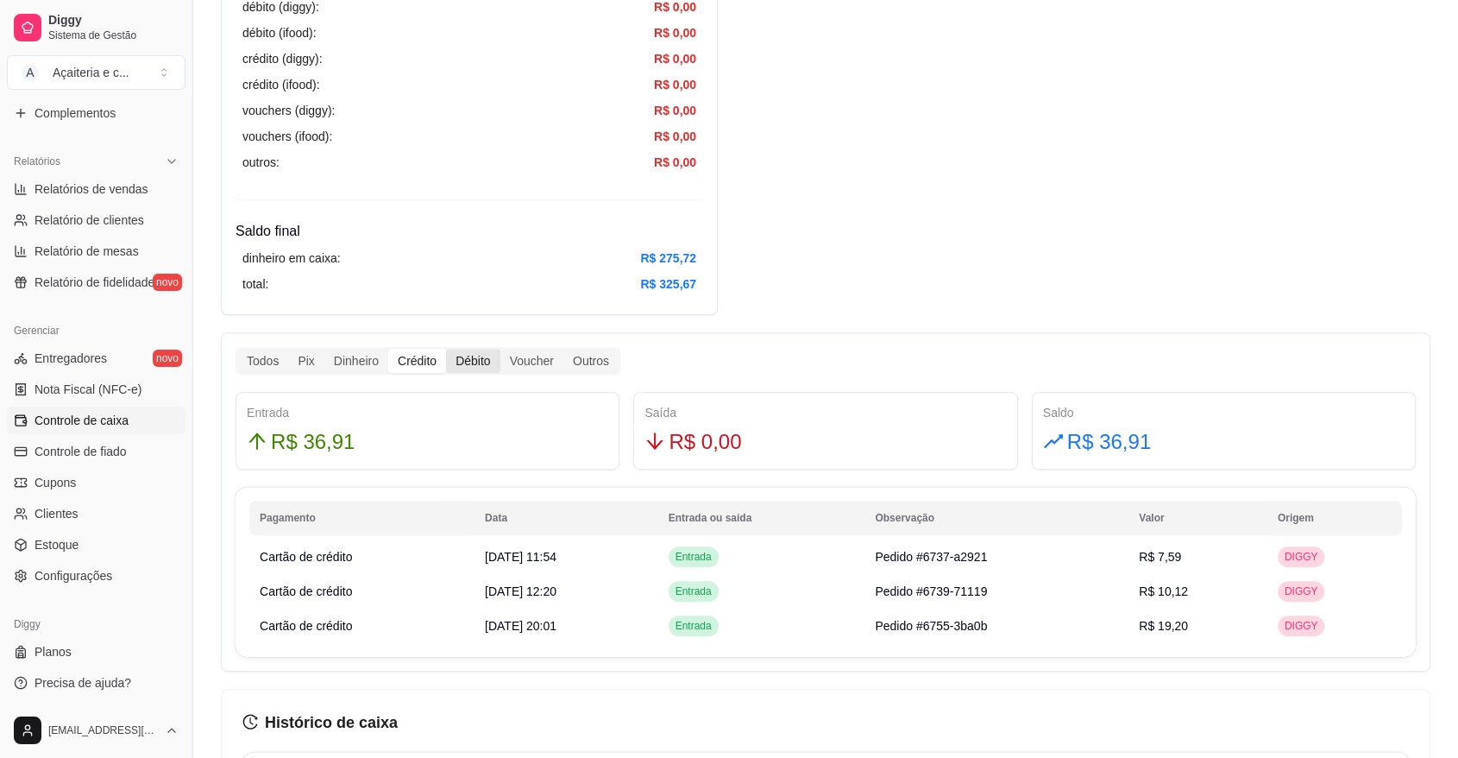
click at [461, 365] on div "Débito" at bounding box center [472, 361] width 53 height 24
click at [446, 349] on input "Débito" at bounding box center [446, 349] width 0 height 0
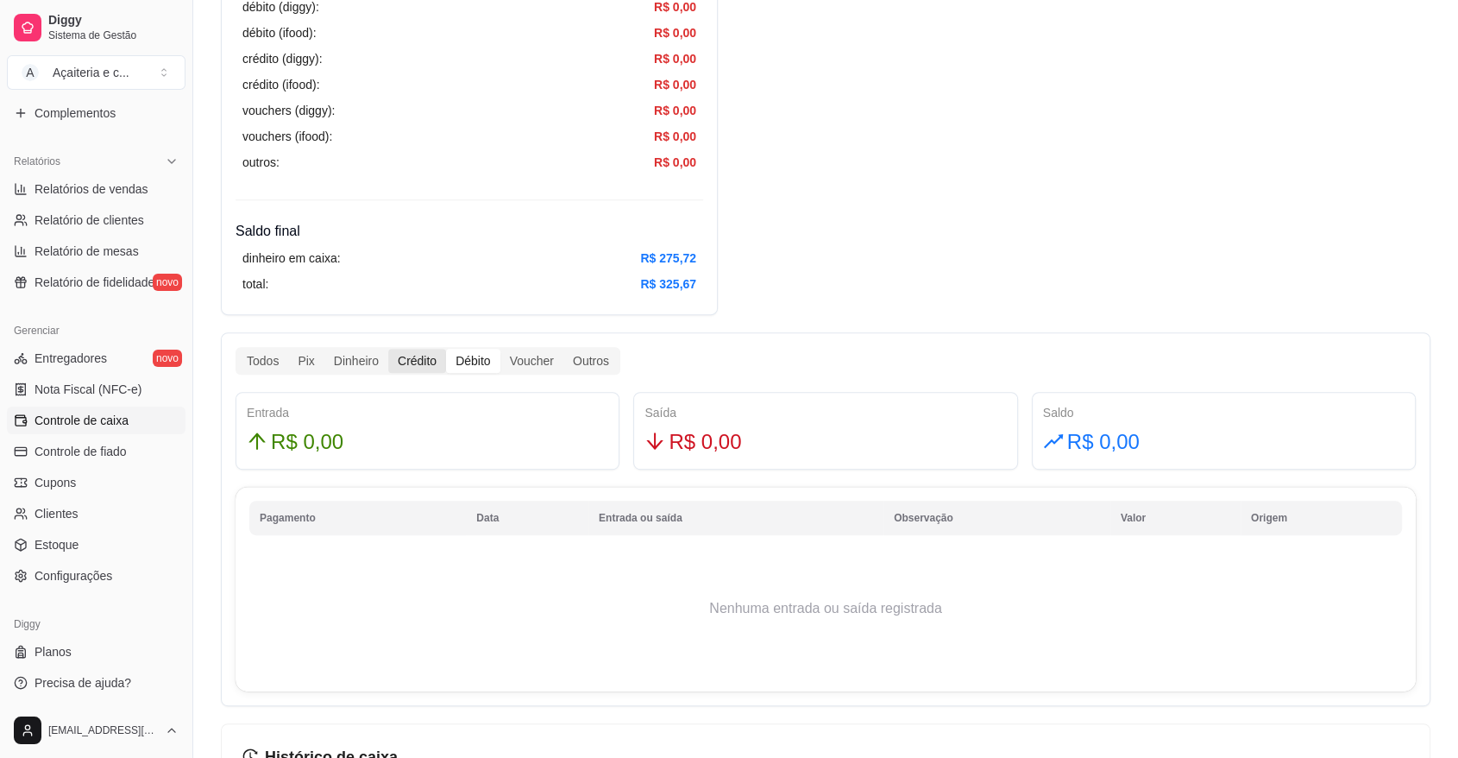
click at [407, 359] on div "Crédito" at bounding box center [417, 361] width 58 height 24
click at [388, 349] on input "Crédito" at bounding box center [388, 349] width 0 height 0
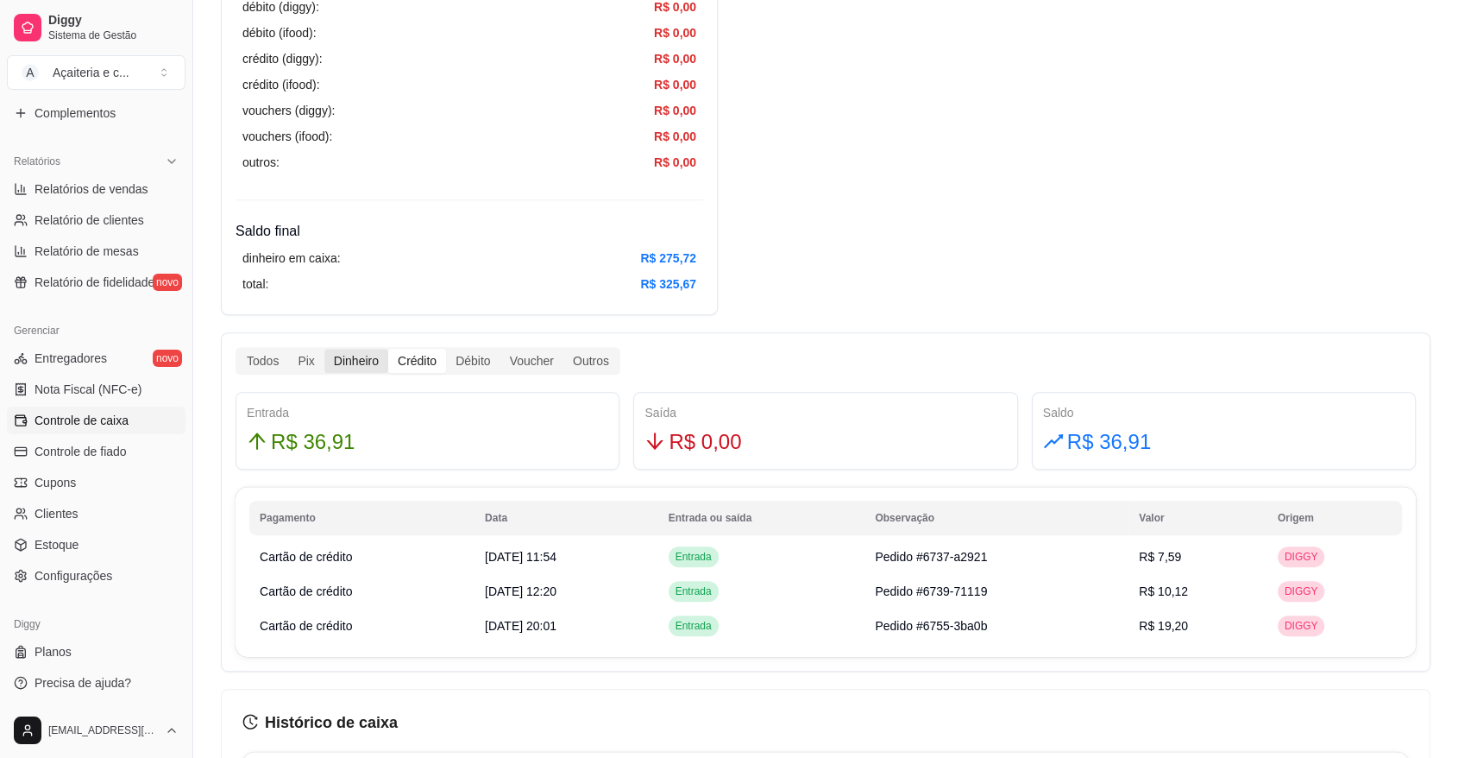
click at [365, 350] on div "Dinheiro" at bounding box center [356, 361] width 64 height 24
click at [324, 349] on input "Dinheiro" at bounding box center [324, 349] width 0 height 0
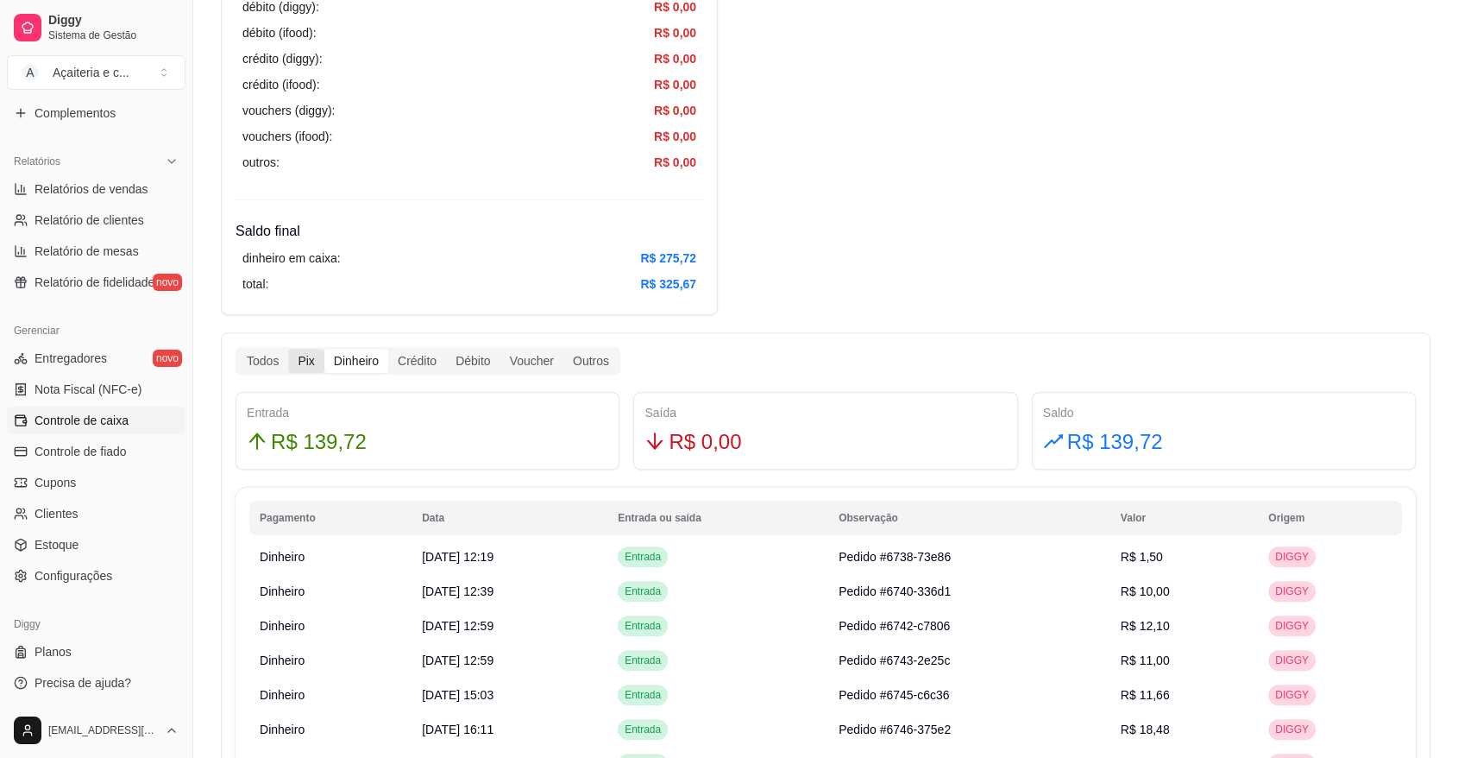
click at [305, 366] on div "Pix" at bounding box center [305, 361] width 35 height 24
click at [288, 349] on input "Pix" at bounding box center [288, 349] width 0 height 0
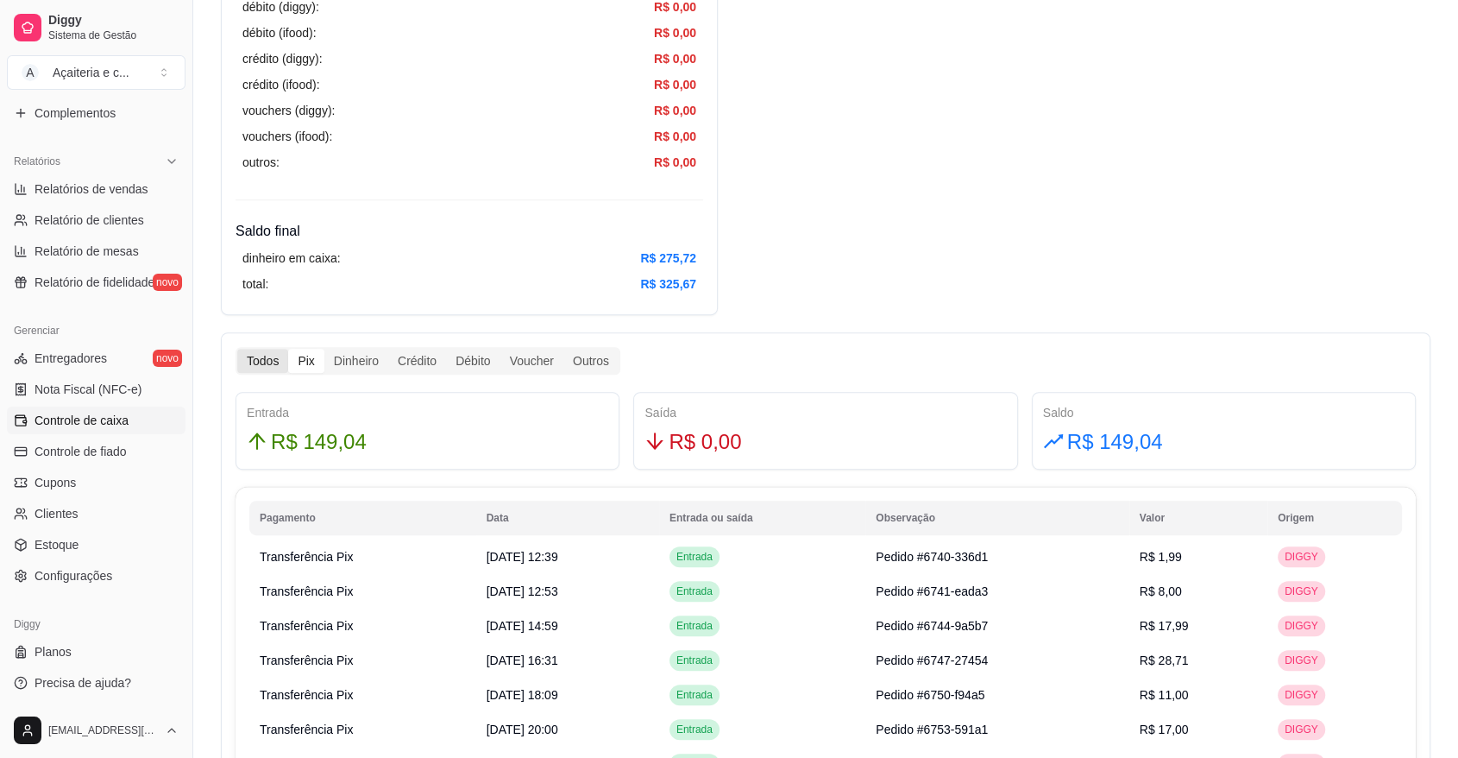
click at [251, 352] on div "Todos" at bounding box center [262, 361] width 51 height 24
click at [237, 349] on input "Todos" at bounding box center [237, 349] width 0 height 0
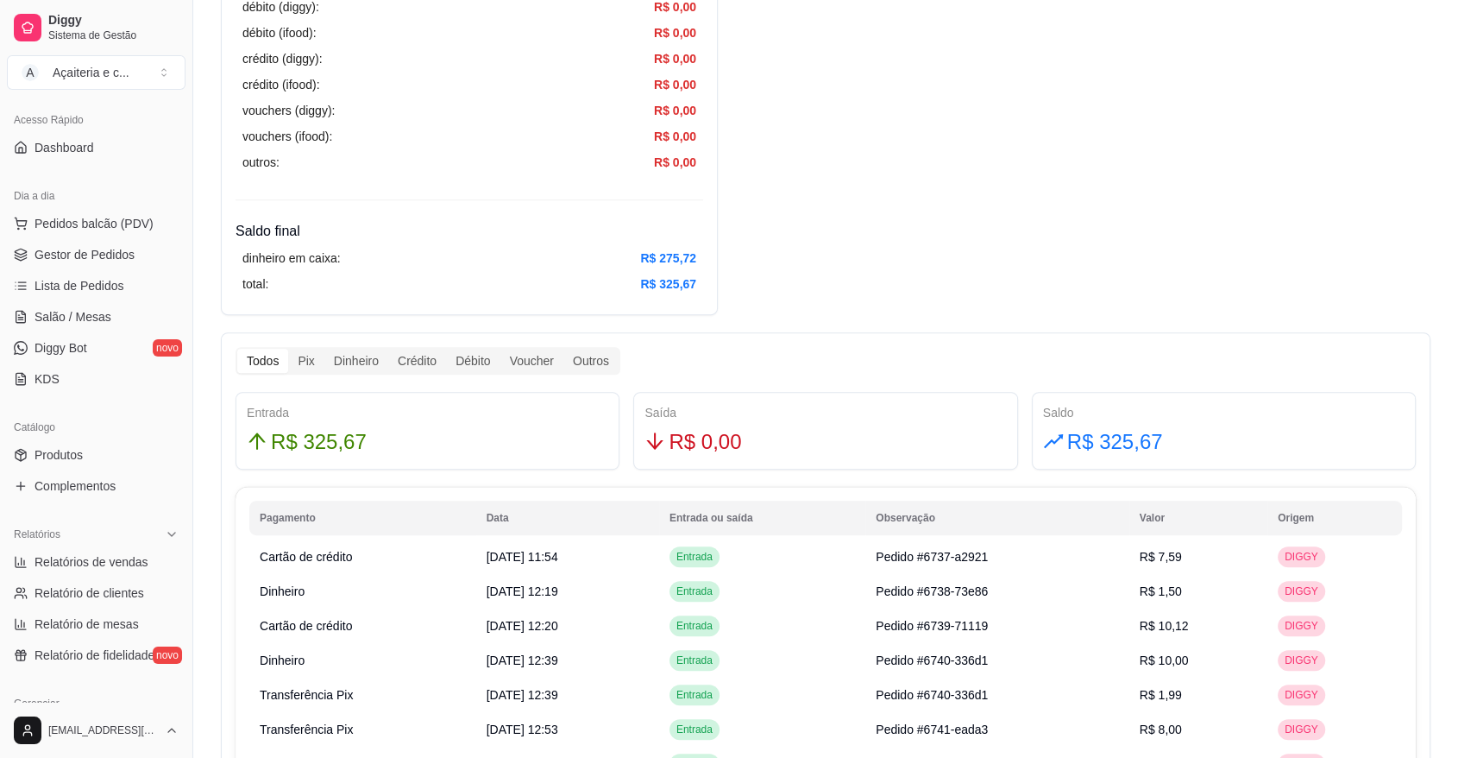
scroll to position [86, 0]
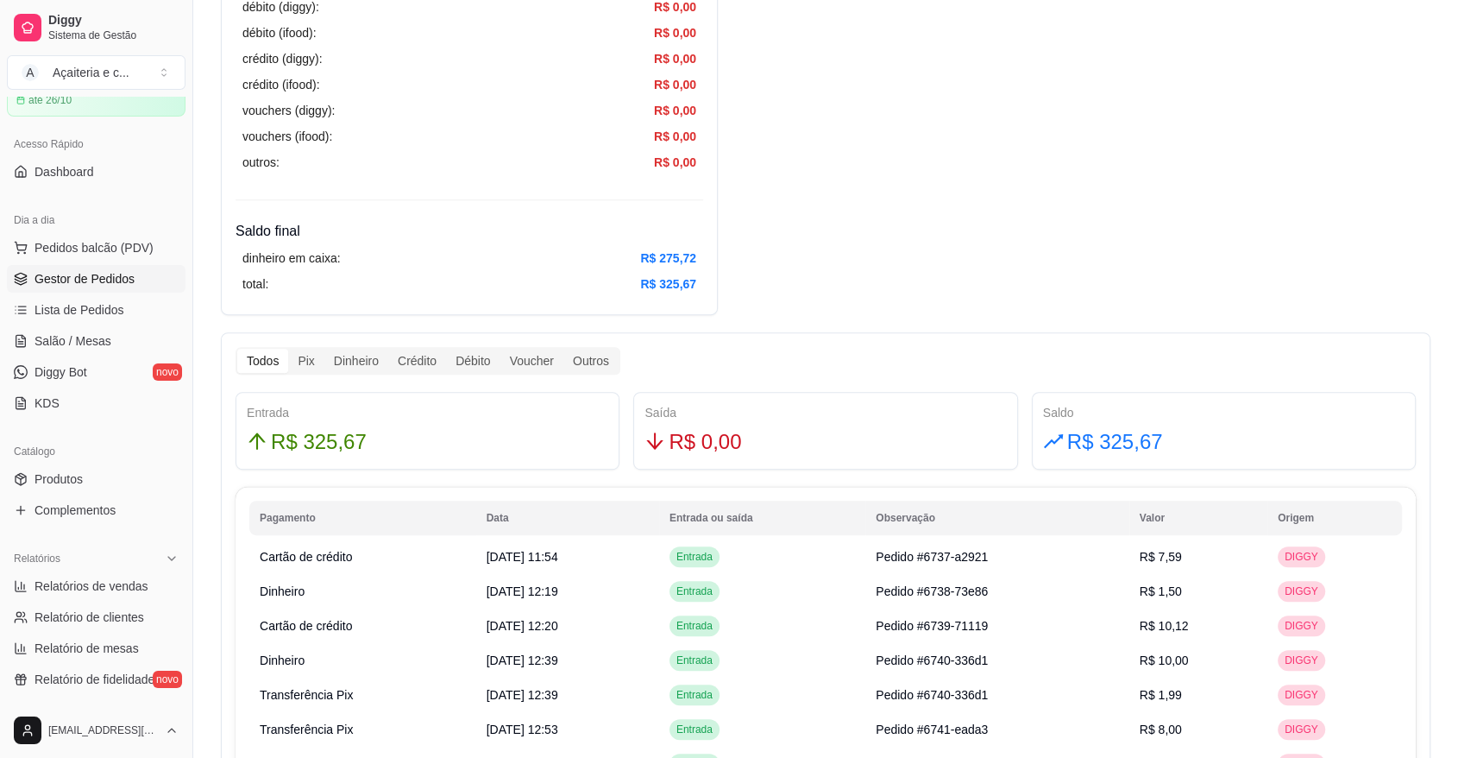
click at [110, 288] on link "Gestor de Pedidos" at bounding box center [96, 279] width 179 height 28
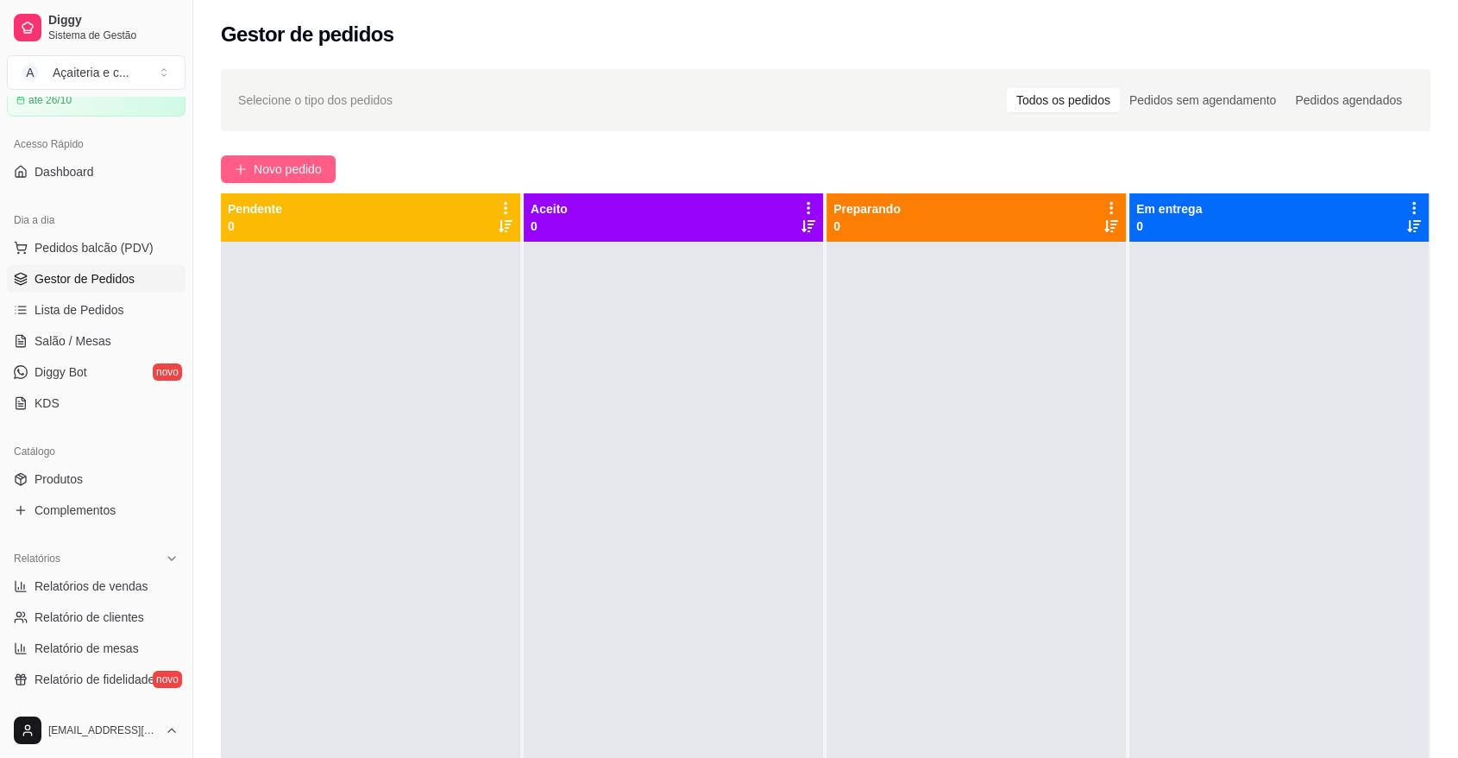
click at [275, 167] on span "Novo pedido" at bounding box center [288, 169] width 68 height 19
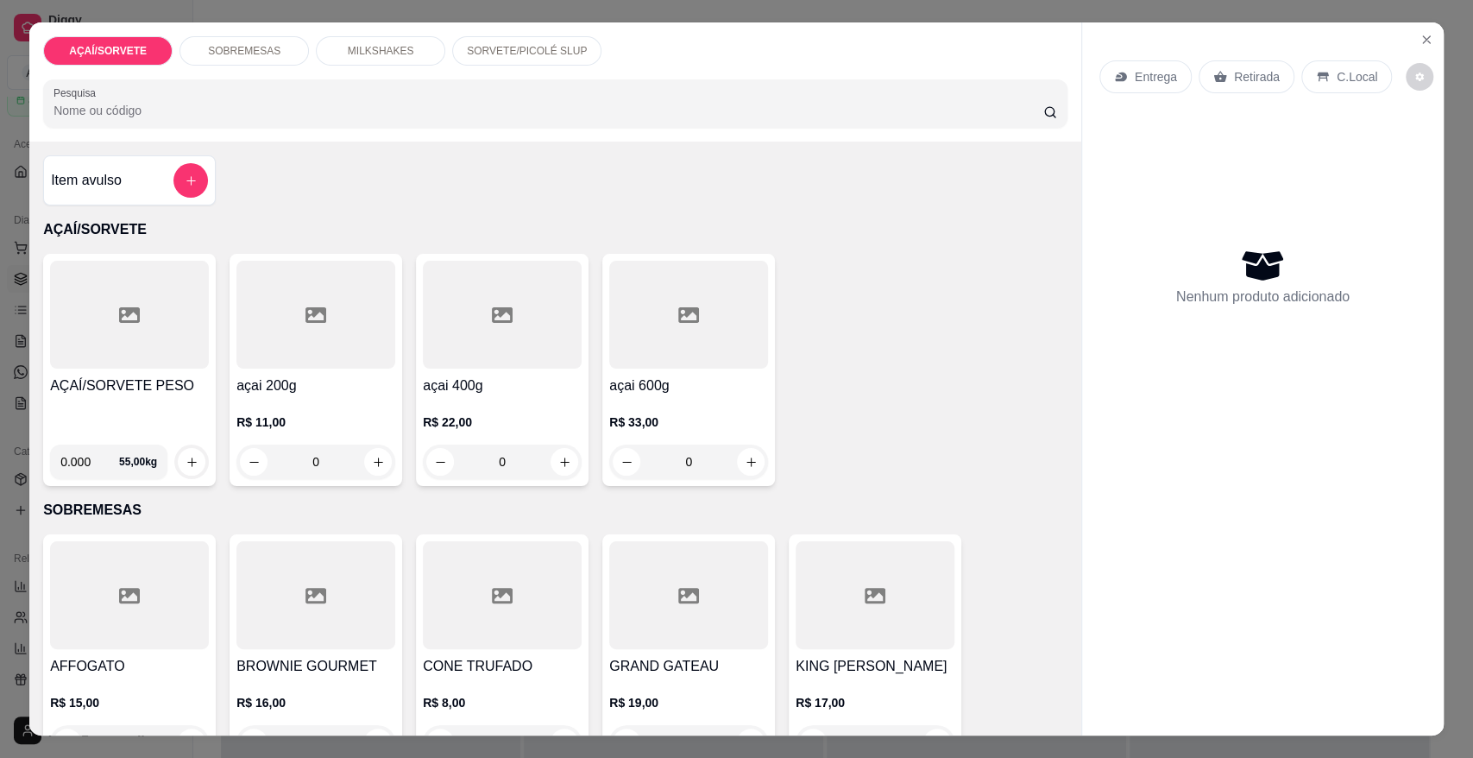
click at [121, 362] on div at bounding box center [129, 315] width 159 height 108
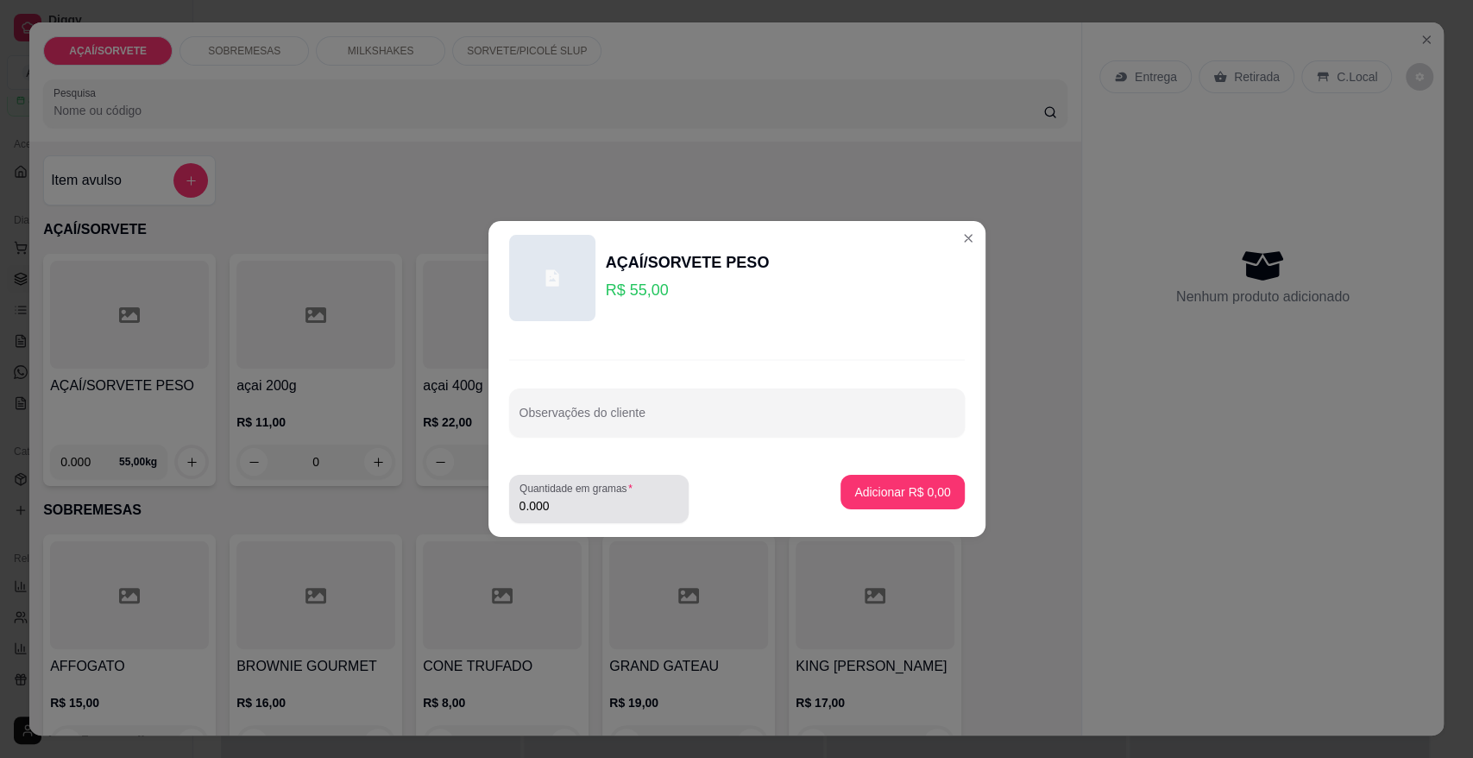
click at [564, 495] on div "0.000" at bounding box center [598, 498] width 159 height 35
type input "0.686"
click at [891, 494] on p "Adicionar R$ 37,73" at bounding box center [898, 491] width 103 height 17
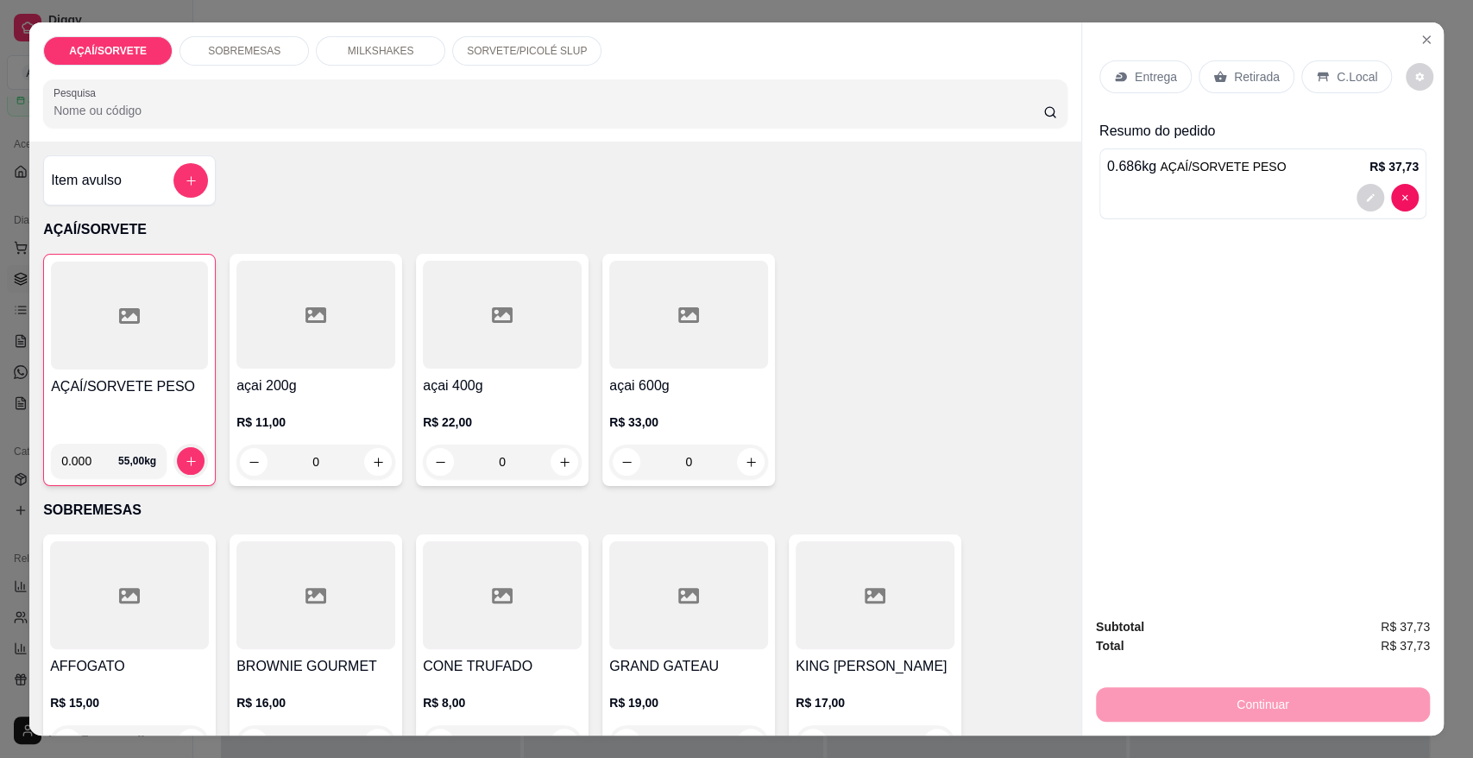
click at [1220, 69] on div "Retirada" at bounding box center [1247, 76] width 96 height 33
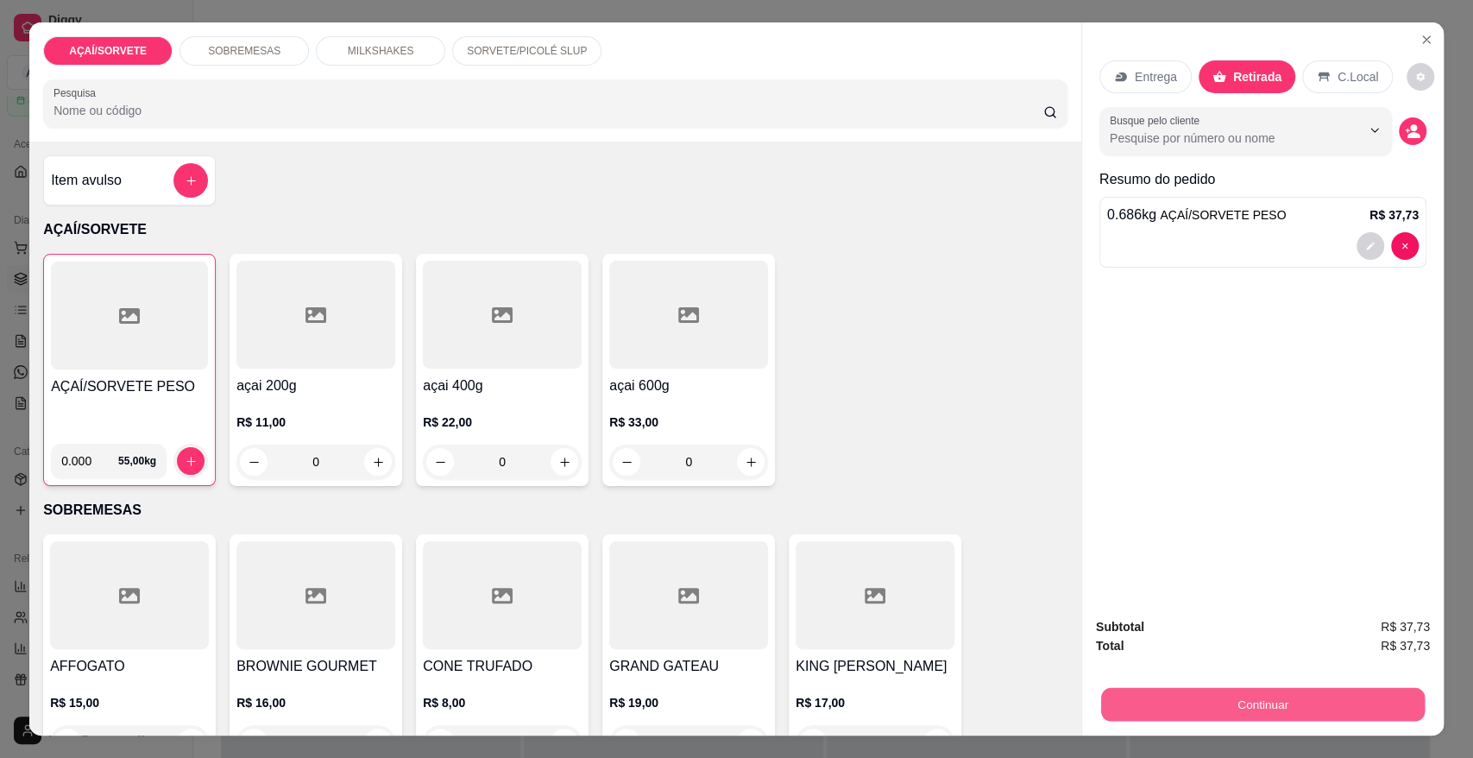
click at [1315, 697] on button "Continuar" at bounding box center [1263, 704] width 324 height 34
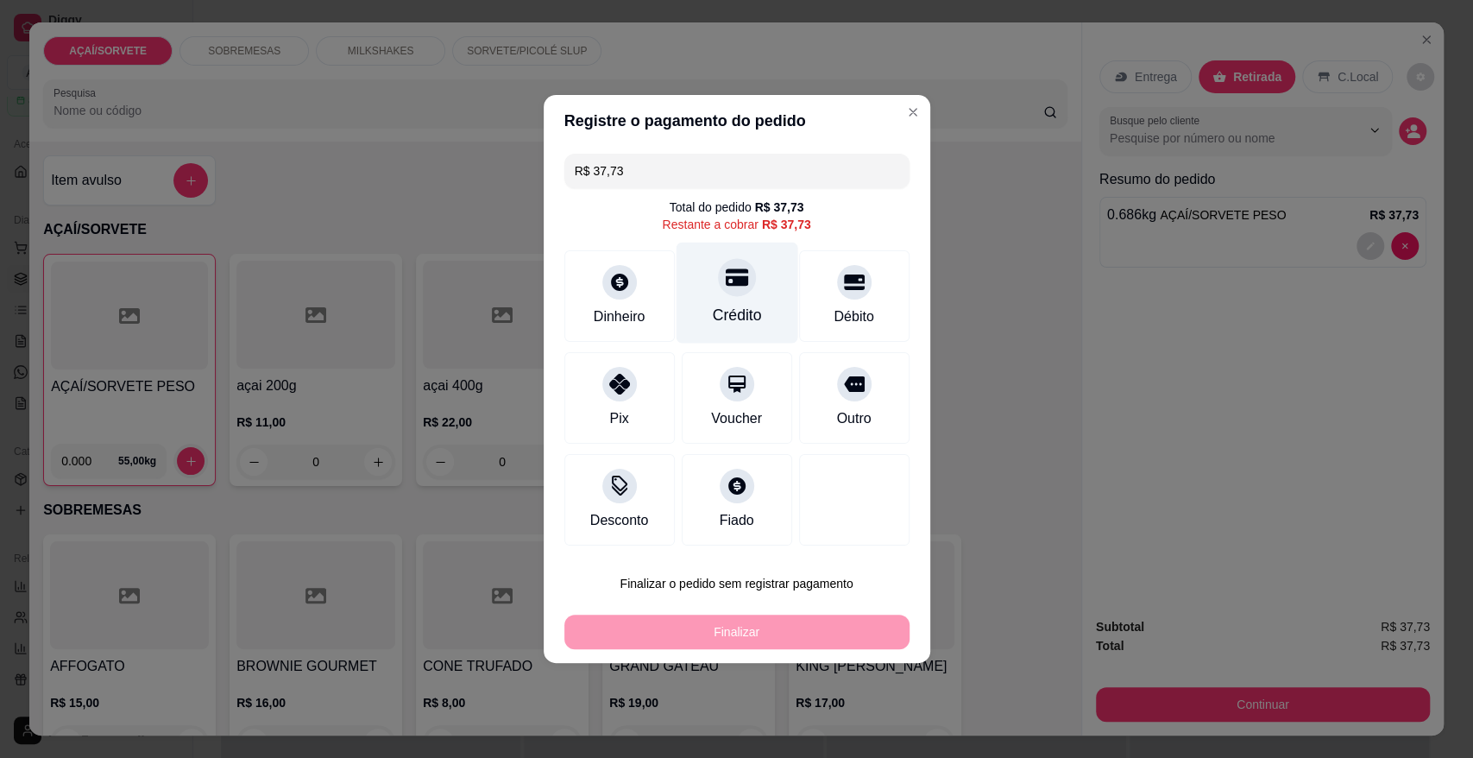
click at [725, 326] on div "Crédito" at bounding box center [736, 315] width 49 height 22
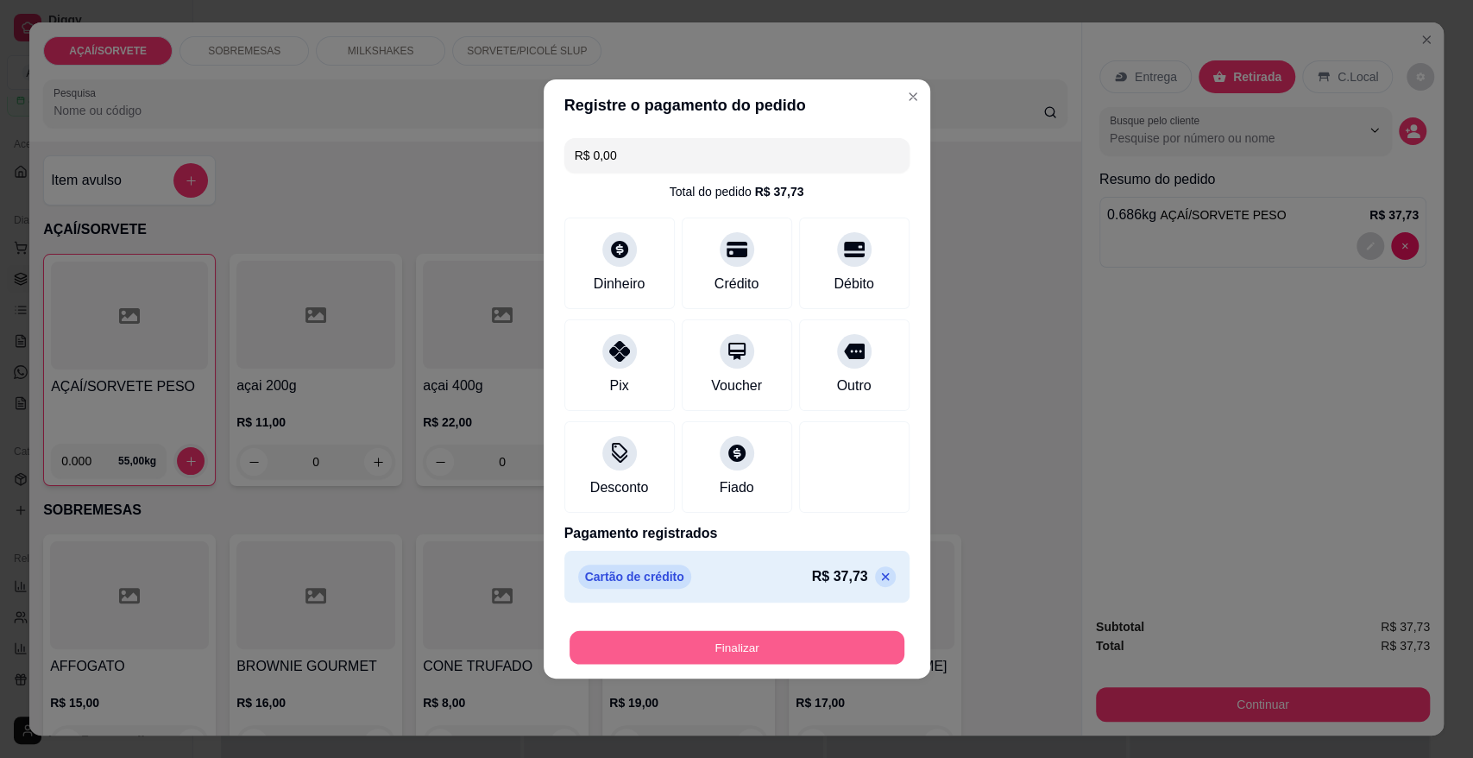
click at [701, 644] on button "Finalizar" at bounding box center [736, 648] width 335 height 34
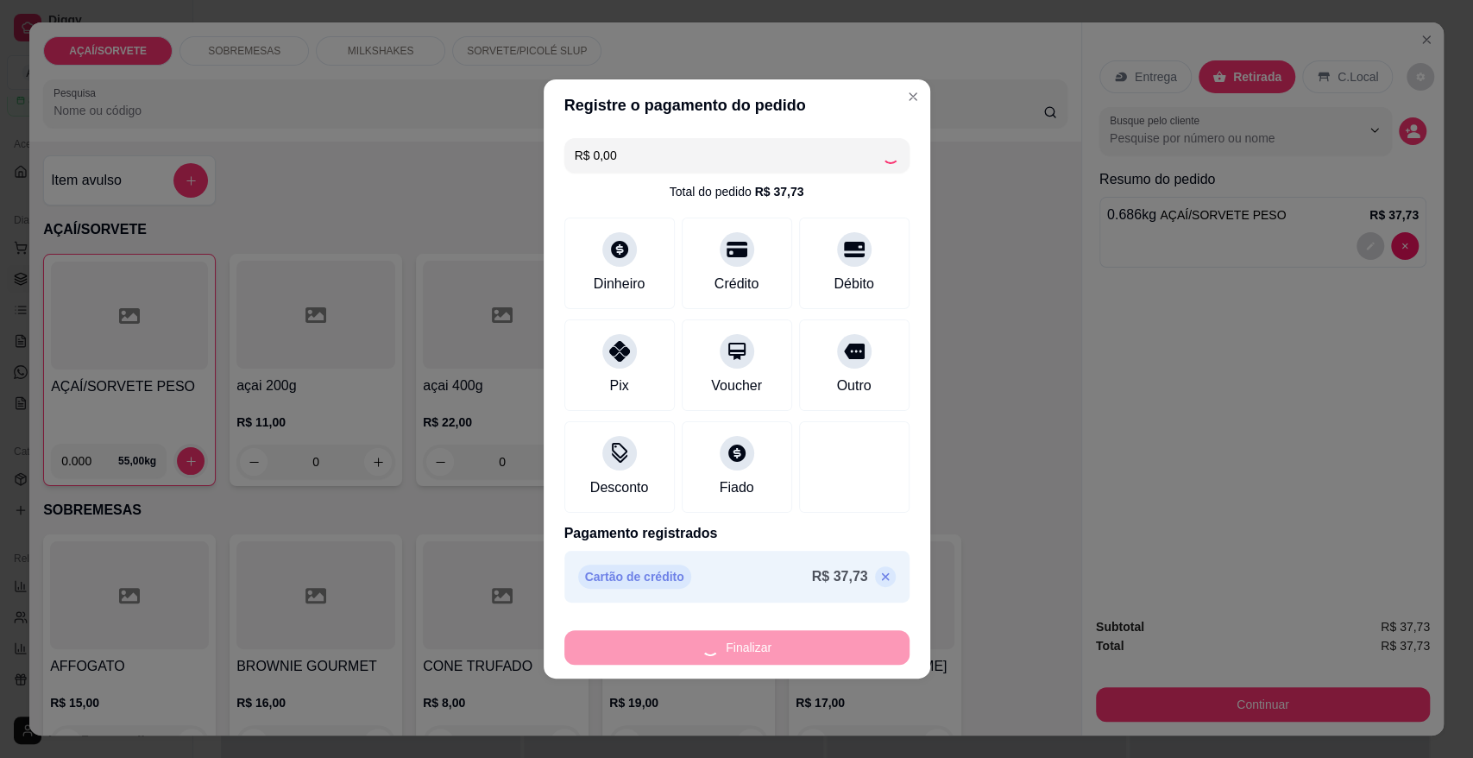
type input "-R$ 37,73"
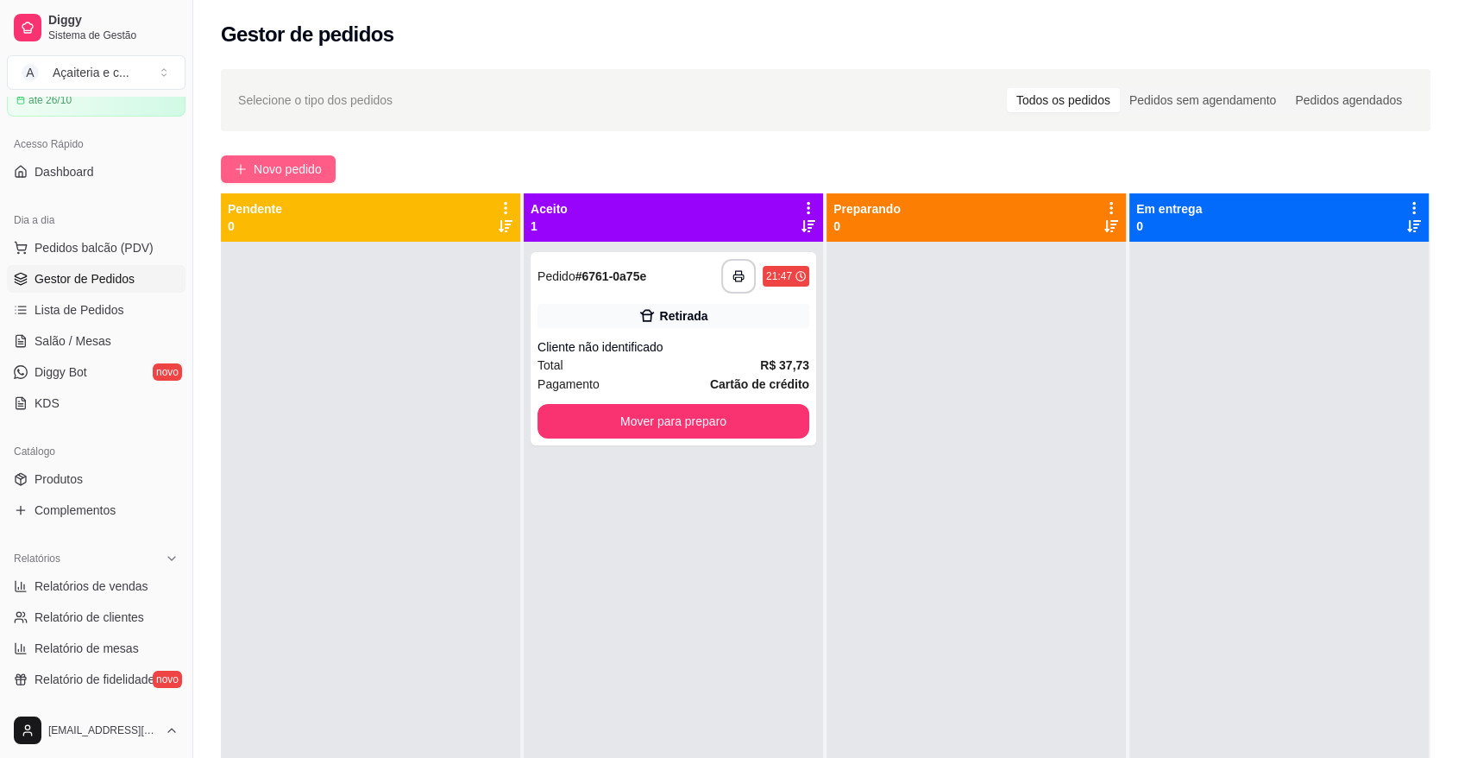
click at [293, 174] on span "Novo pedido" at bounding box center [288, 169] width 68 height 19
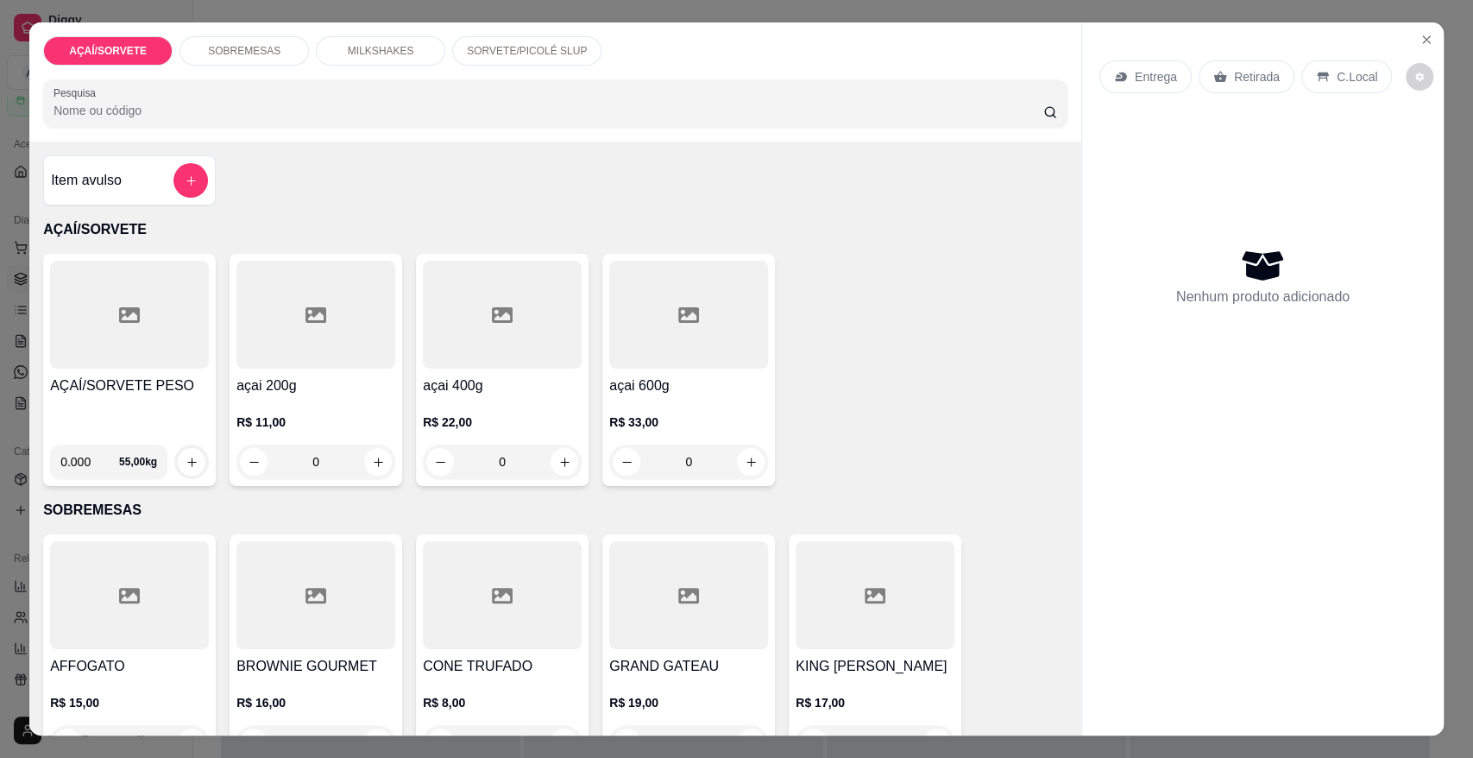
click at [147, 381] on h4 "AÇAÍ/SORVETE PESO" at bounding box center [129, 385] width 159 height 21
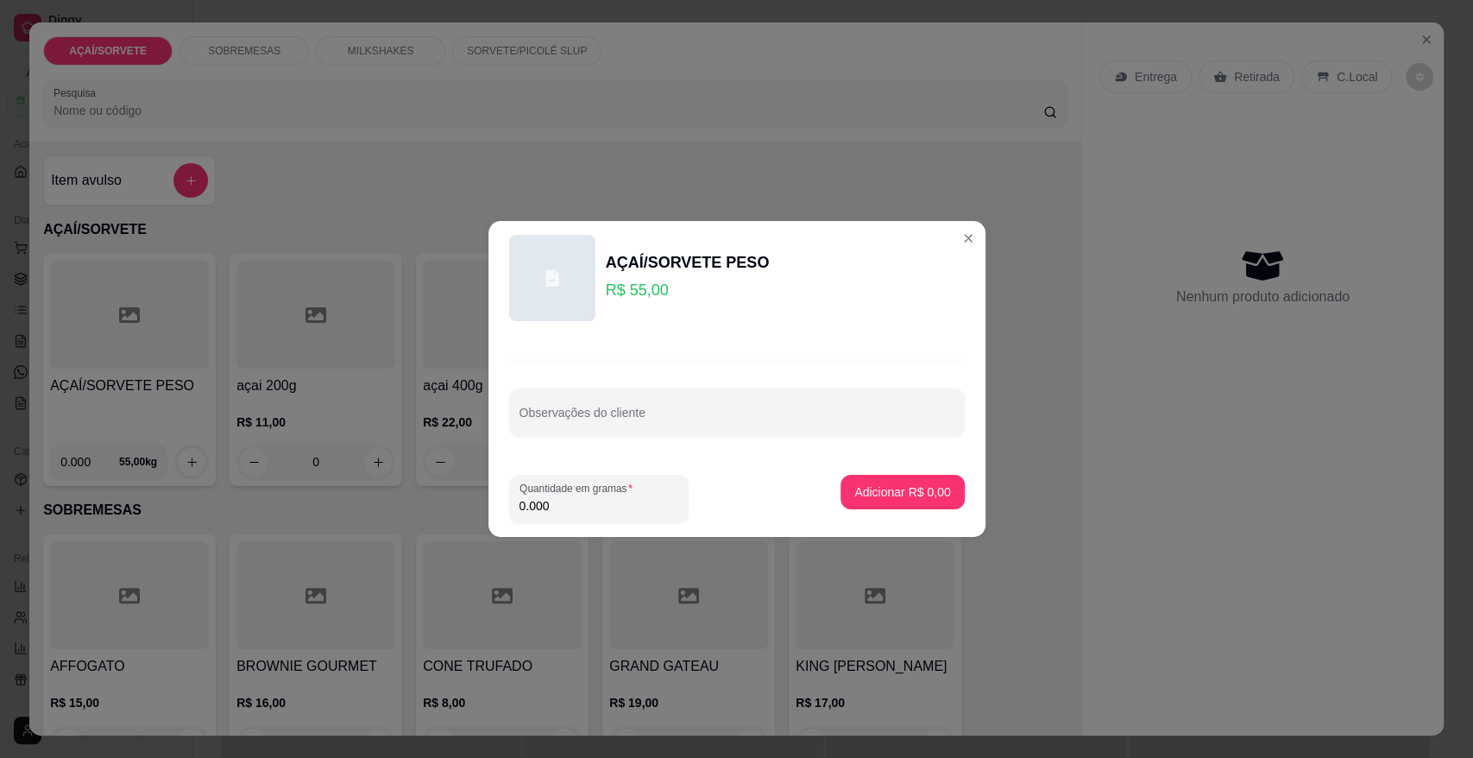
click at [548, 500] on input "0.000" at bounding box center [598, 505] width 159 height 17
type input "0.350"
click at [928, 489] on p "Adicionar R$ 19,25" at bounding box center [899, 491] width 100 height 16
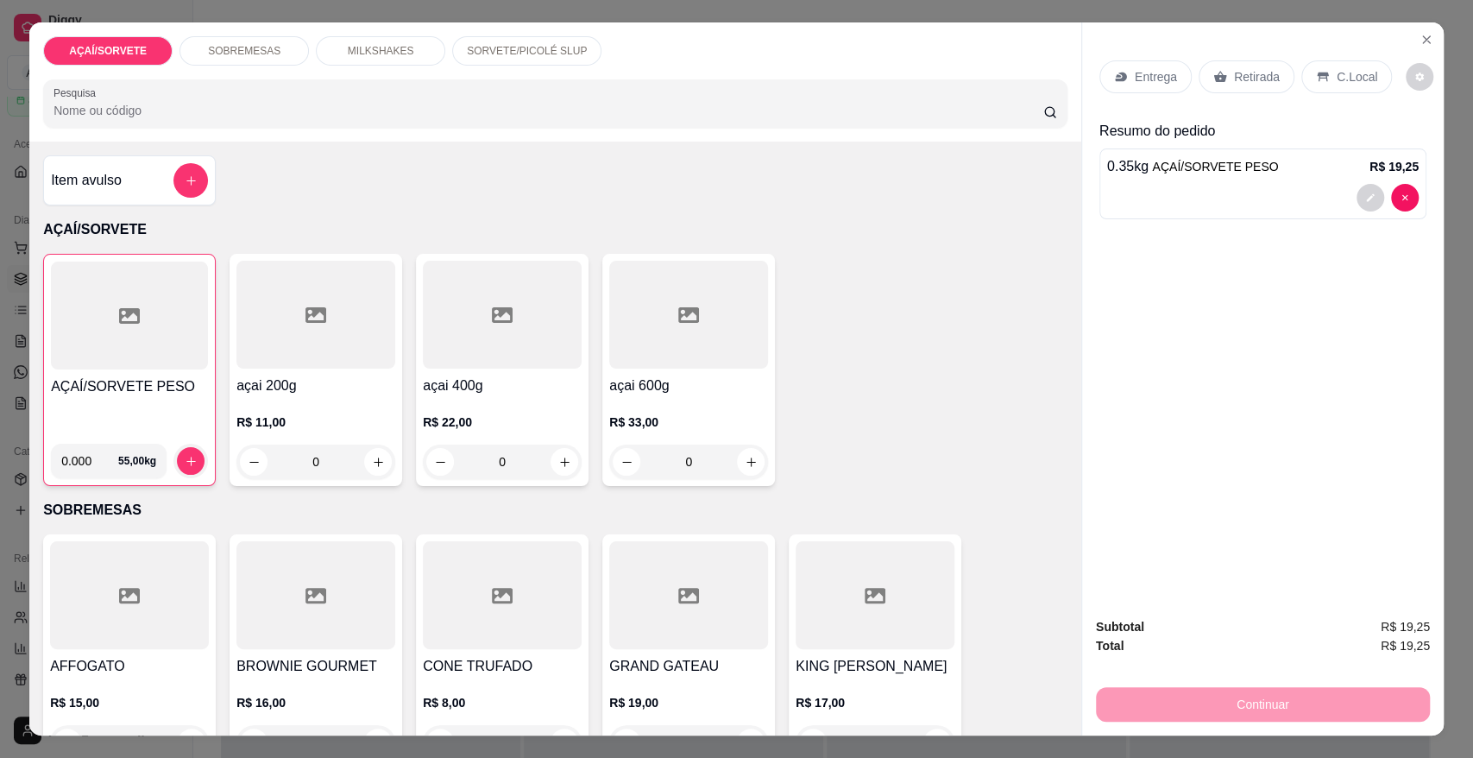
click at [1271, 78] on div "Retirada" at bounding box center [1247, 76] width 96 height 33
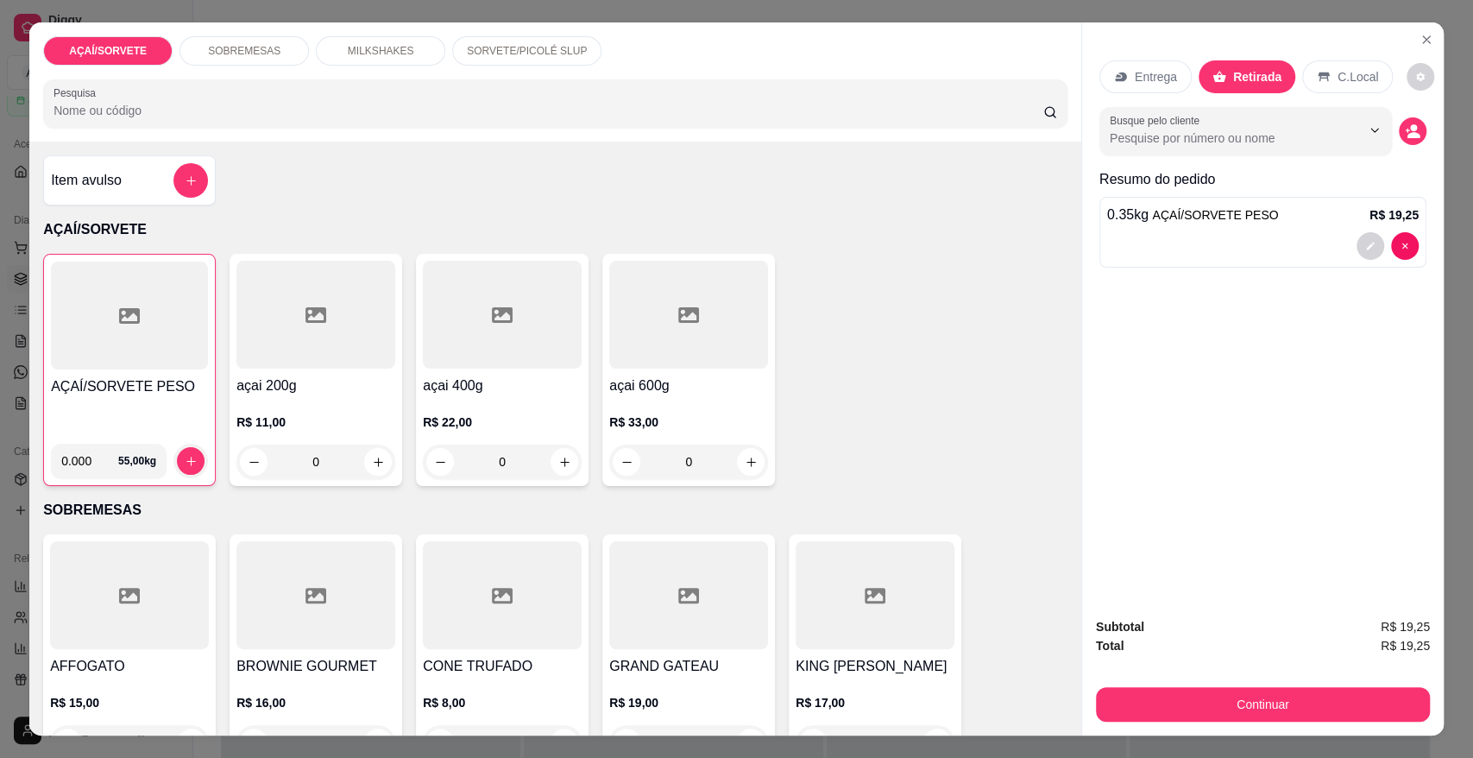
click at [1344, 65] on div "C.Local" at bounding box center [1347, 76] width 91 height 33
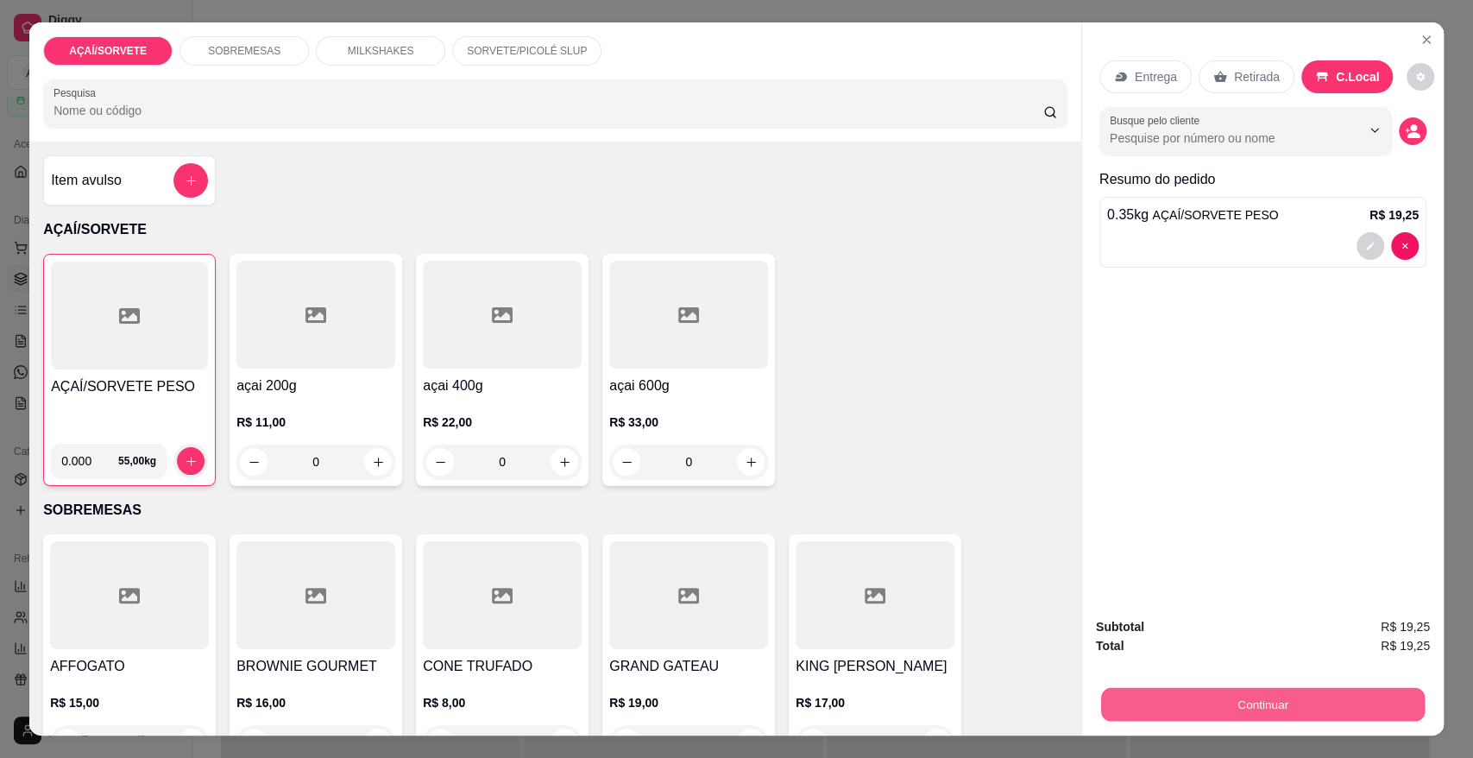
click at [1279, 701] on button "Continuar" at bounding box center [1263, 704] width 324 height 34
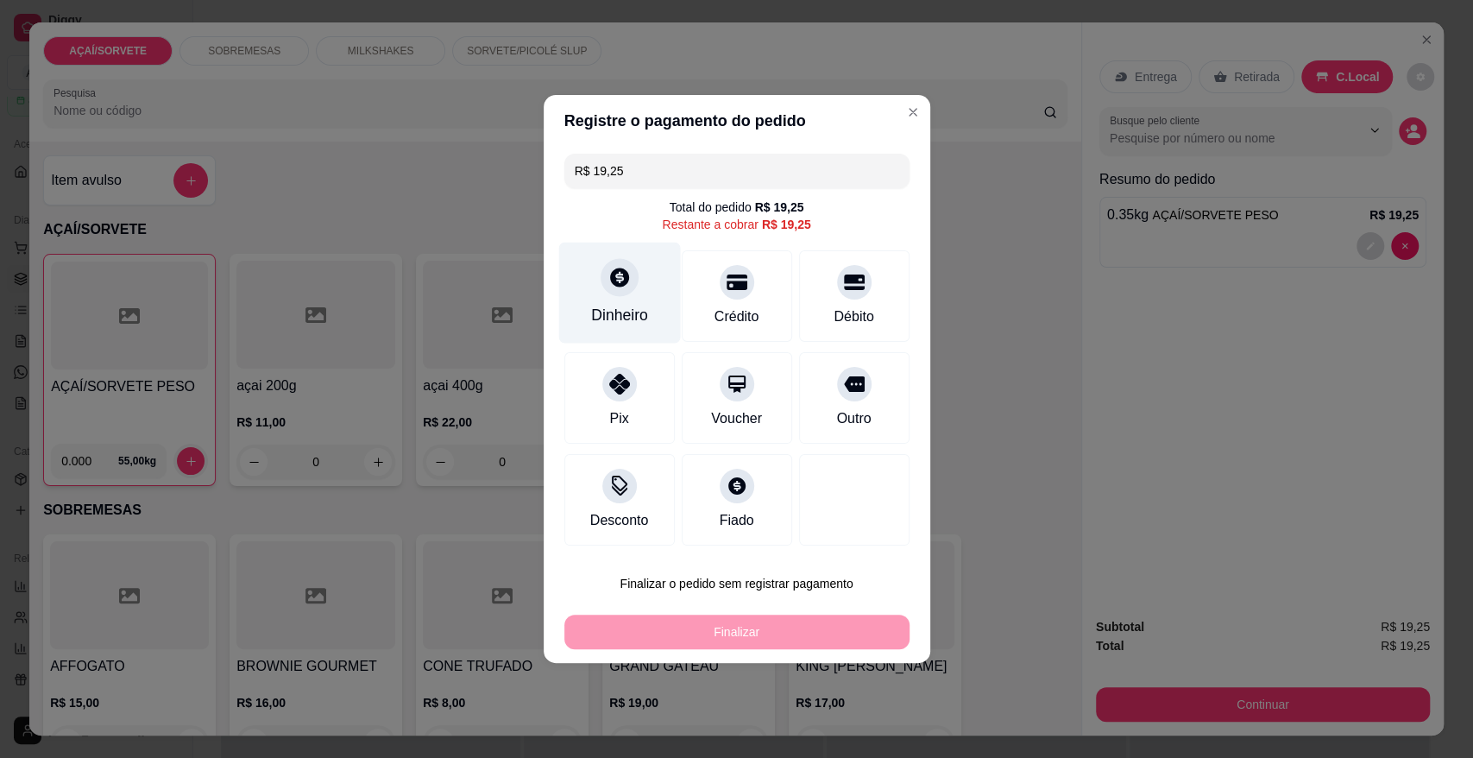
click at [609, 341] on div "Dinheiro" at bounding box center [619, 292] width 122 height 101
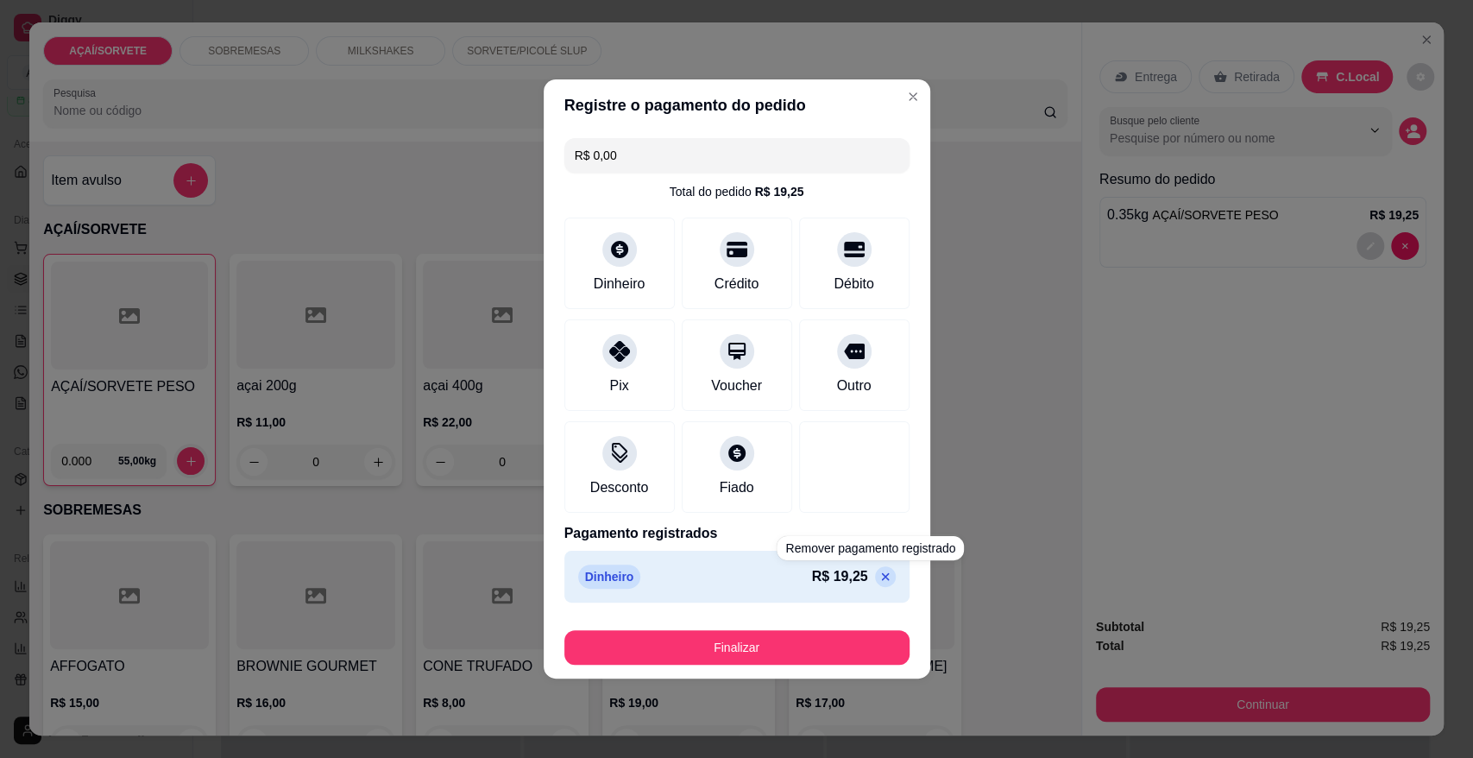
click at [878, 582] on icon at bounding box center [885, 576] width 14 height 14
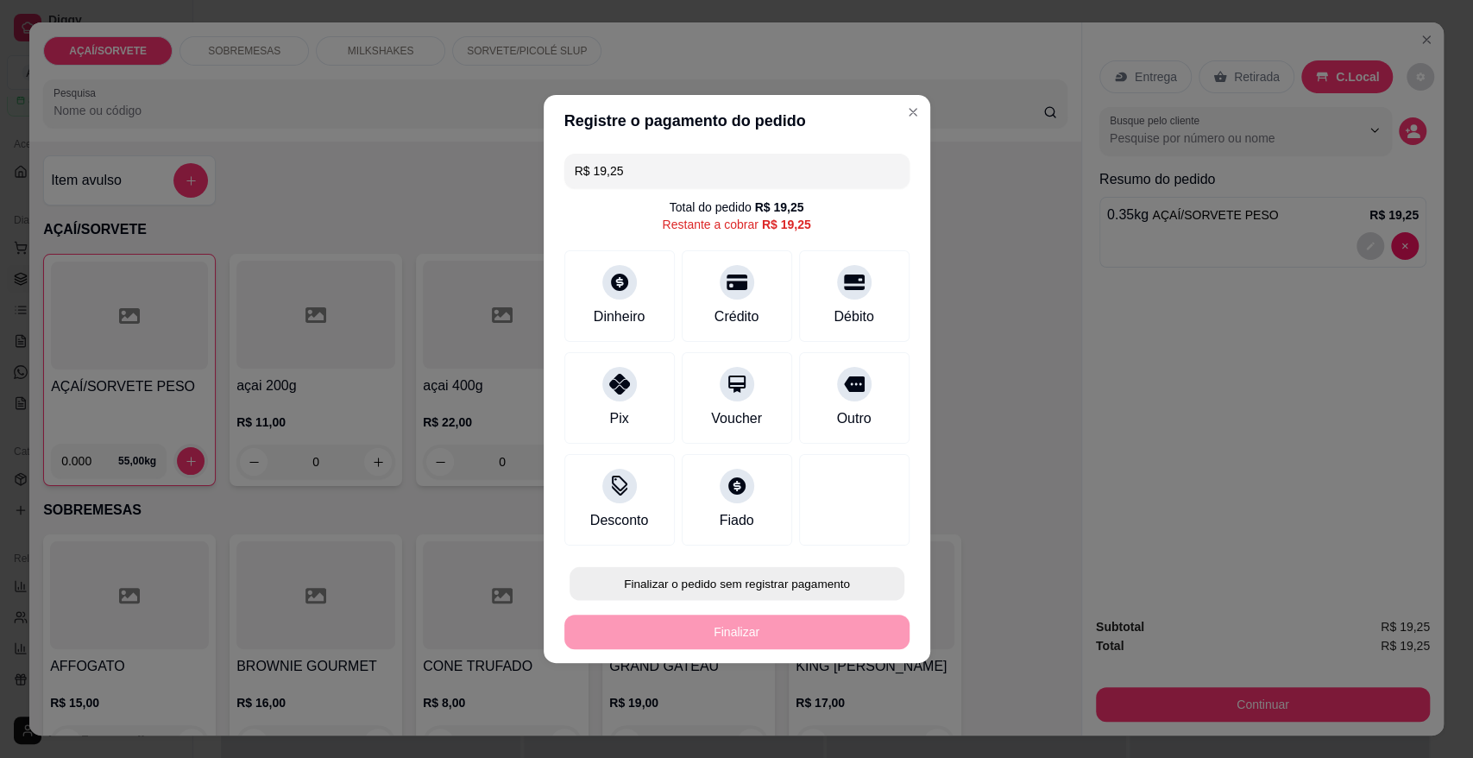
click at [870, 582] on button "Finalizar o pedido sem registrar pagamento" at bounding box center [736, 584] width 335 height 34
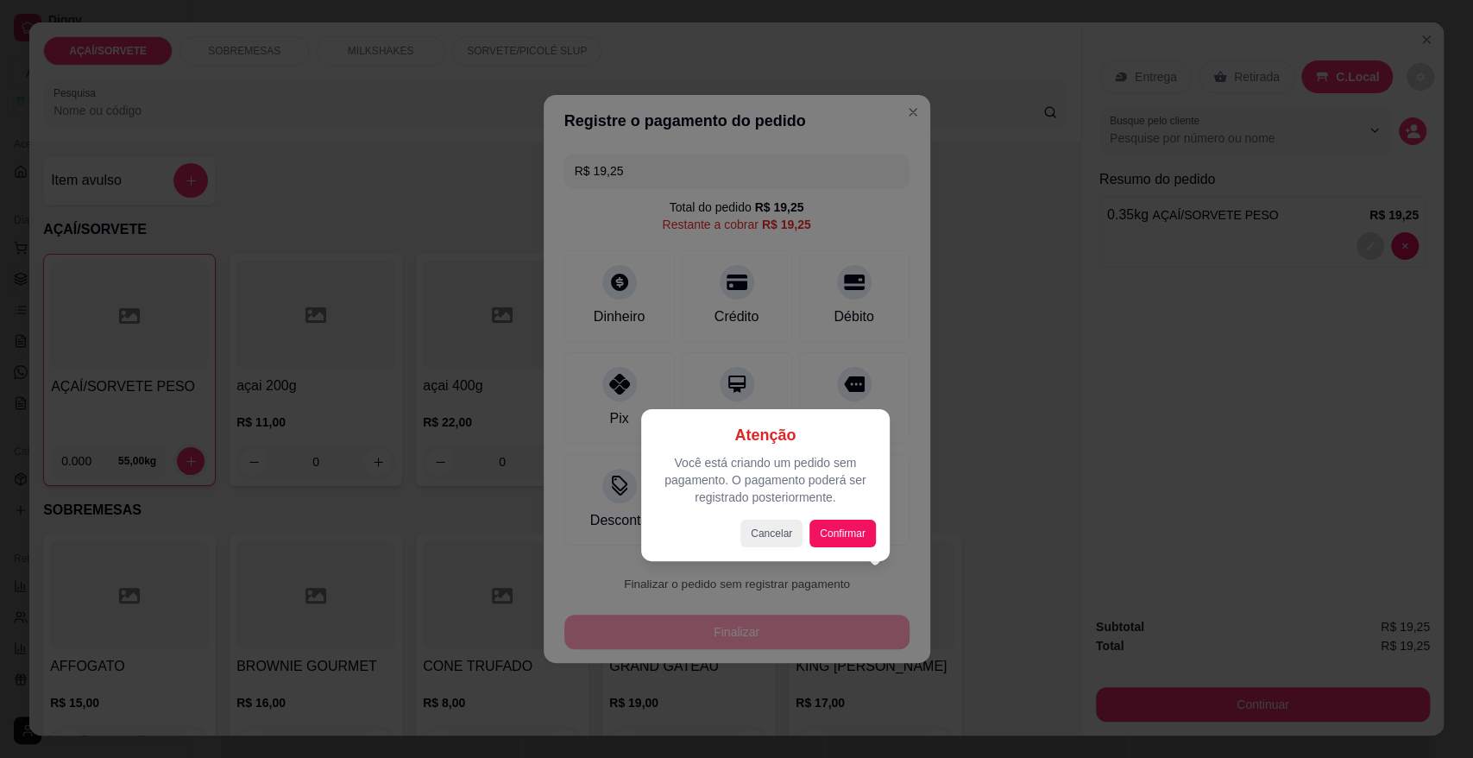
click at [580, 406] on div at bounding box center [736, 379] width 1473 height 758
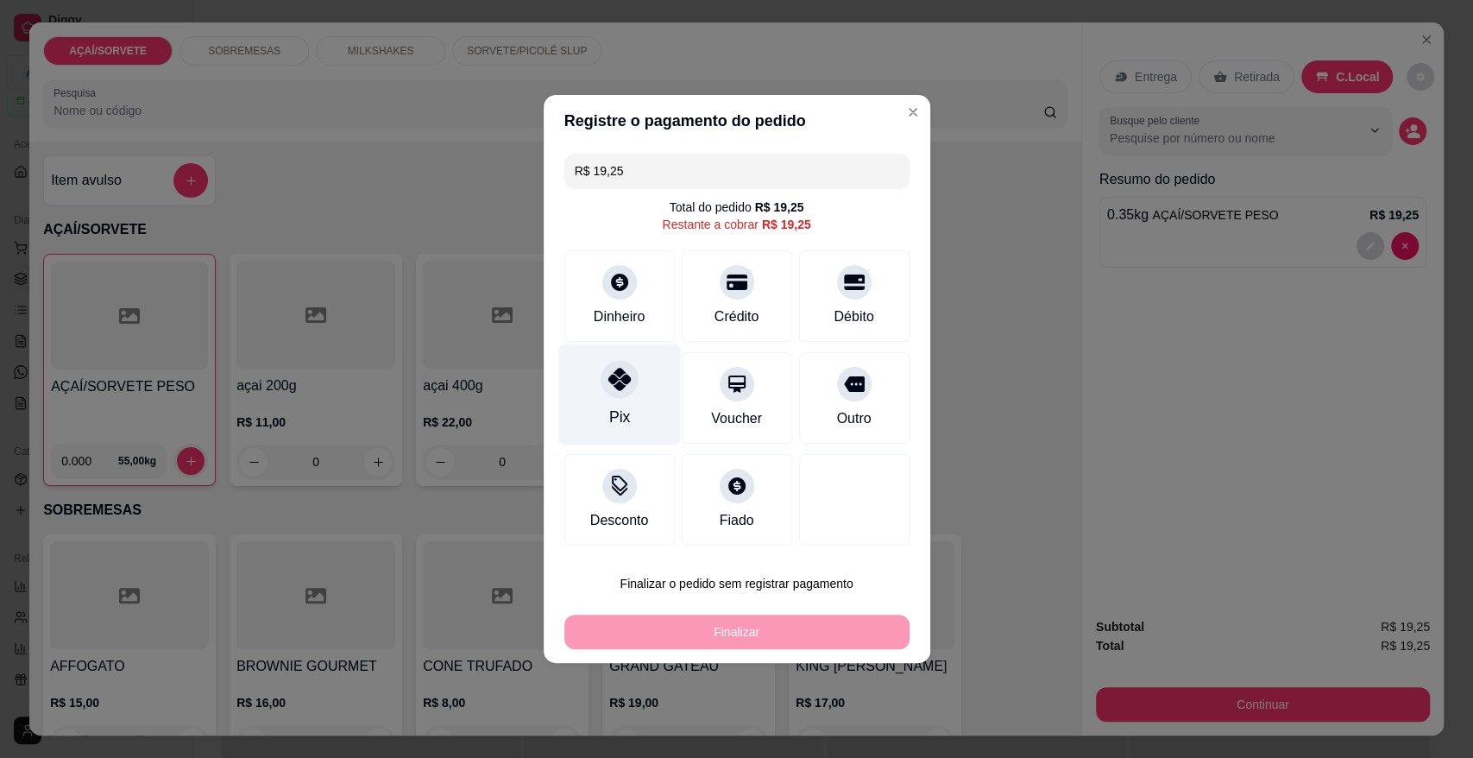
click at [596, 380] on div "Pix" at bounding box center [619, 394] width 122 height 101
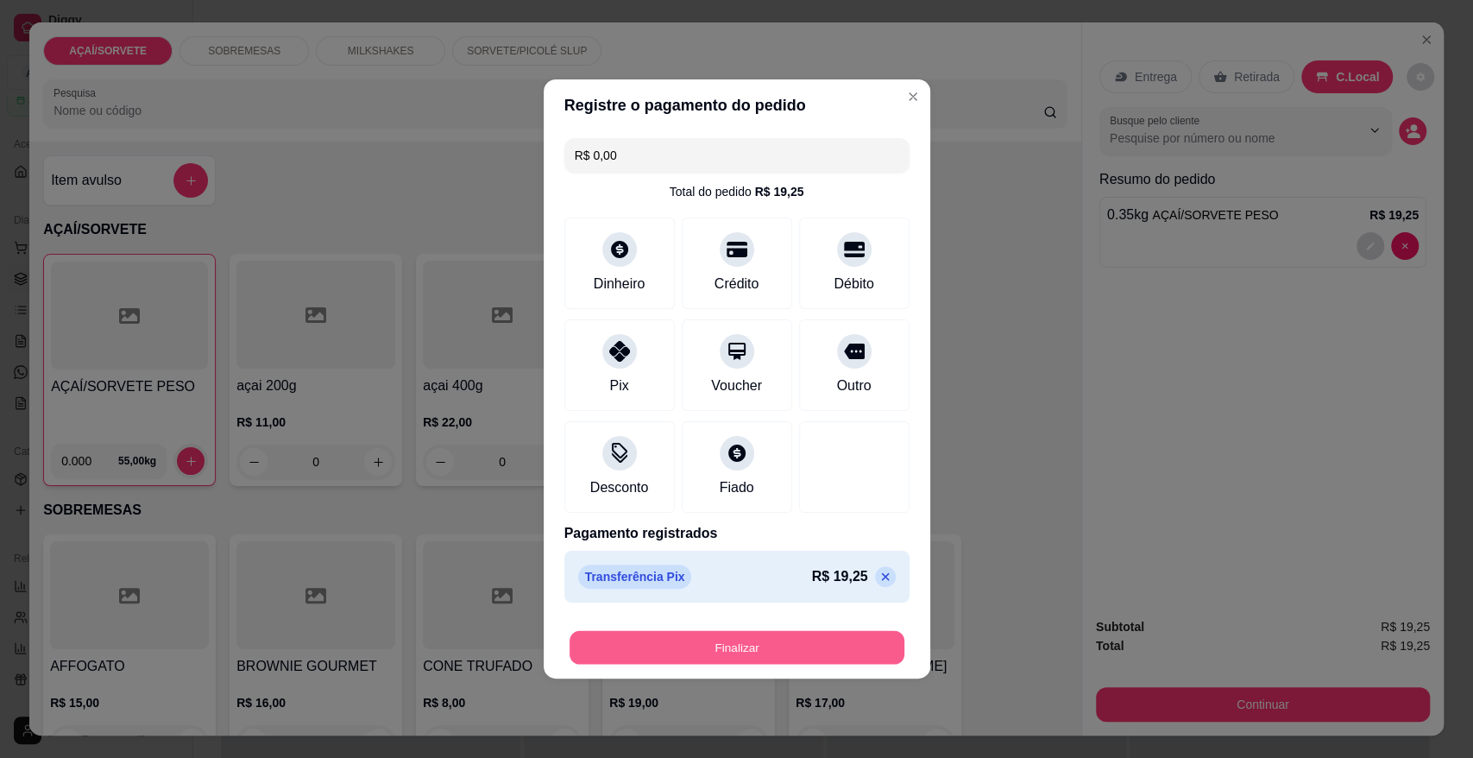
click at [699, 639] on button "Finalizar" at bounding box center [736, 648] width 335 height 34
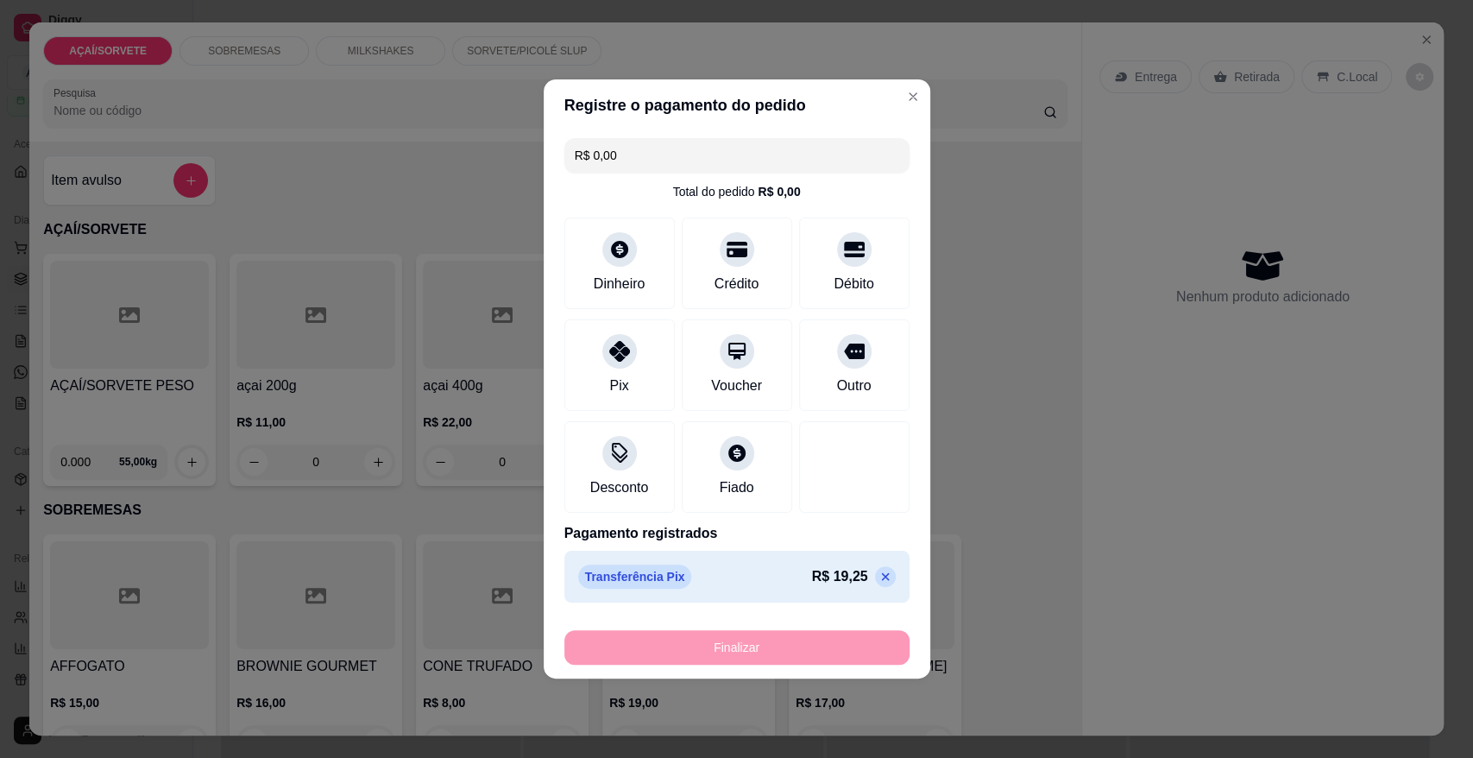
type input "-R$ 19,25"
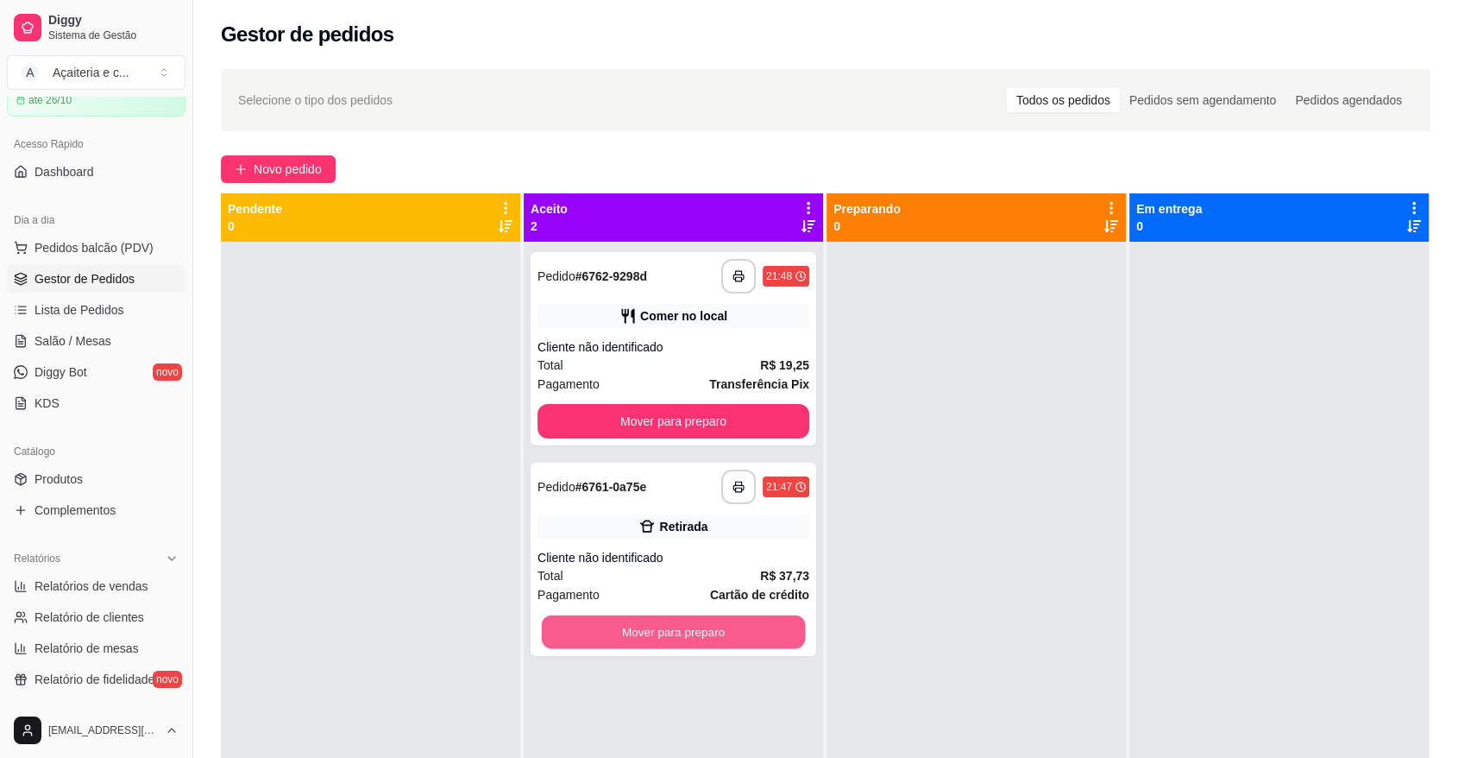
click at [699, 639] on button "Mover para preparo" at bounding box center [674, 632] width 264 height 34
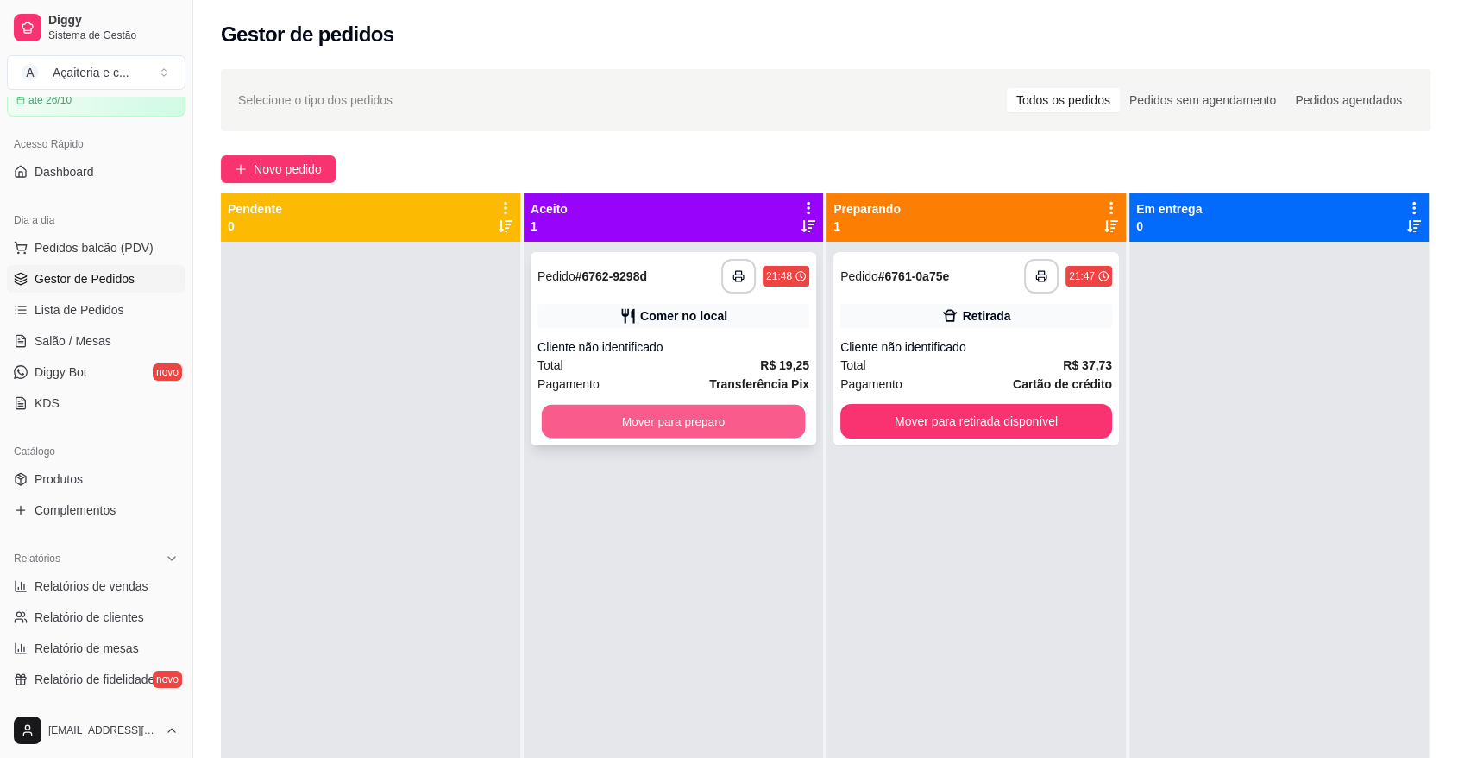
click at [716, 430] on button "Mover para preparo" at bounding box center [674, 422] width 264 height 34
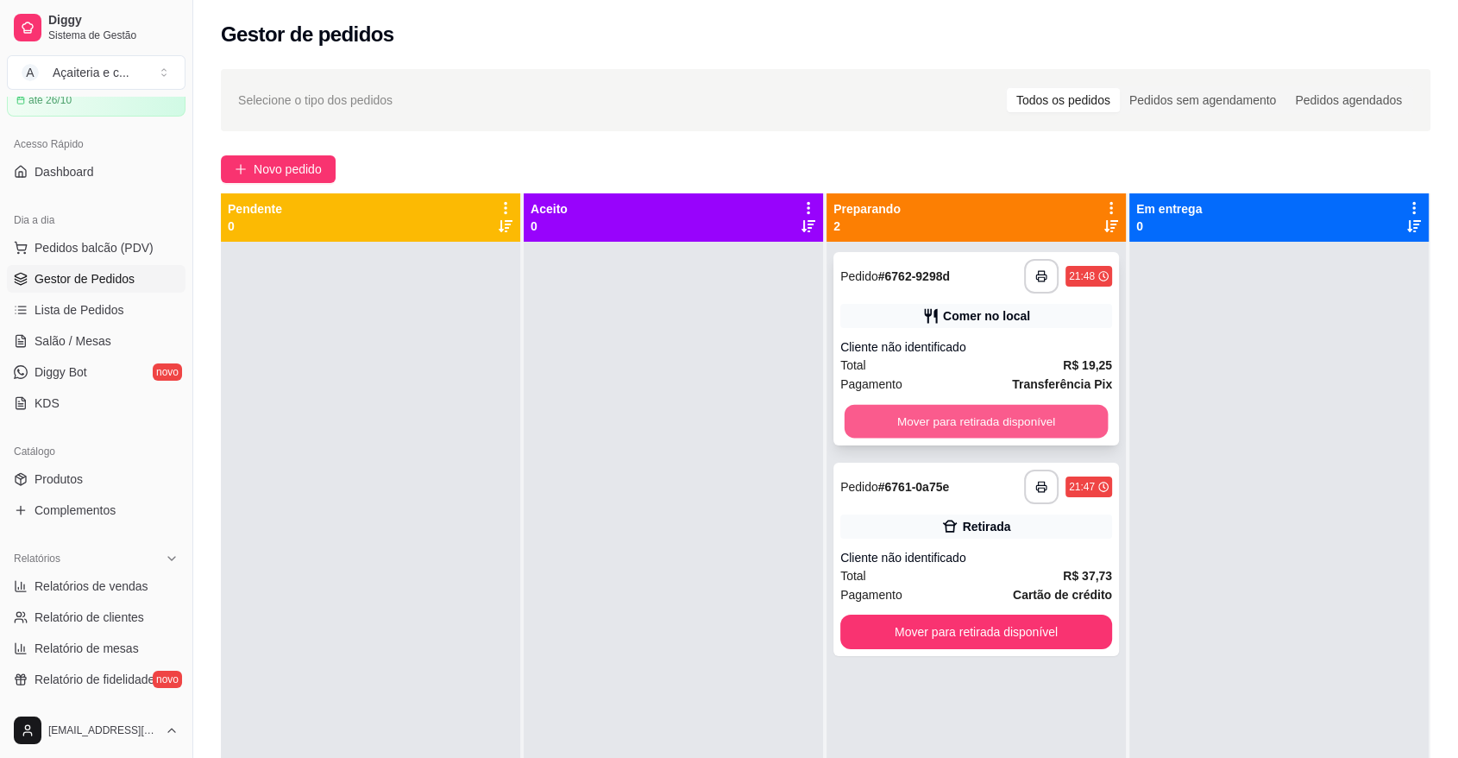
click at [868, 412] on button "Mover para retirada disponível" at bounding box center [977, 422] width 264 height 34
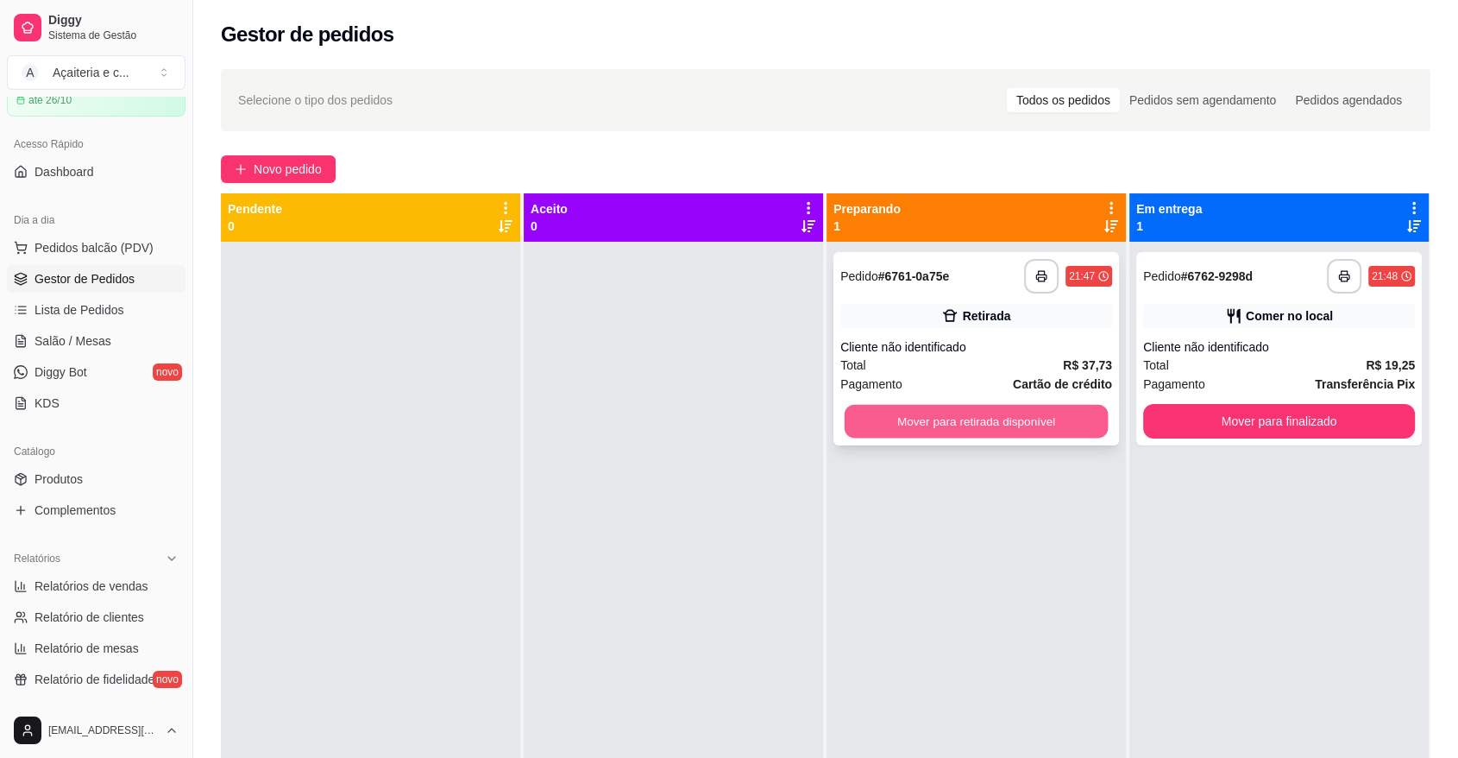
click at [912, 407] on button "Mover para retirada disponível" at bounding box center [977, 422] width 264 height 34
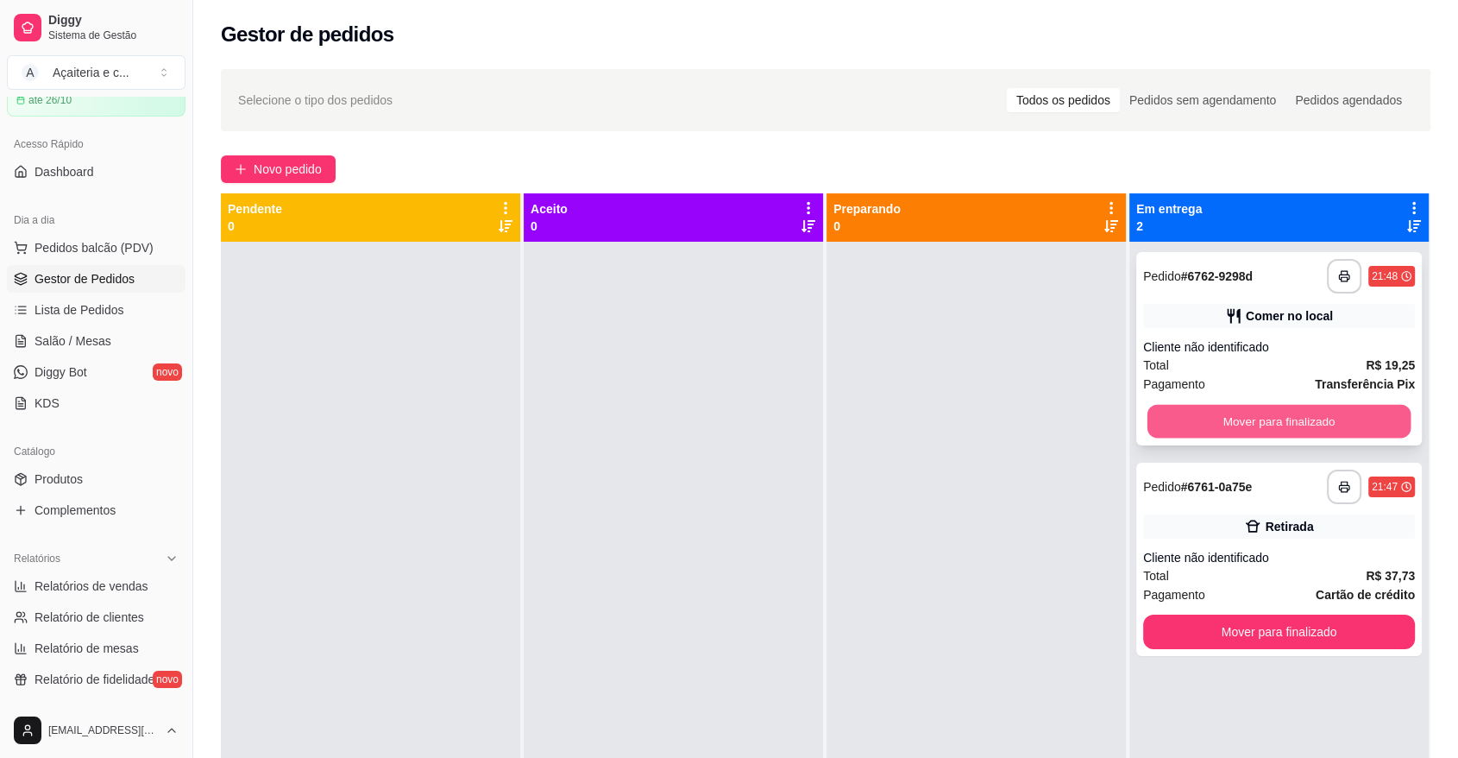
click at [1180, 415] on button "Mover para finalizado" at bounding box center [1280, 422] width 264 height 34
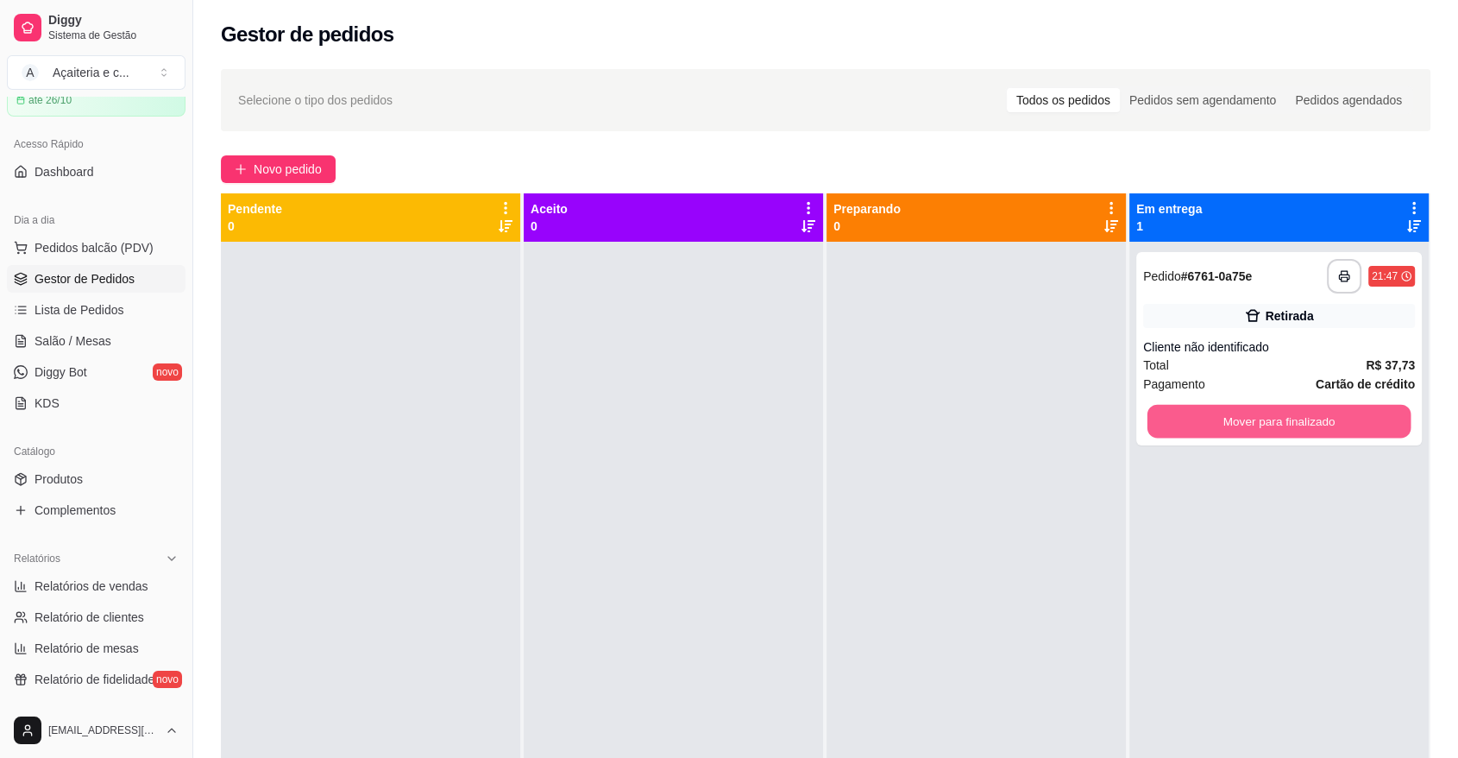
click at [1180, 415] on button "Mover para finalizado" at bounding box center [1280, 422] width 264 height 34
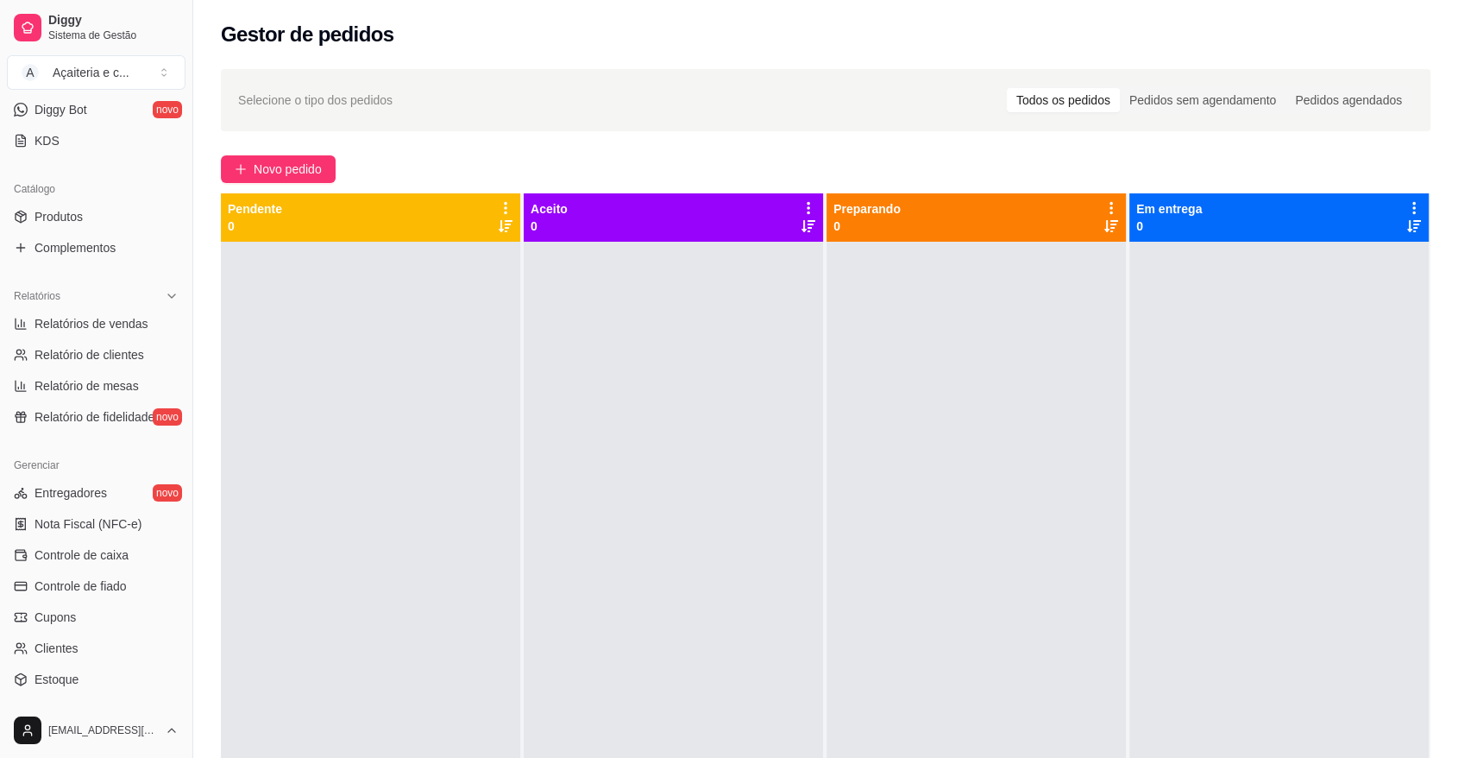
scroll to position [355, 0]
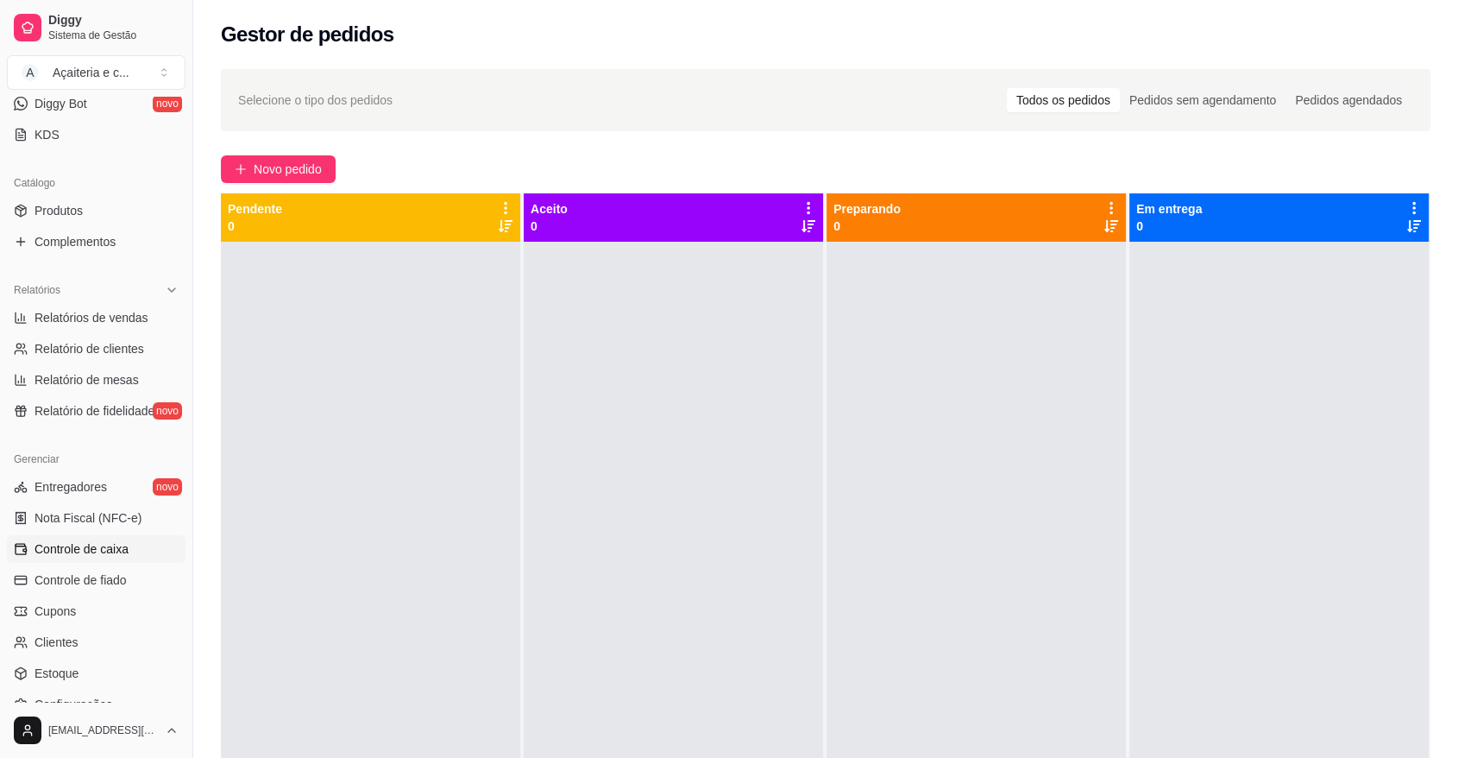
click at [49, 545] on span "Controle de caixa" at bounding box center [82, 548] width 94 height 17
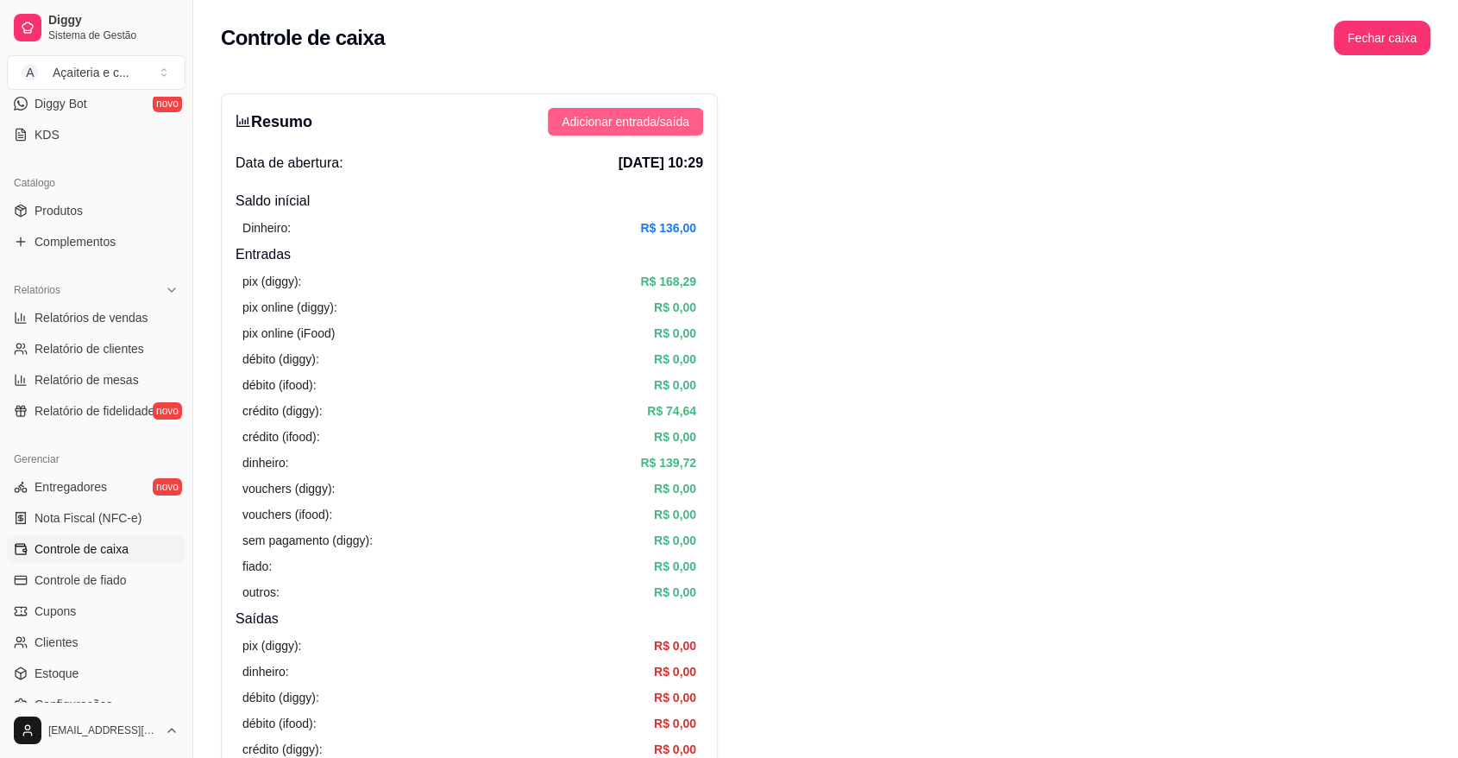
click at [647, 113] on span "Adicionar entrada/saída" at bounding box center [626, 121] width 128 height 19
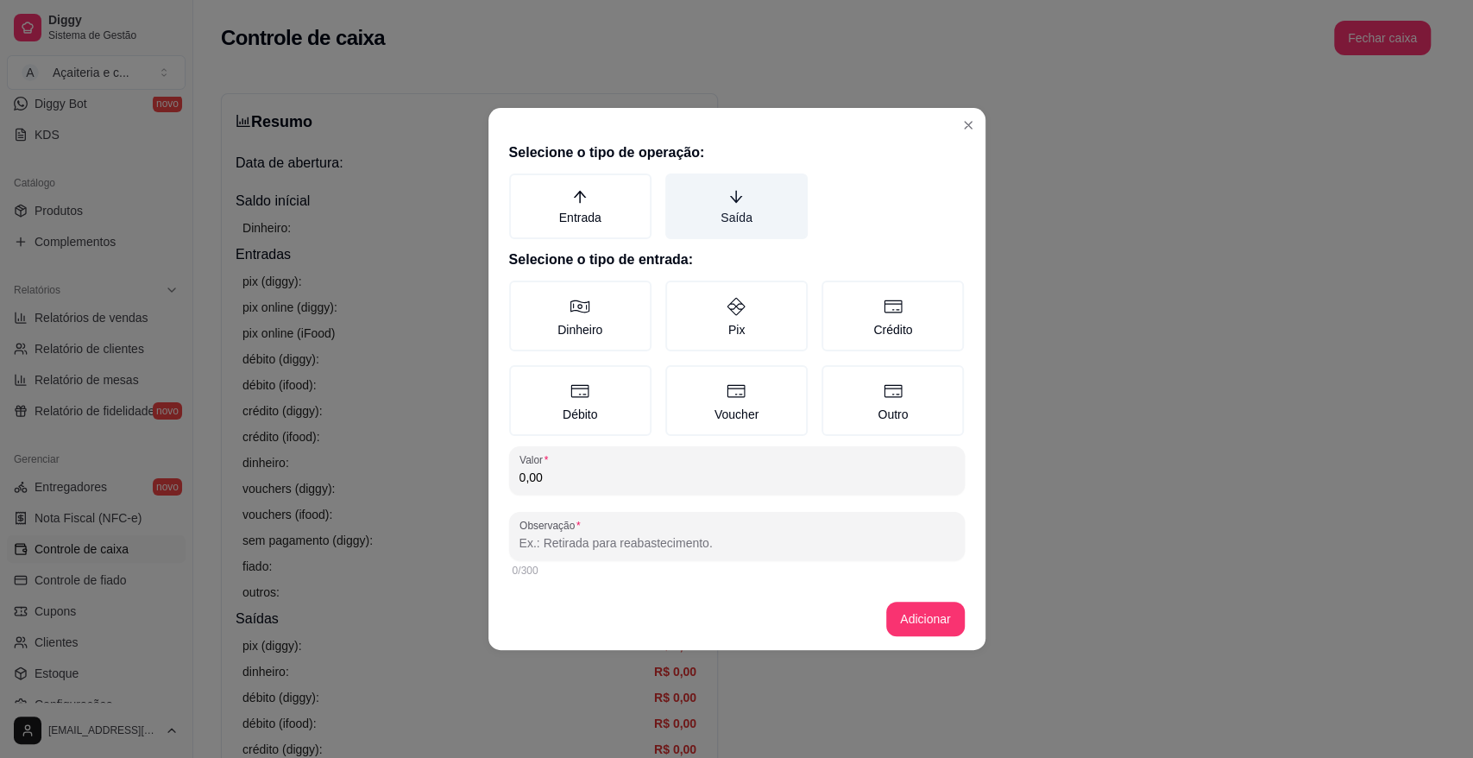
click at [724, 188] on label "Saída" at bounding box center [736, 206] width 142 height 66
click at [678, 186] on button "Saída" at bounding box center [671, 180] width 14 height 14
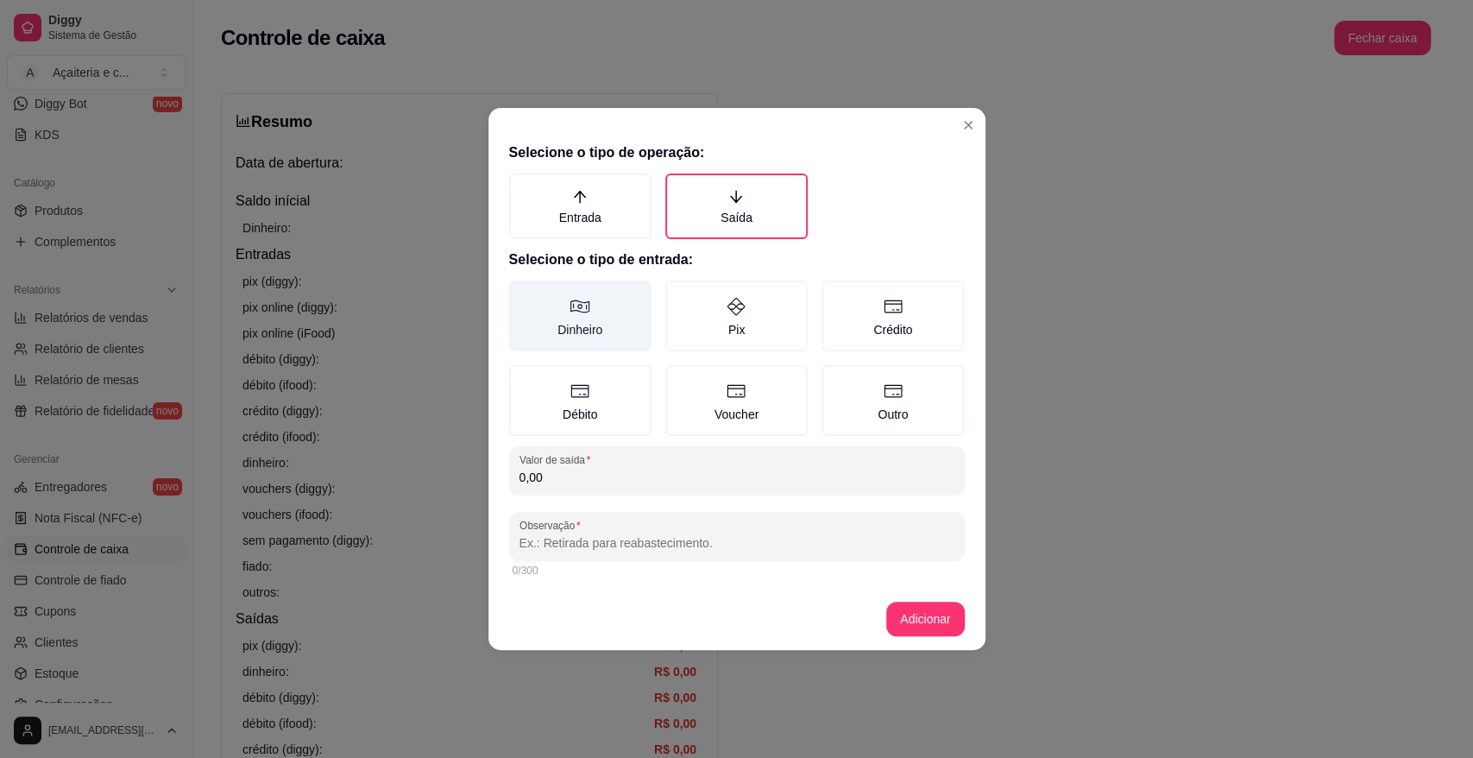
click at [589, 342] on label "Dinheiro" at bounding box center [580, 315] width 142 height 71
click at [522, 293] on button "Dinheiro" at bounding box center [515, 287] width 14 height 14
click at [543, 481] on input "0,00" at bounding box center [736, 477] width 435 height 17
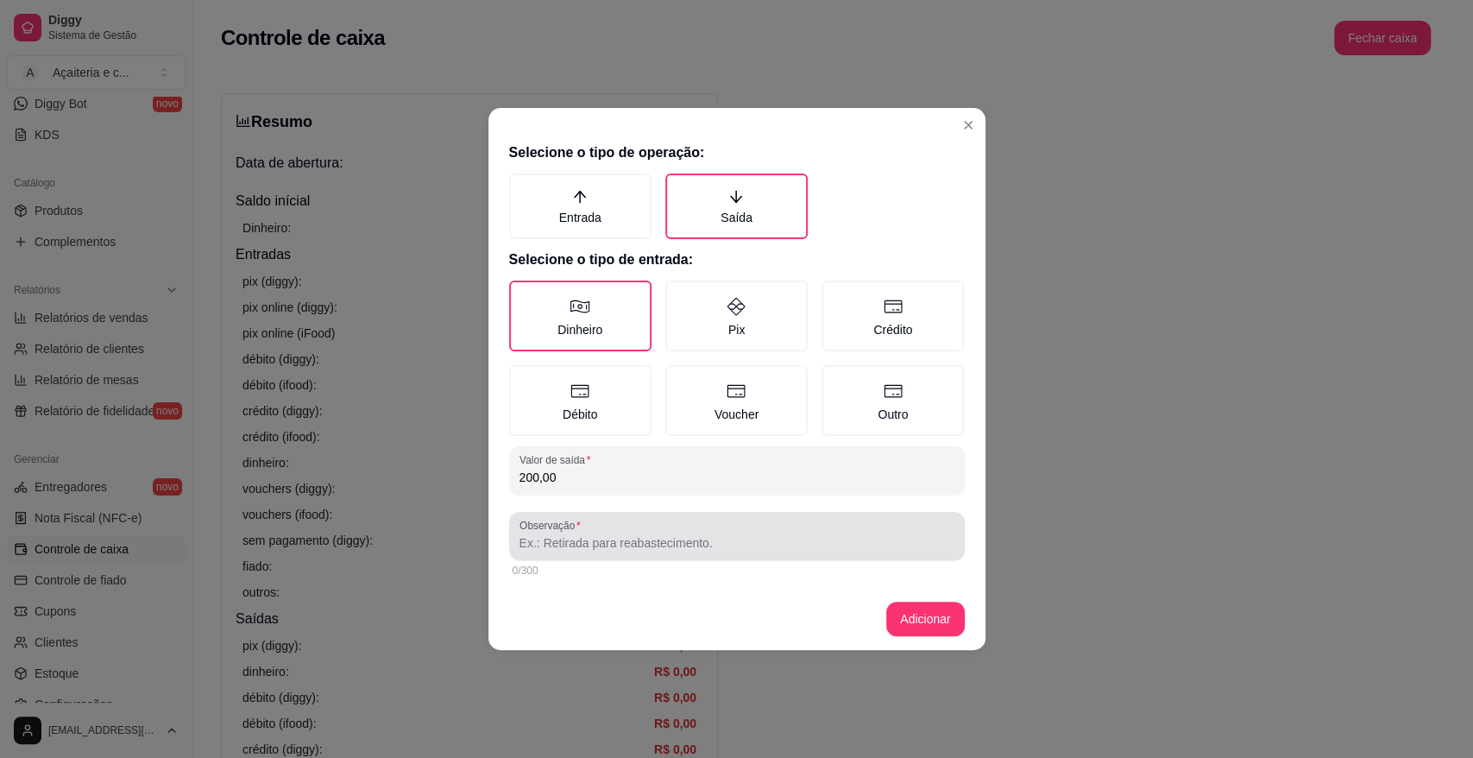
type input "200,00"
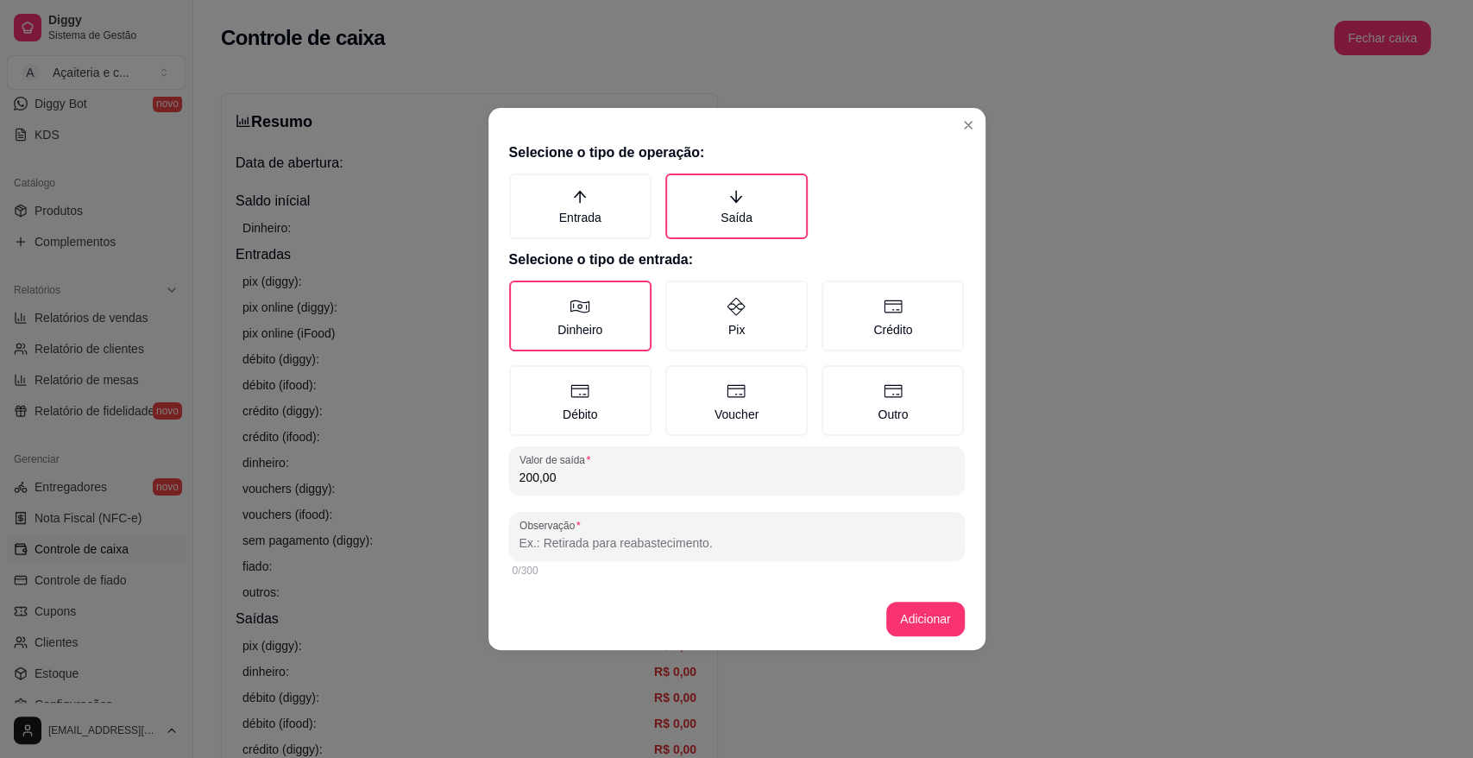
click at [545, 540] on input "Observação" at bounding box center [736, 542] width 435 height 17
type input "pagamento ericka"
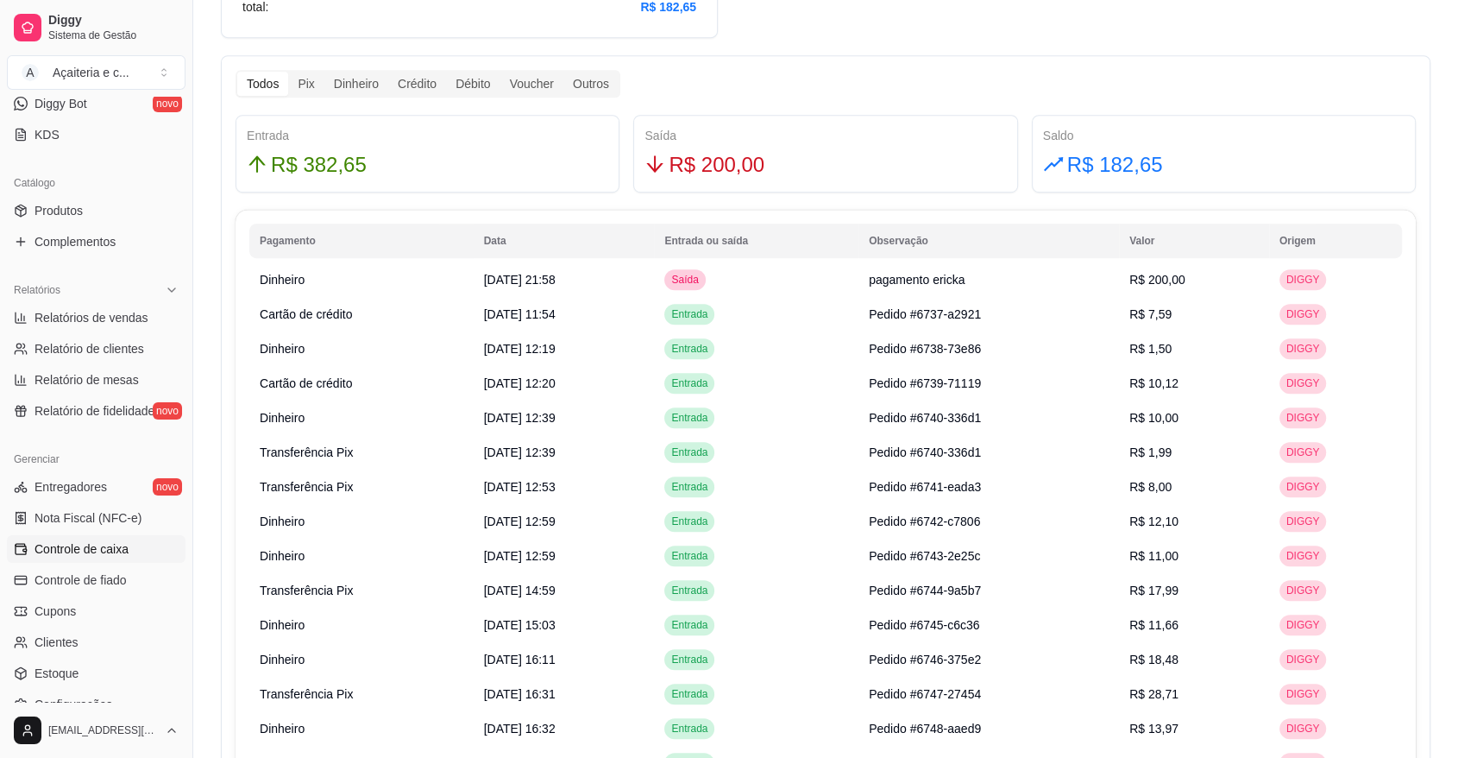
scroll to position [997, 0]
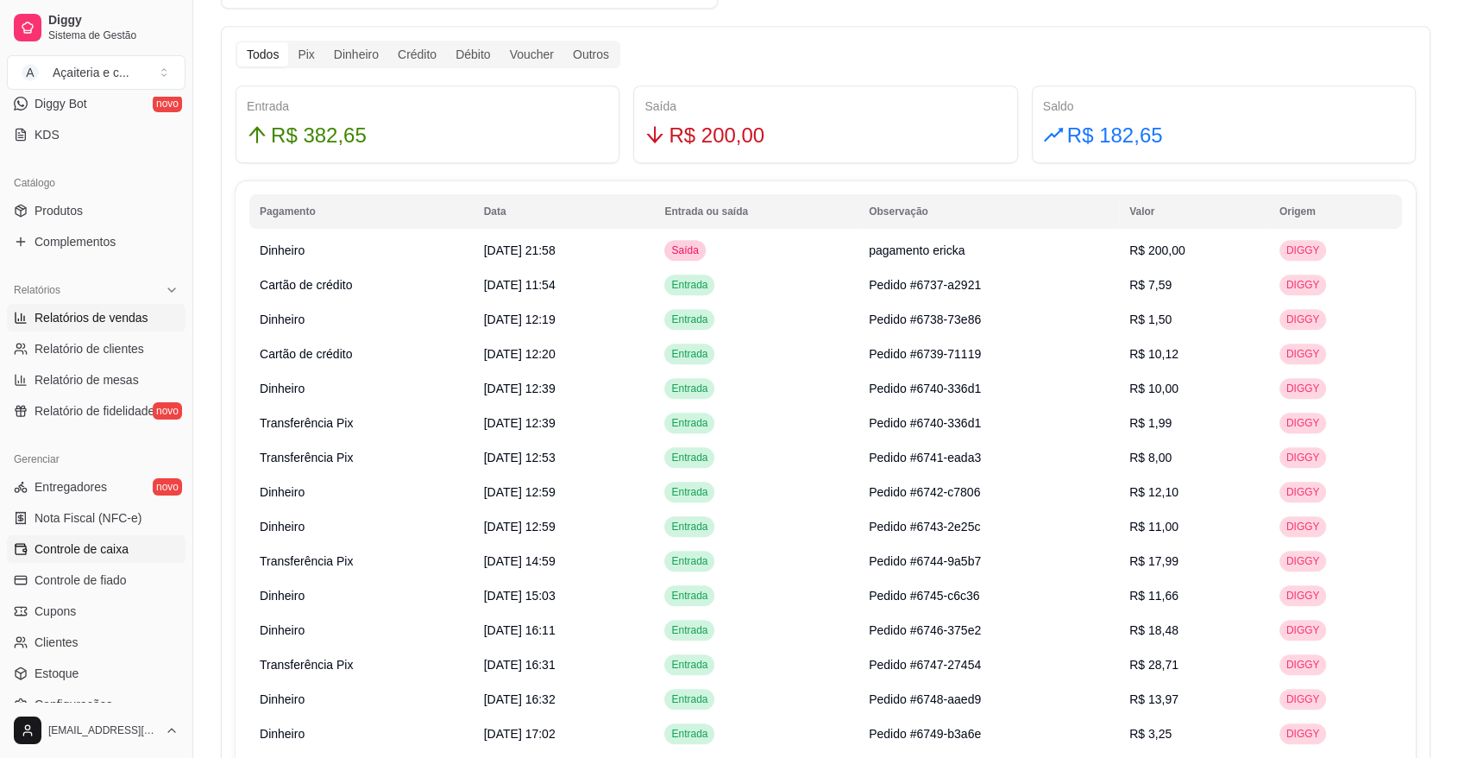
click at [76, 313] on span "Relatórios de vendas" at bounding box center [92, 317] width 114 height 17
select select "ALL"
select select "0"
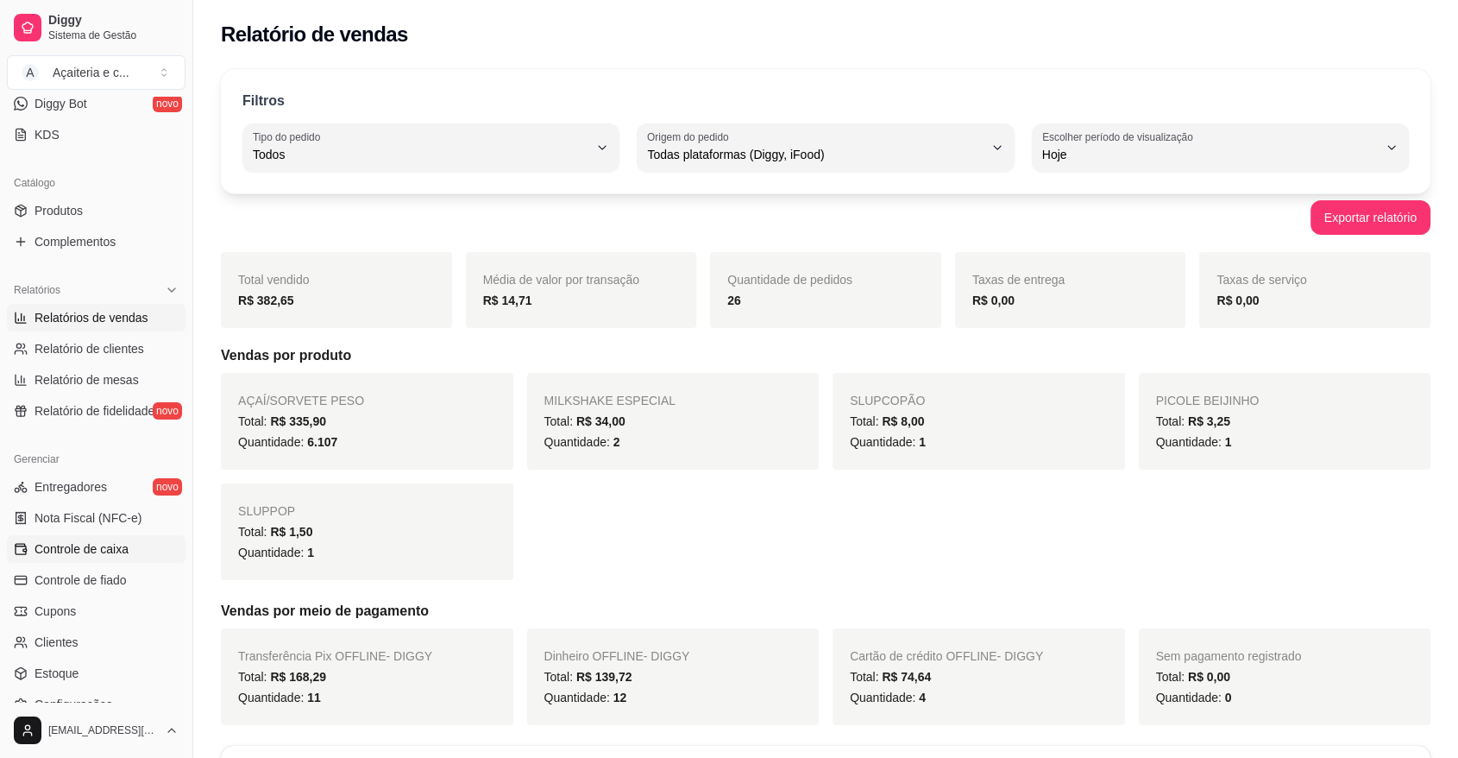
click at [70, 547] on span "Controle de caixa" at bounding box center [82, 548] width 94 height 17
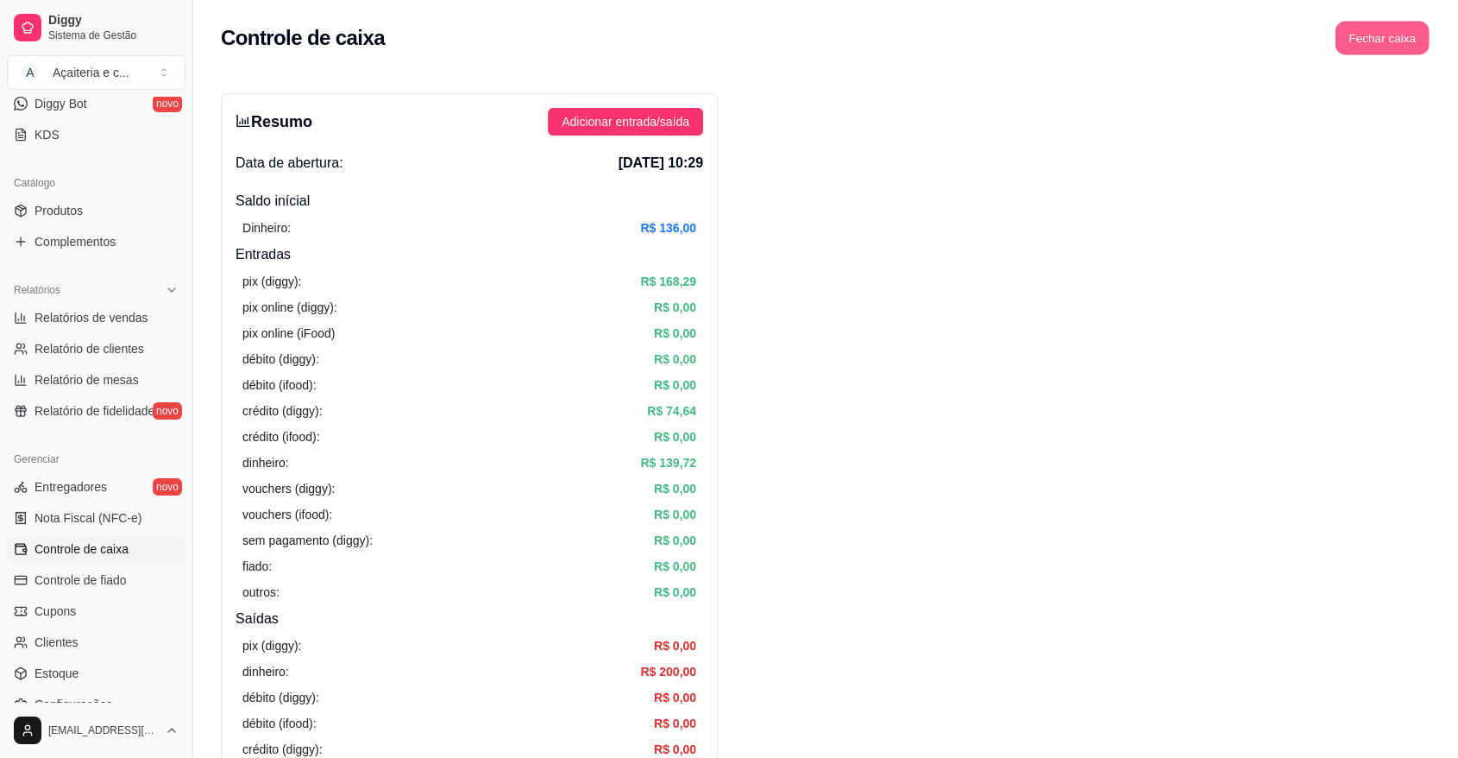
click at [1362, 25] on button "Fechar caixa" at bounding box center [1383, 39] width 94 height 34
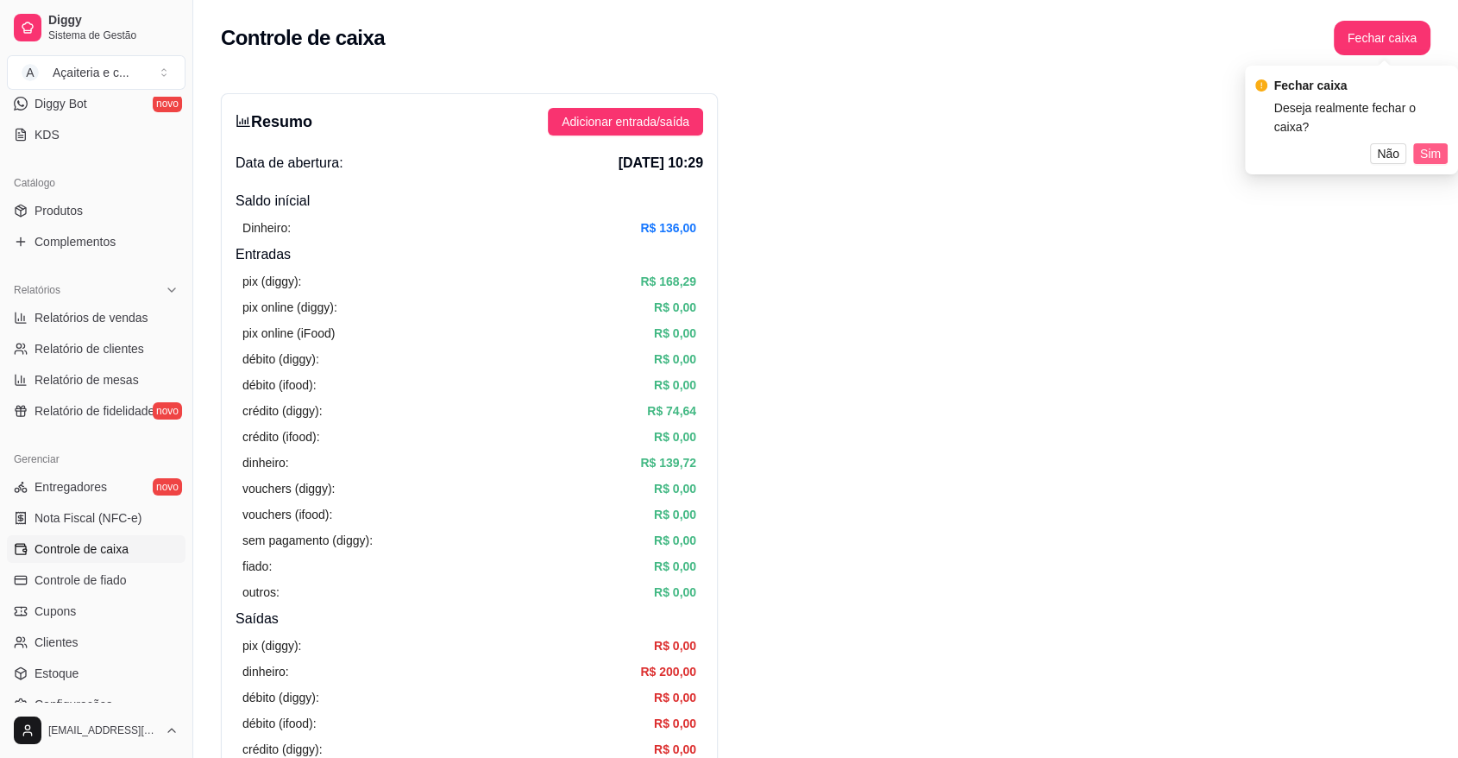
click at [1423, 144] on span "Sim" at bounding box center [1430, 153] width 21 height 19
